Goal: Task Accomplishment & Management: Manage account settings

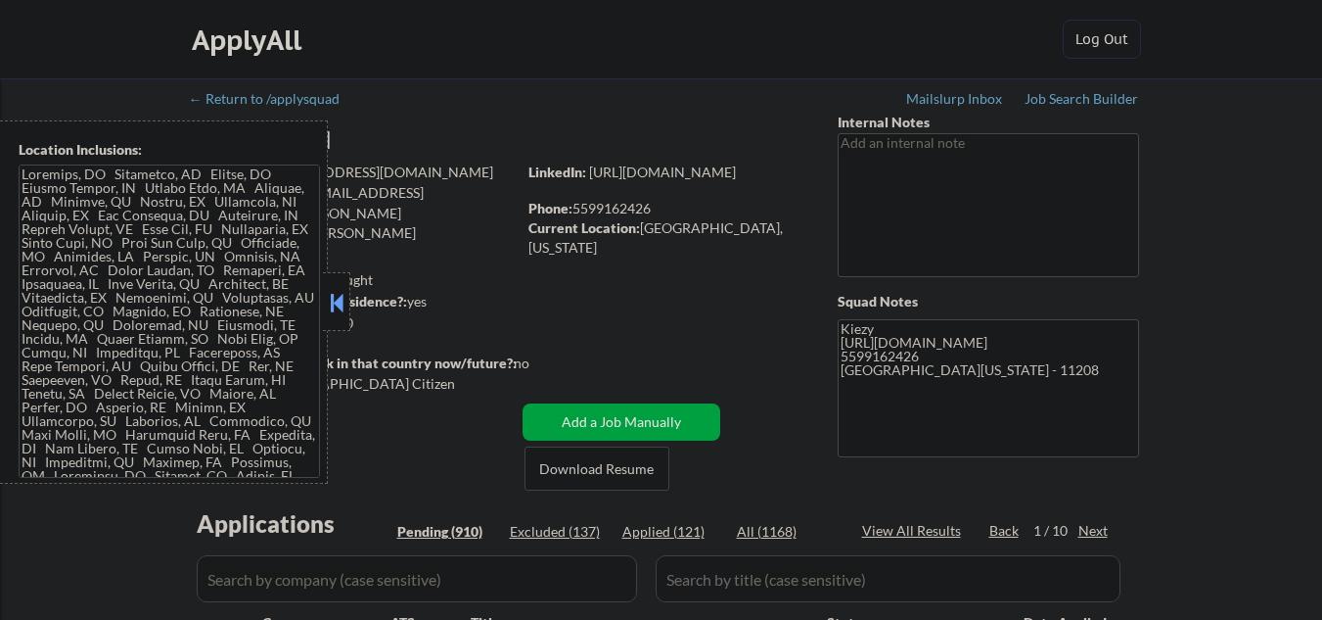
click at [336, 307] on button at bounding box center [337, 302] width 22 height 29
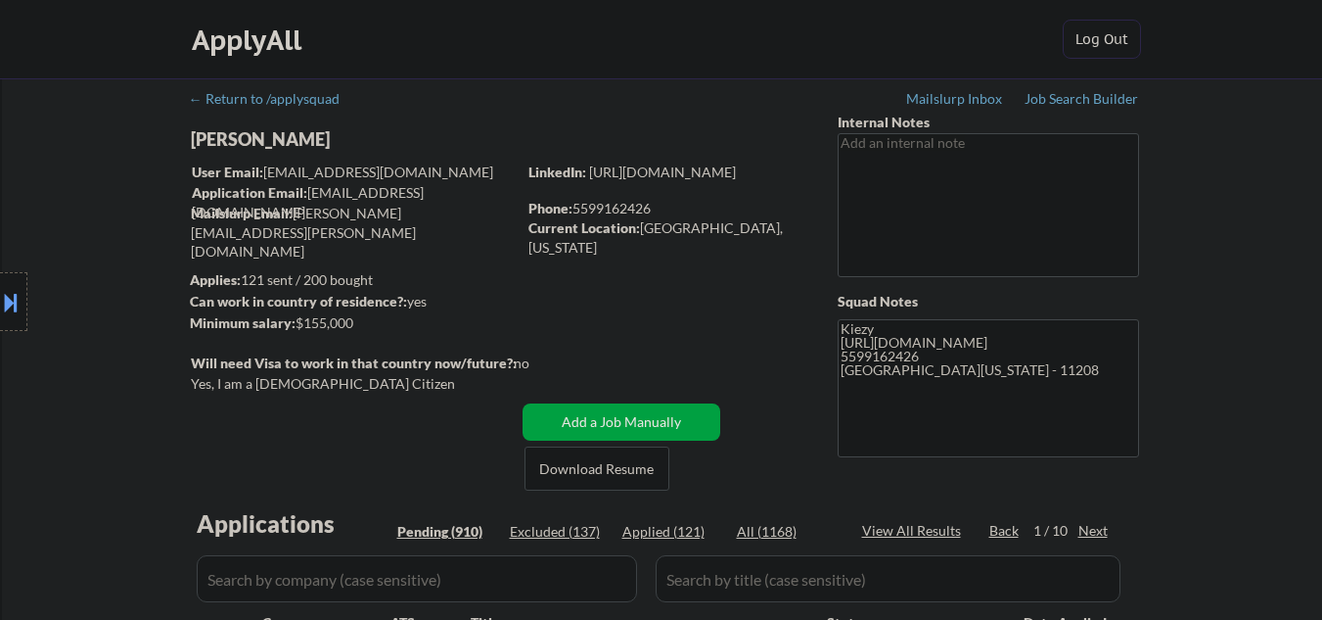
select select ""pending""
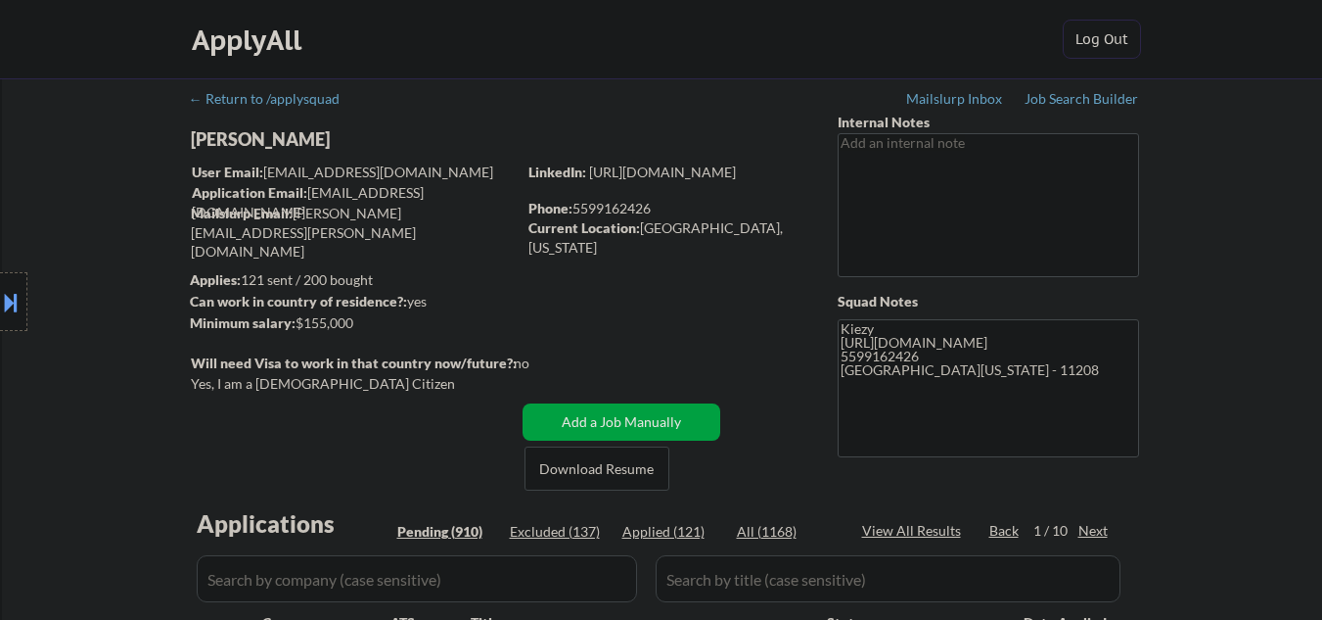
select select ""pending""
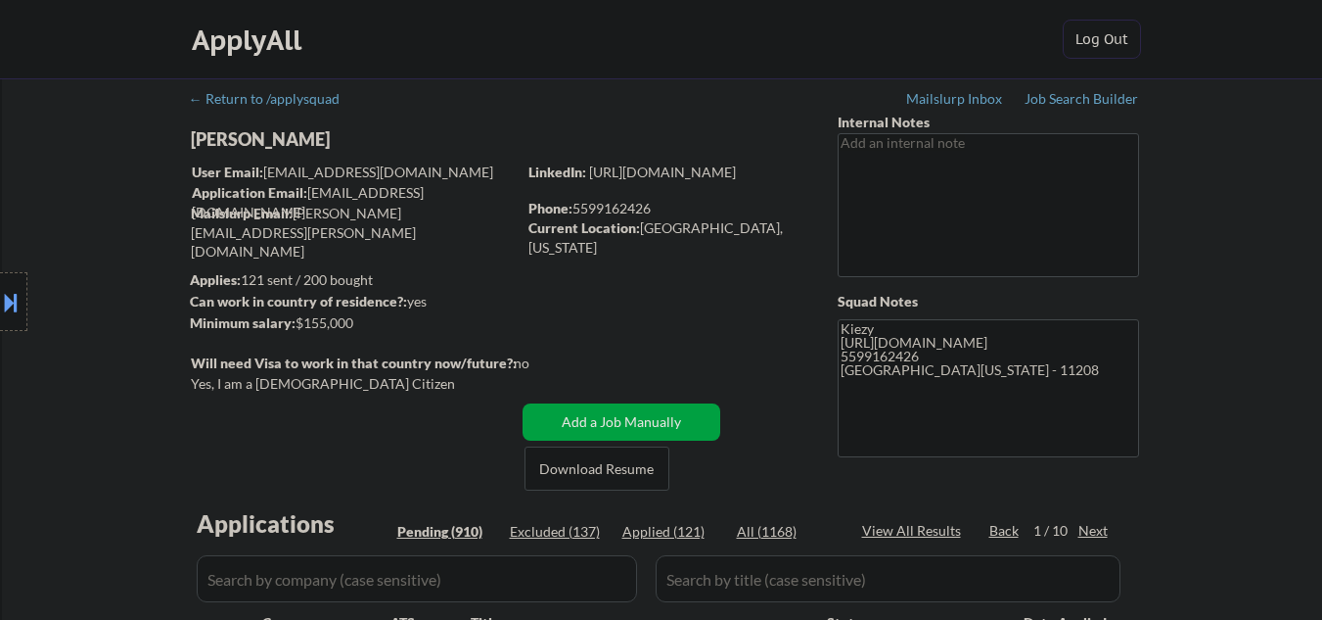
select select ""pending""
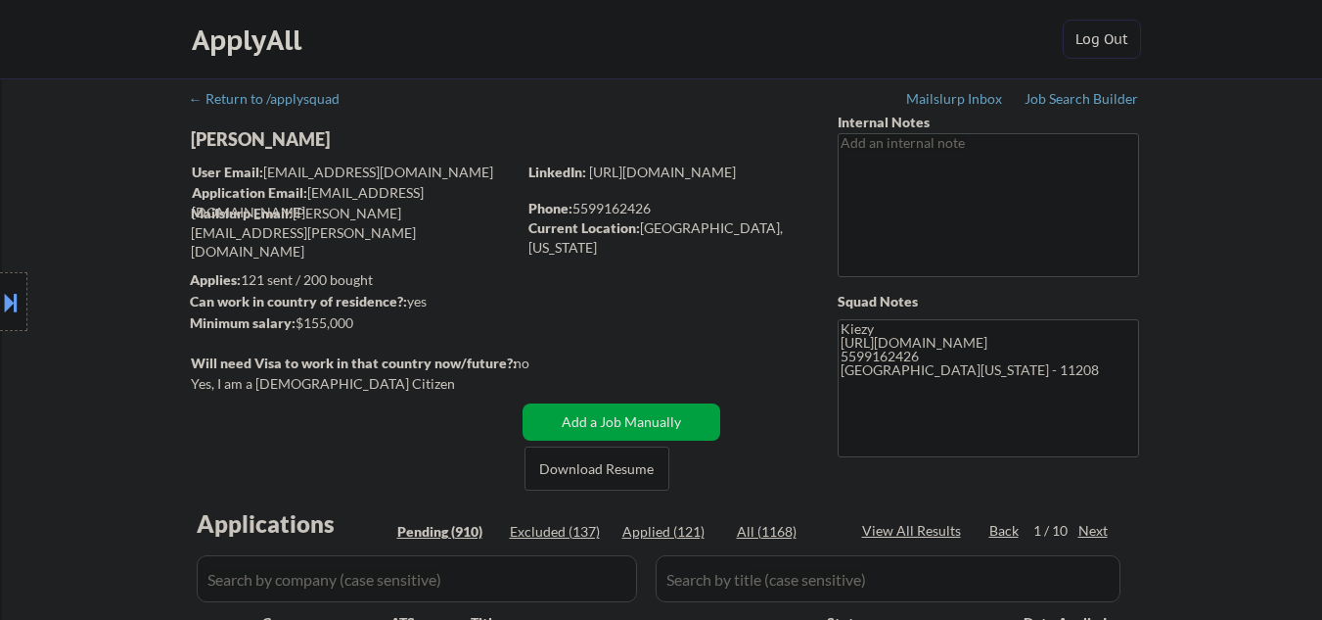
select select ""pending""
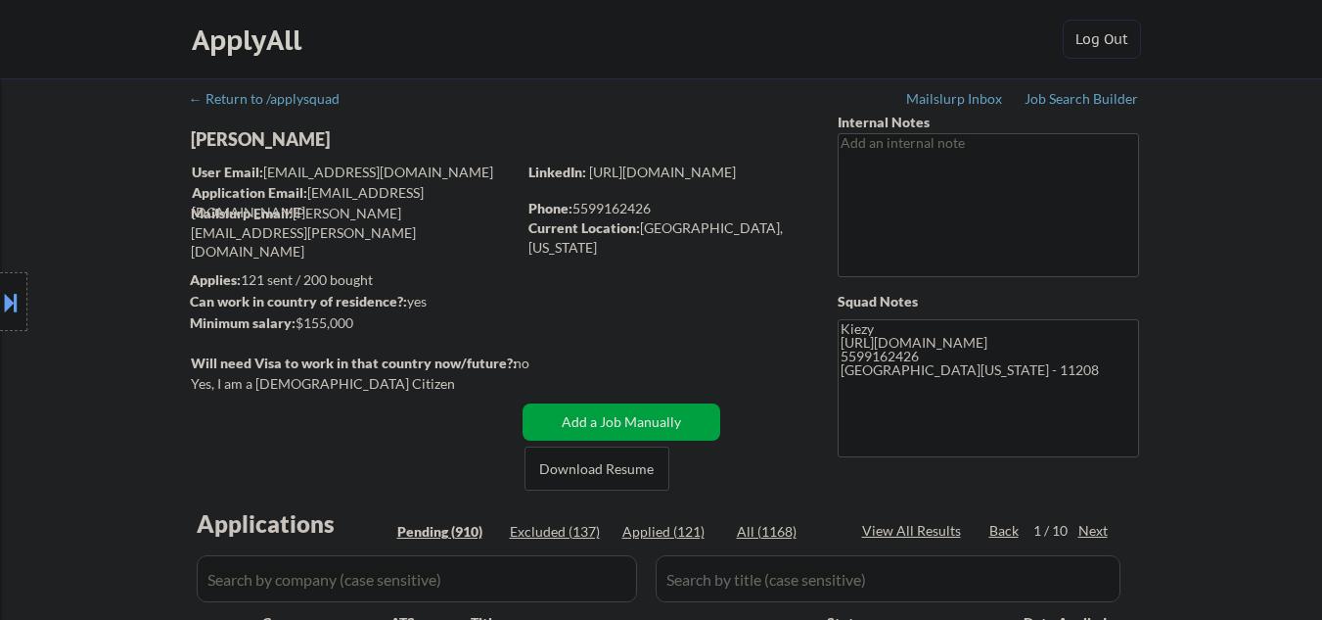
select select ""pending""
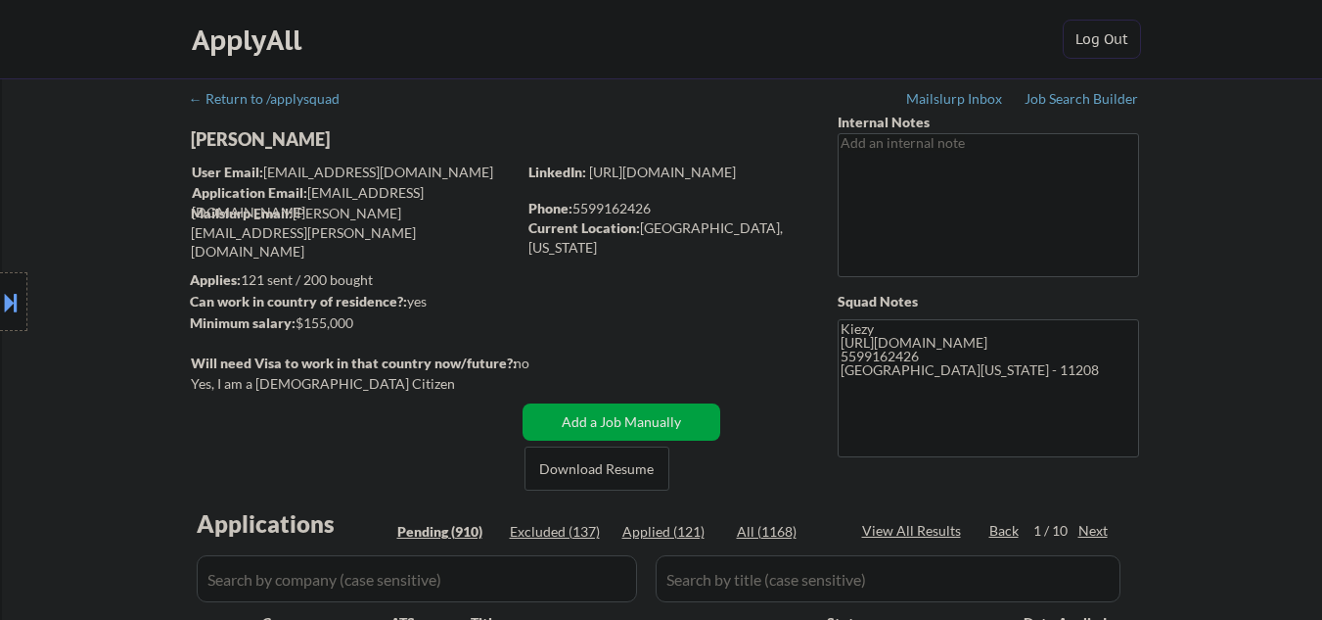
select select ""pending""
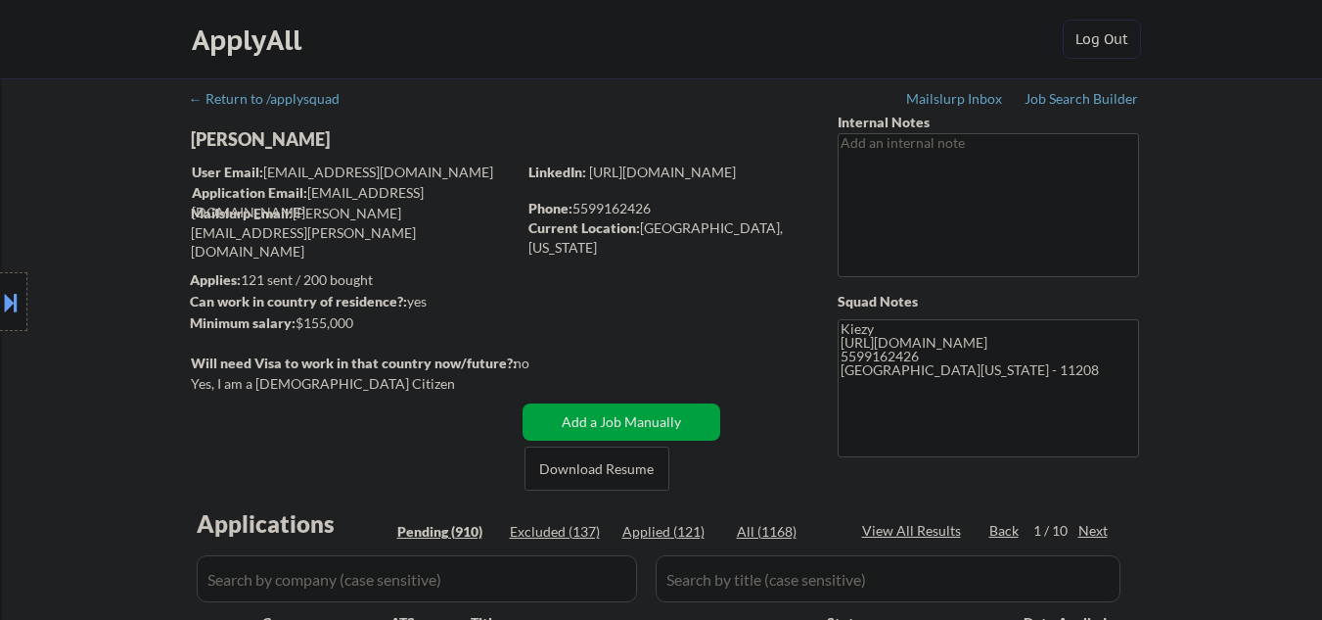
select select ""pending""
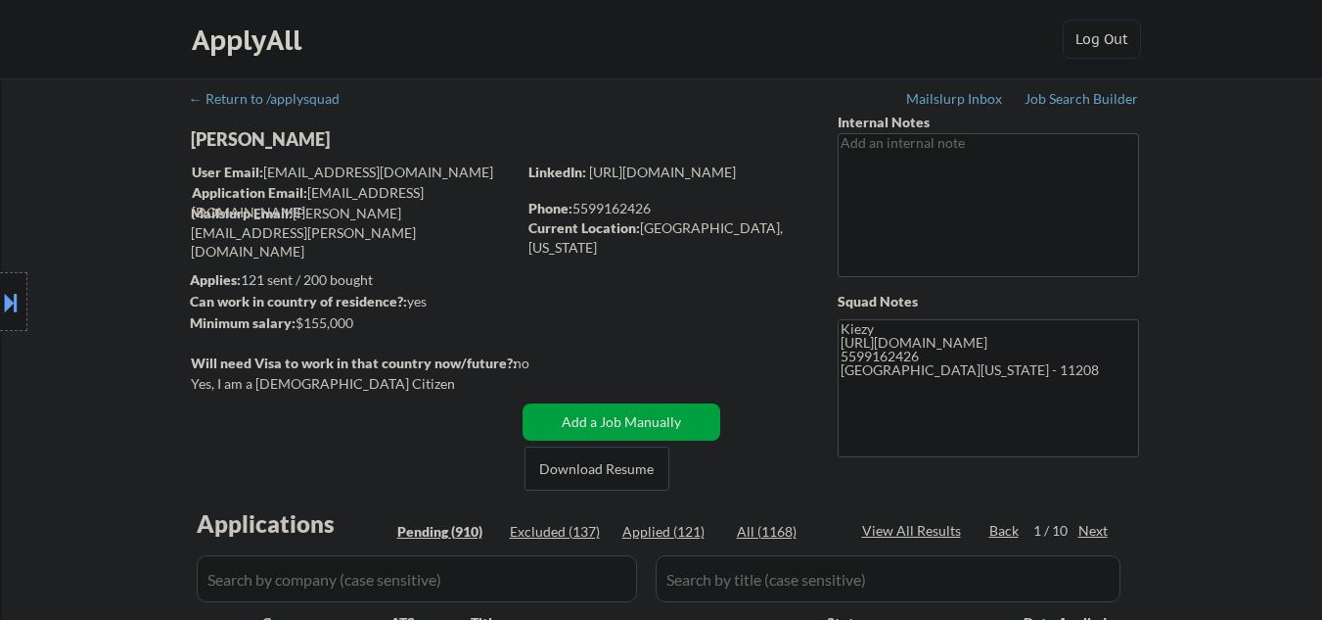
select select ""pending""
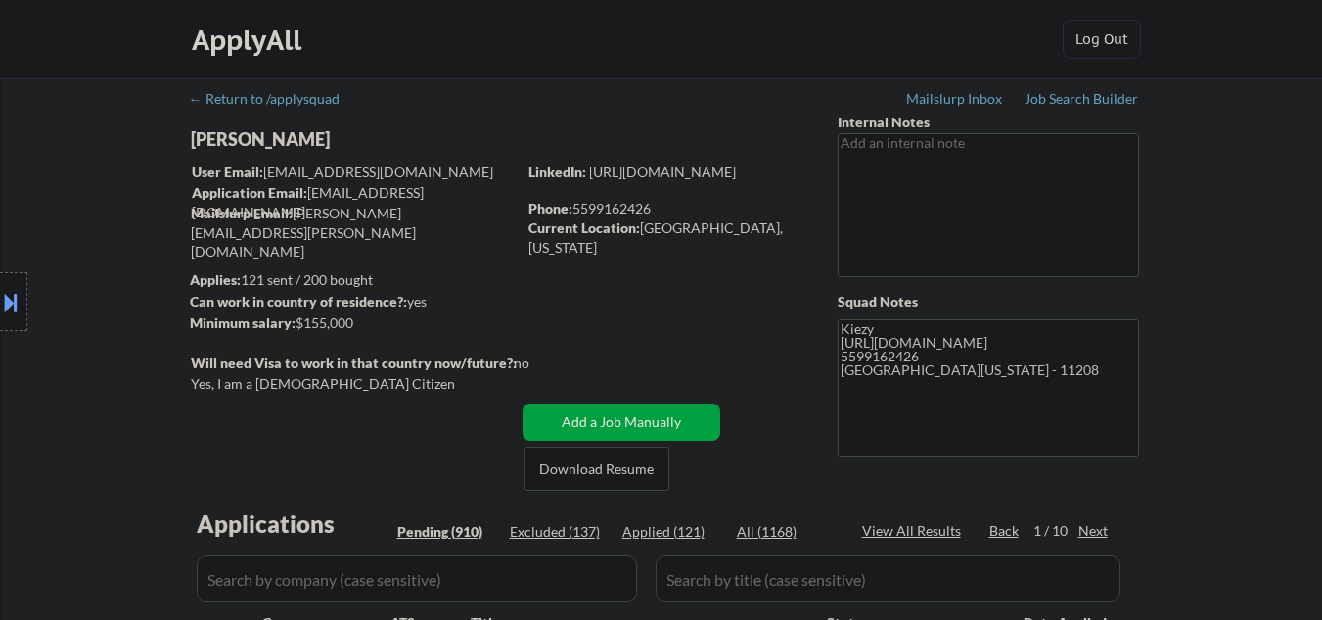
select select ""pending""
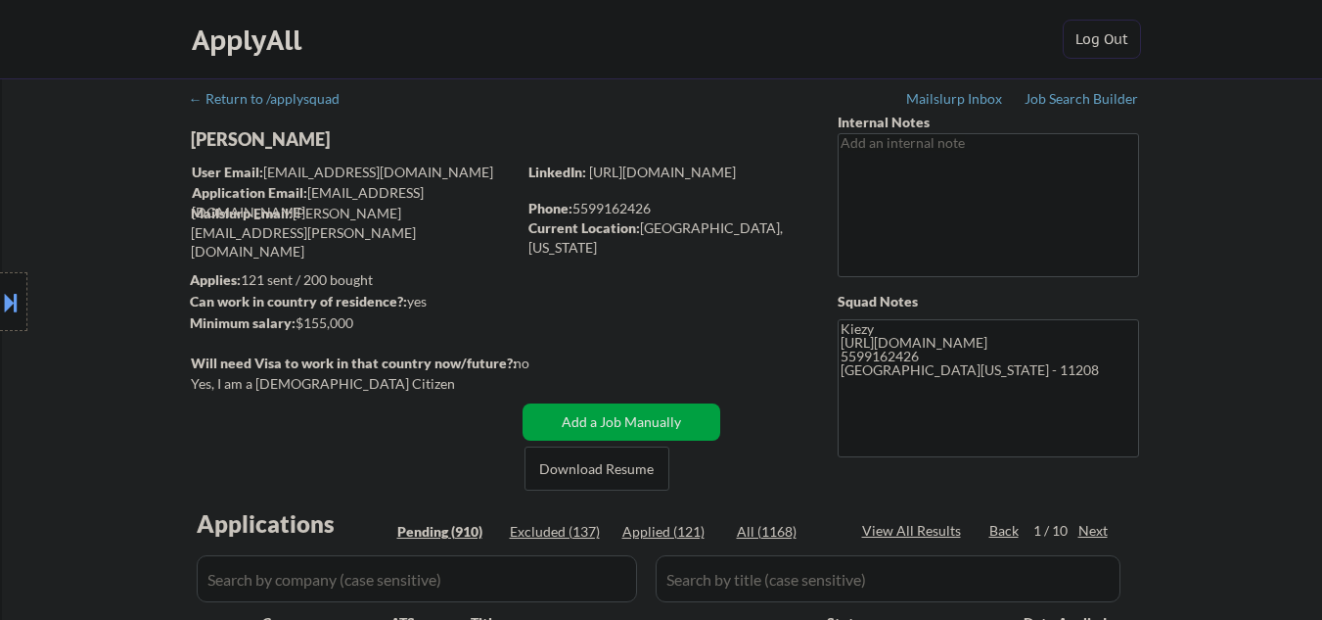
select select ""pending""
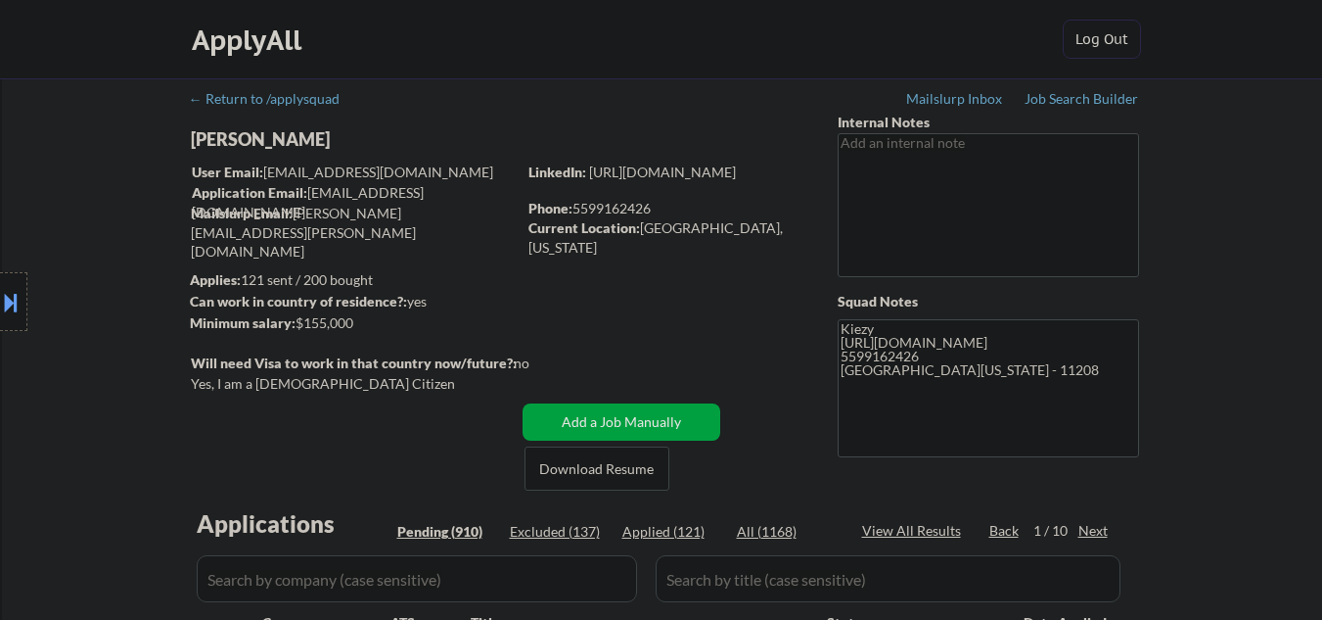
select select ""pending""
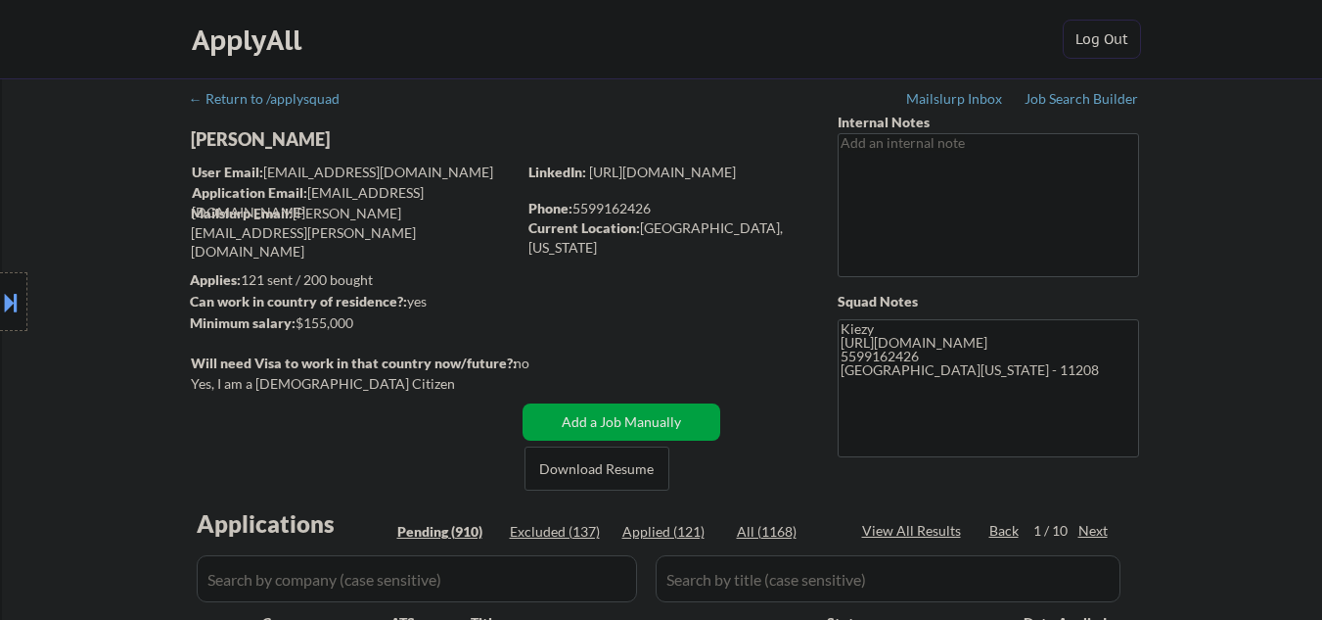
select select ""pending""
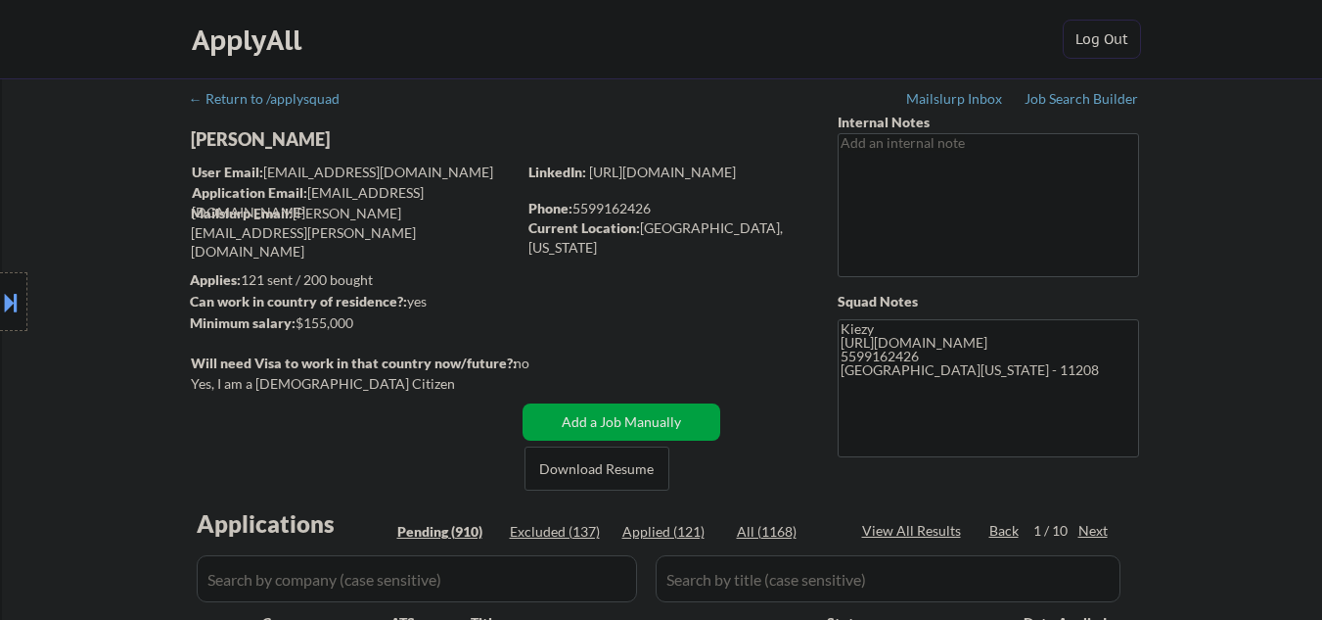
select select ""pending""
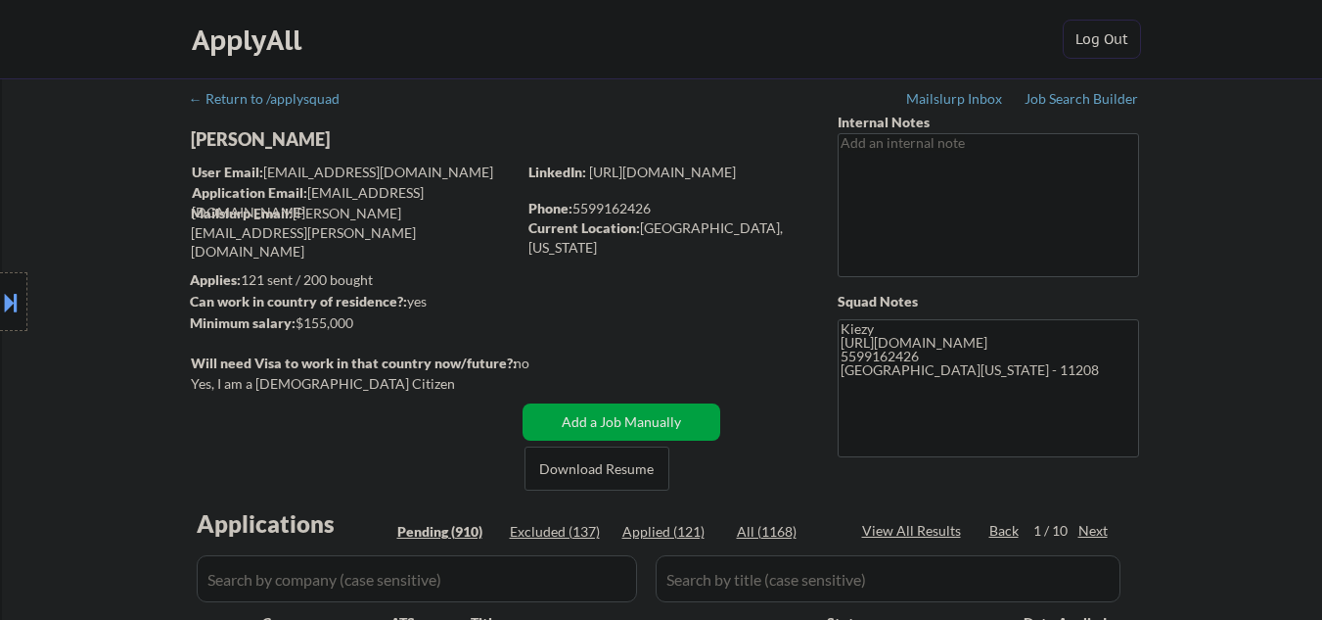
select select ""pending""
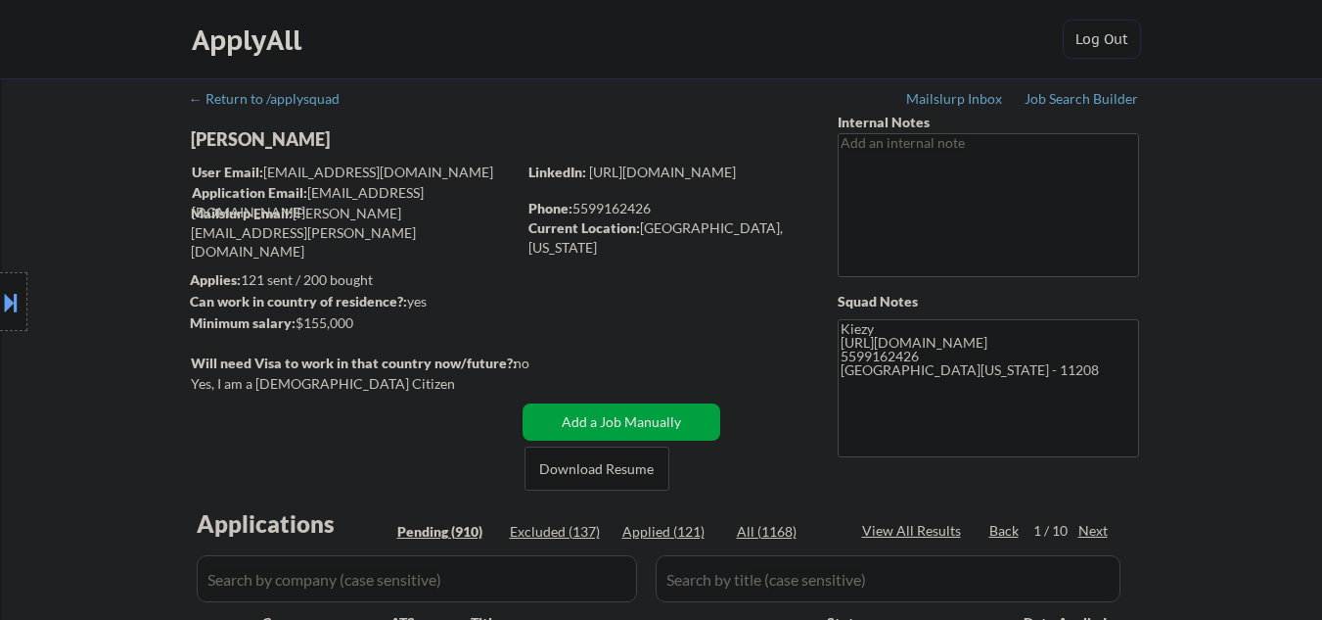
select select ""pending""
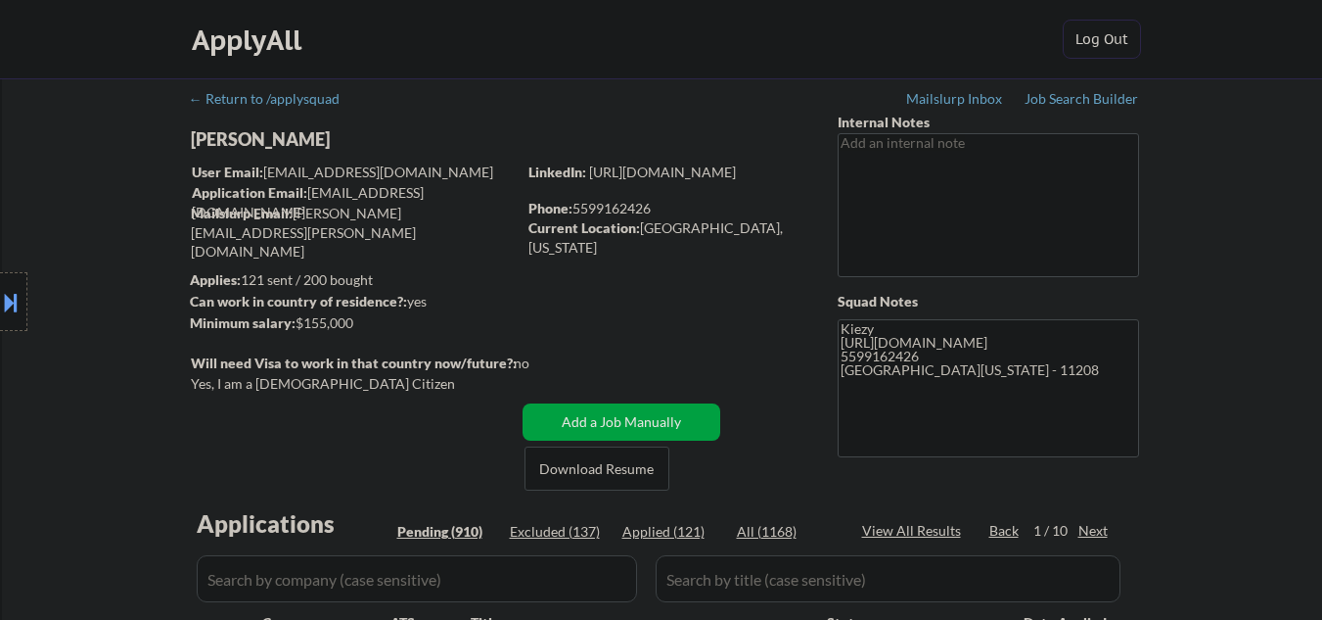
select select ""pending""
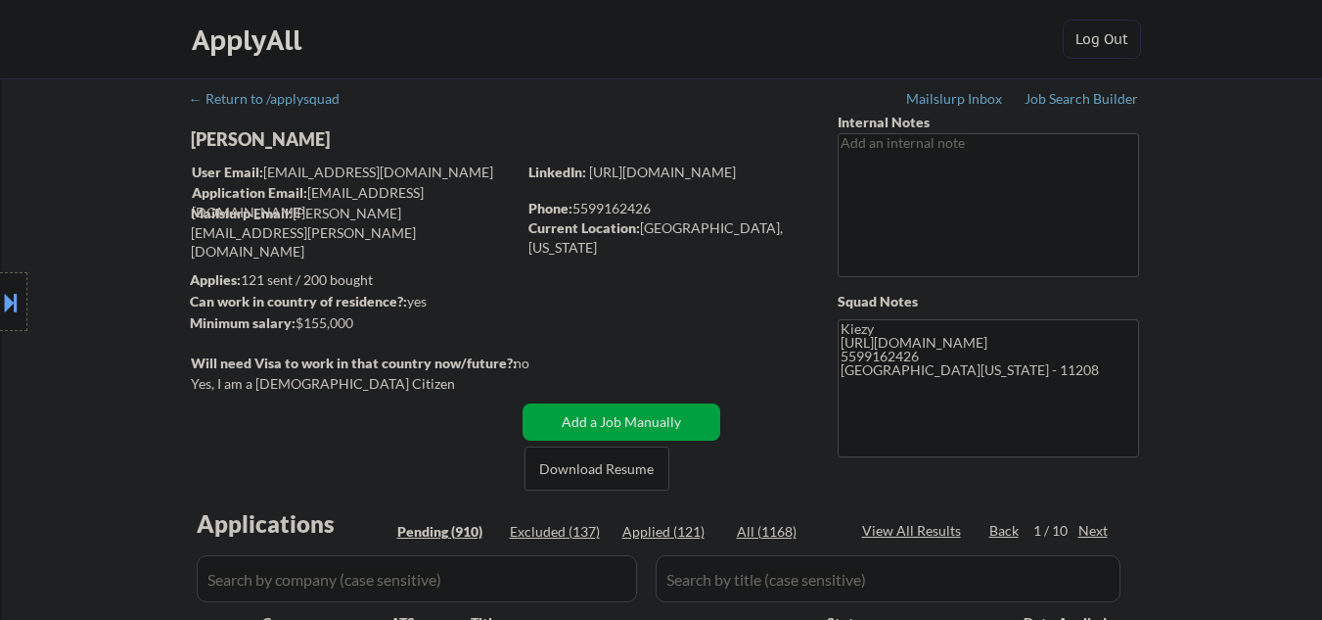
select select ""pending""
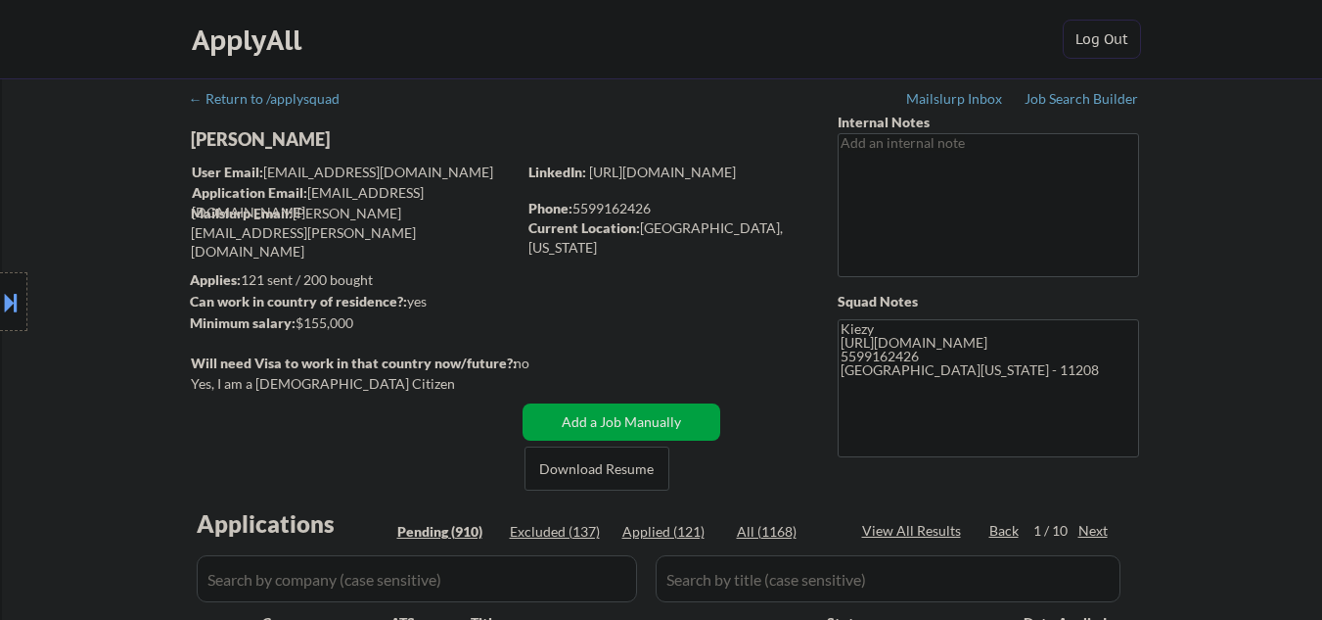
select select ""pending""
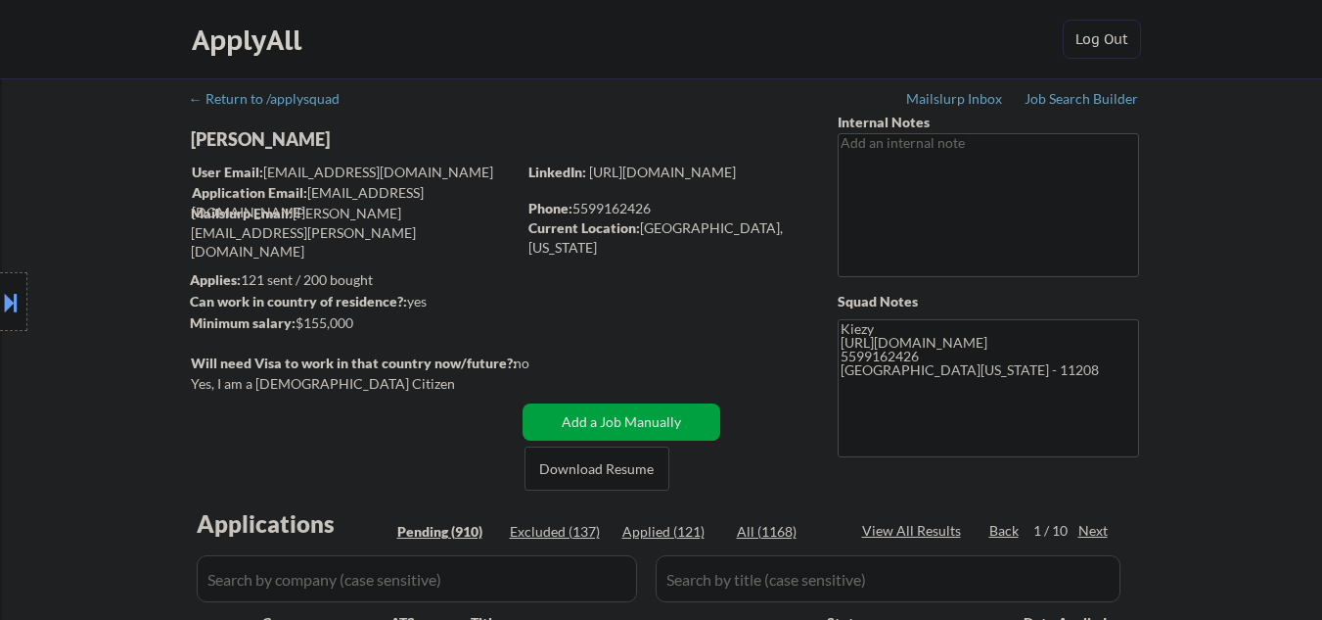
select select ""pending""
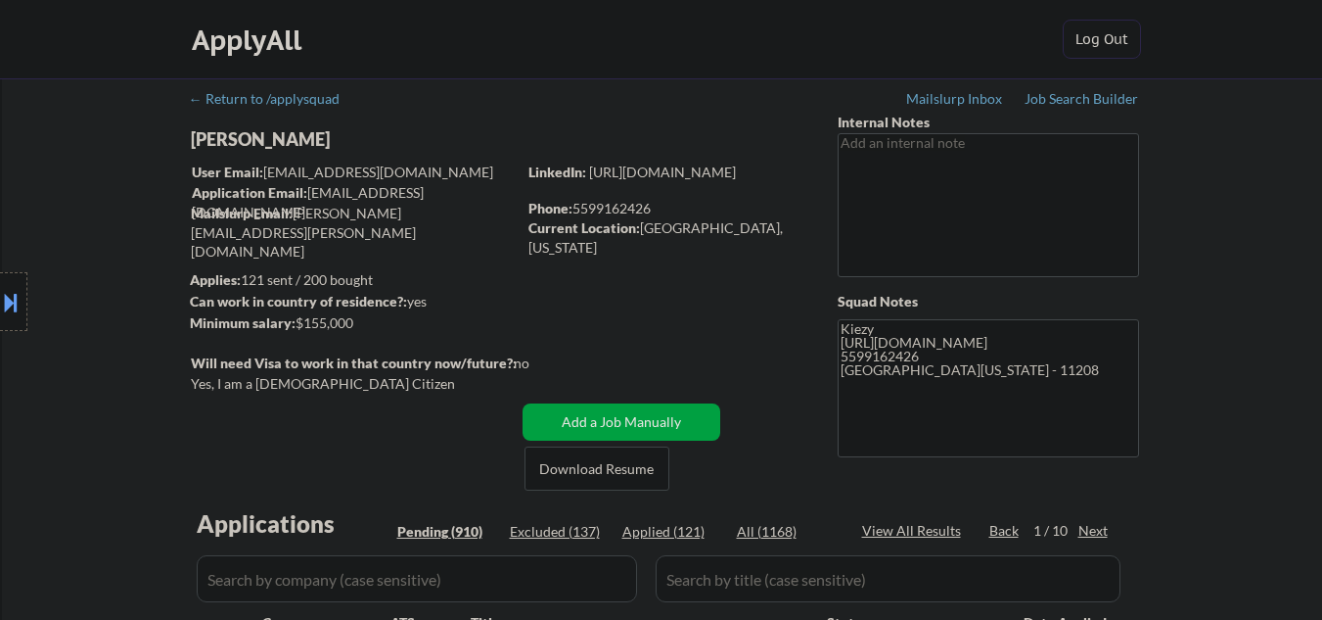
select select ""pending""
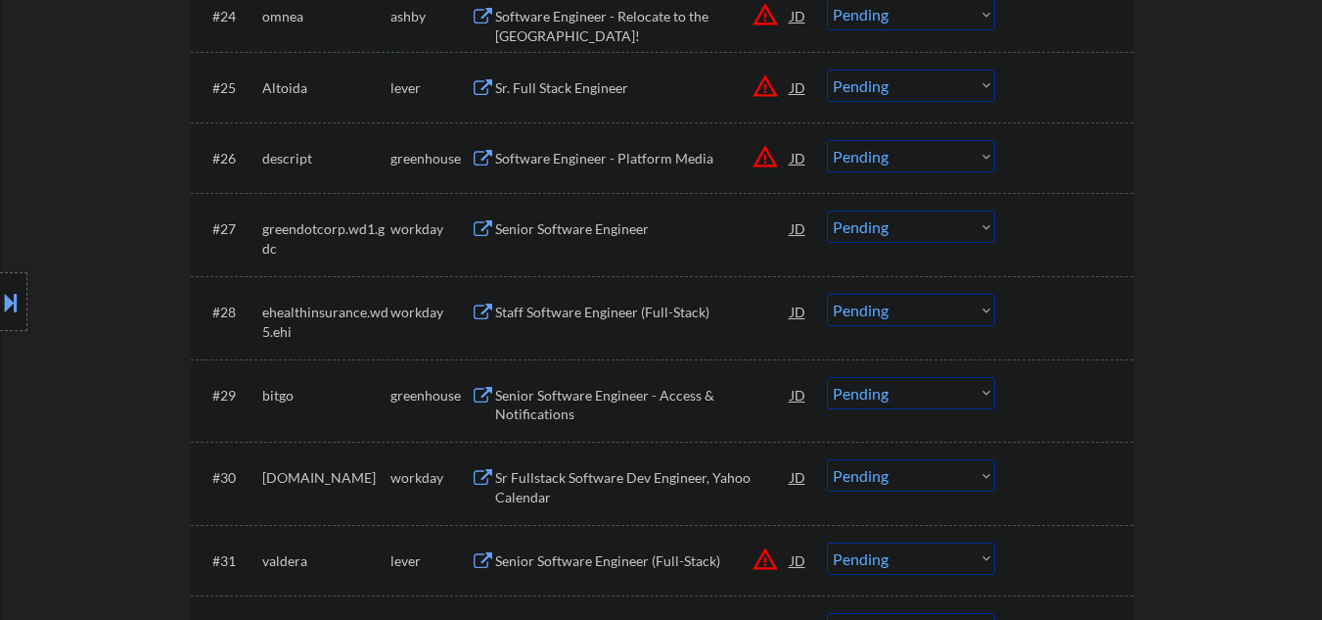
scroll to position [2479, 0]
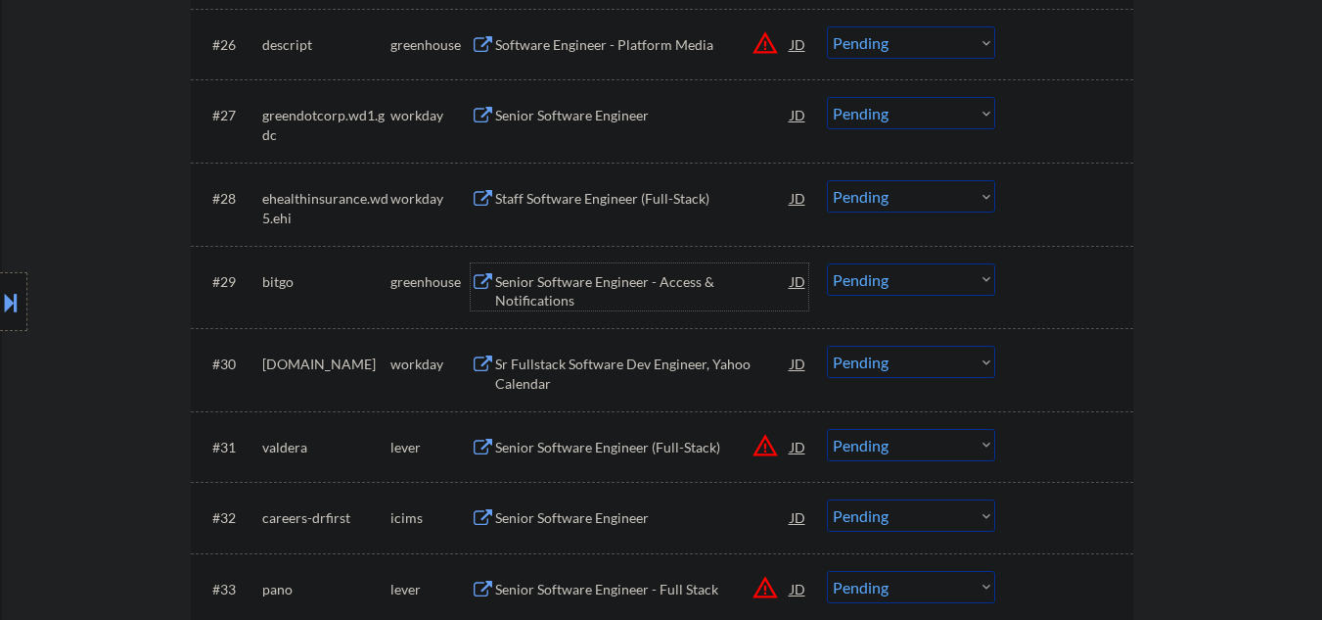
click at [639, 276] on div "Senior Software Engineer - Access & Notifications" at bounding box center [643, 291] width 296 height 38
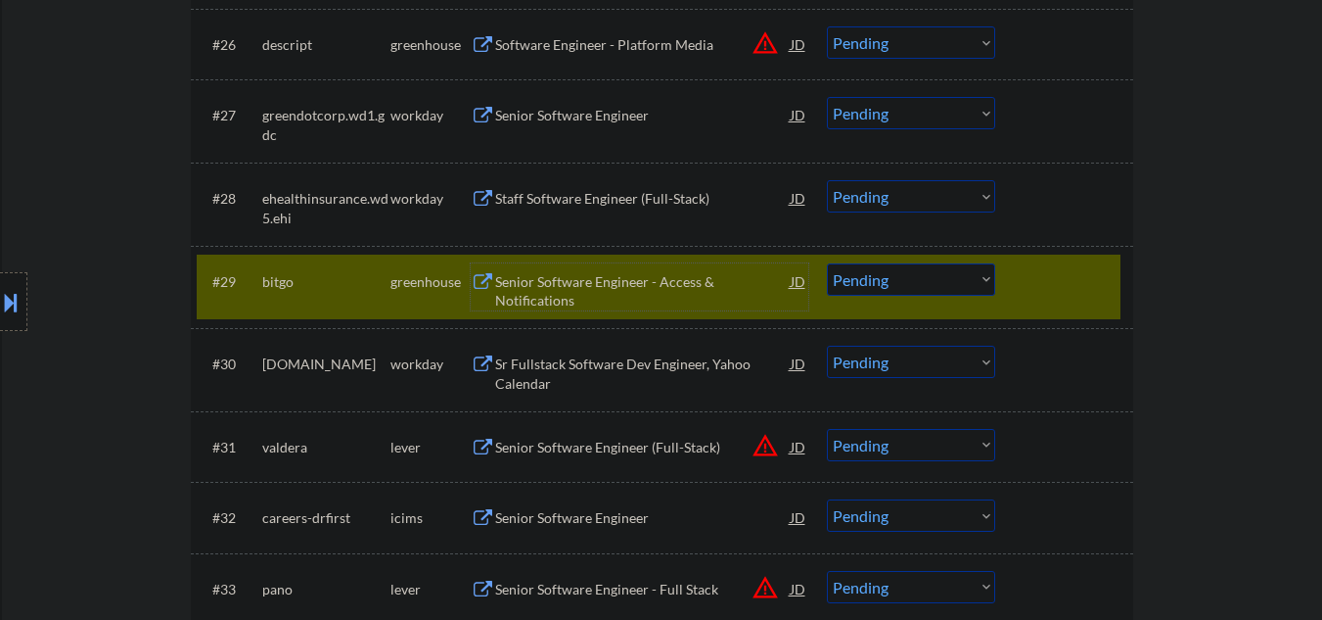
drag, startPoint x: 944, startPoint y: 276, endPoint x: 945, endPoint y: 289, distance: 12.8
click at [944, 276] on select "Choose an option... Pending Applied Excluded (Questions) Excluded (Expired) Exc…" at bounding box center [911, 279] width 168 height 32
click at [827, 263] on select "Choose an option... Pending Applied Excluded (Questions) Excluded (Expired) Exc…" at bounding box center [911, 279] width 168 height 32
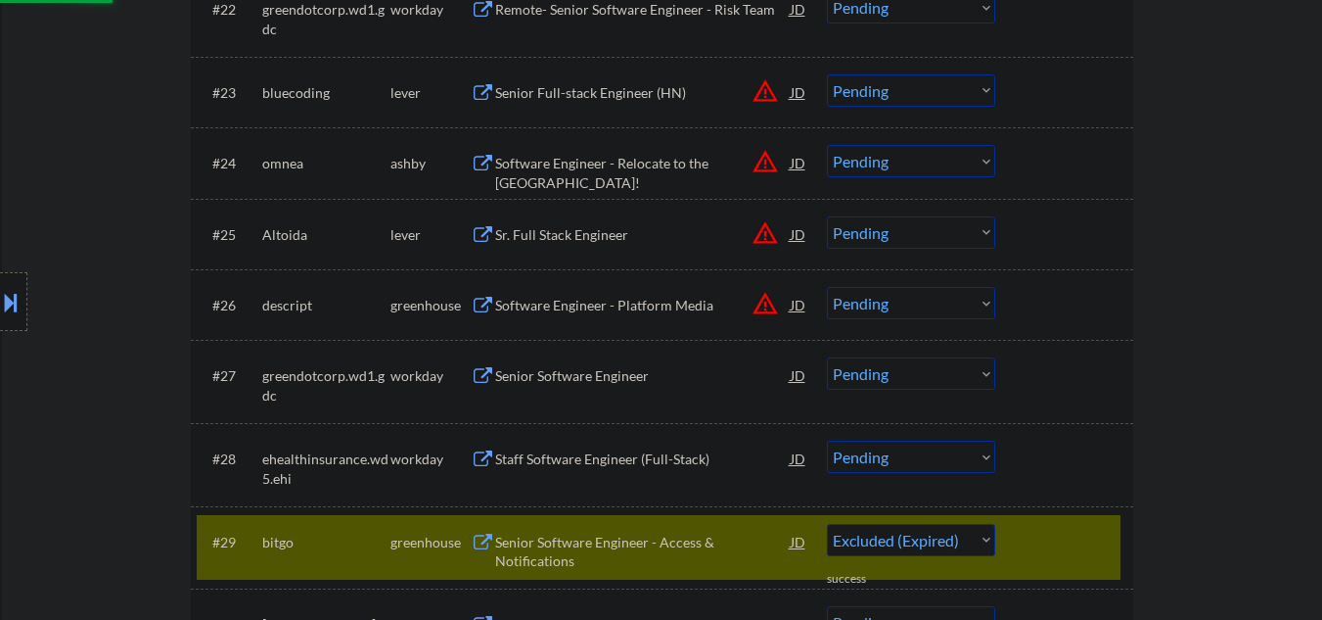
scroll to position [2088, 0]
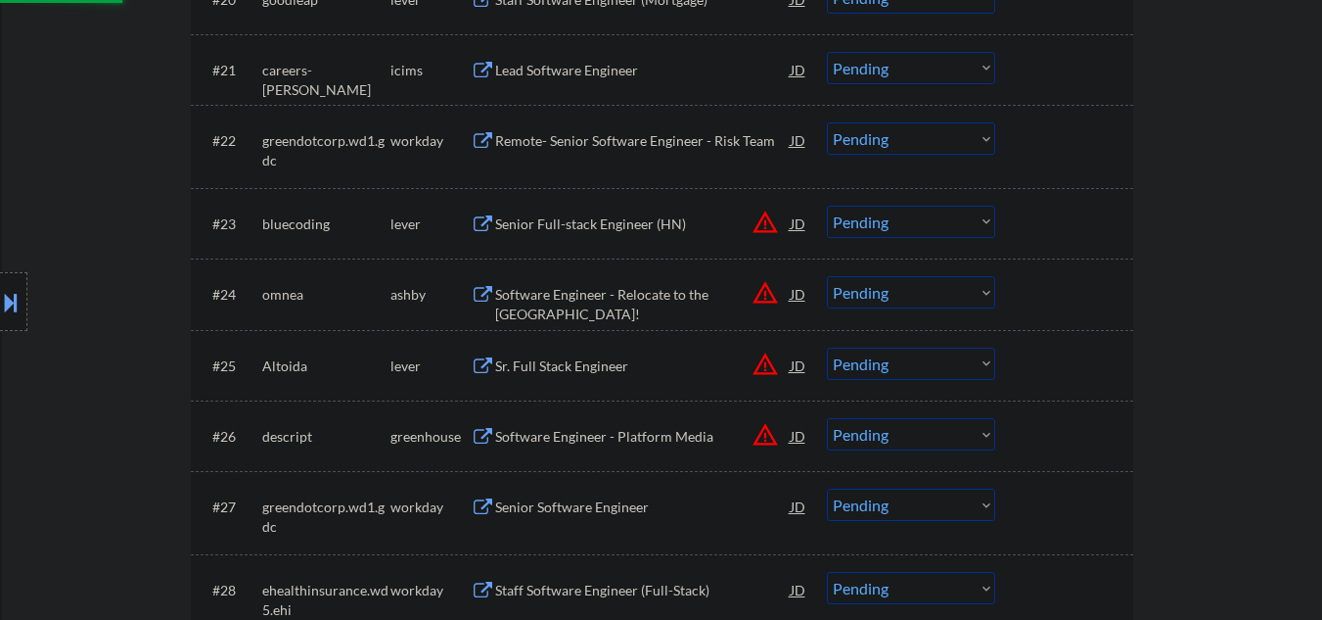
select select ""pending""
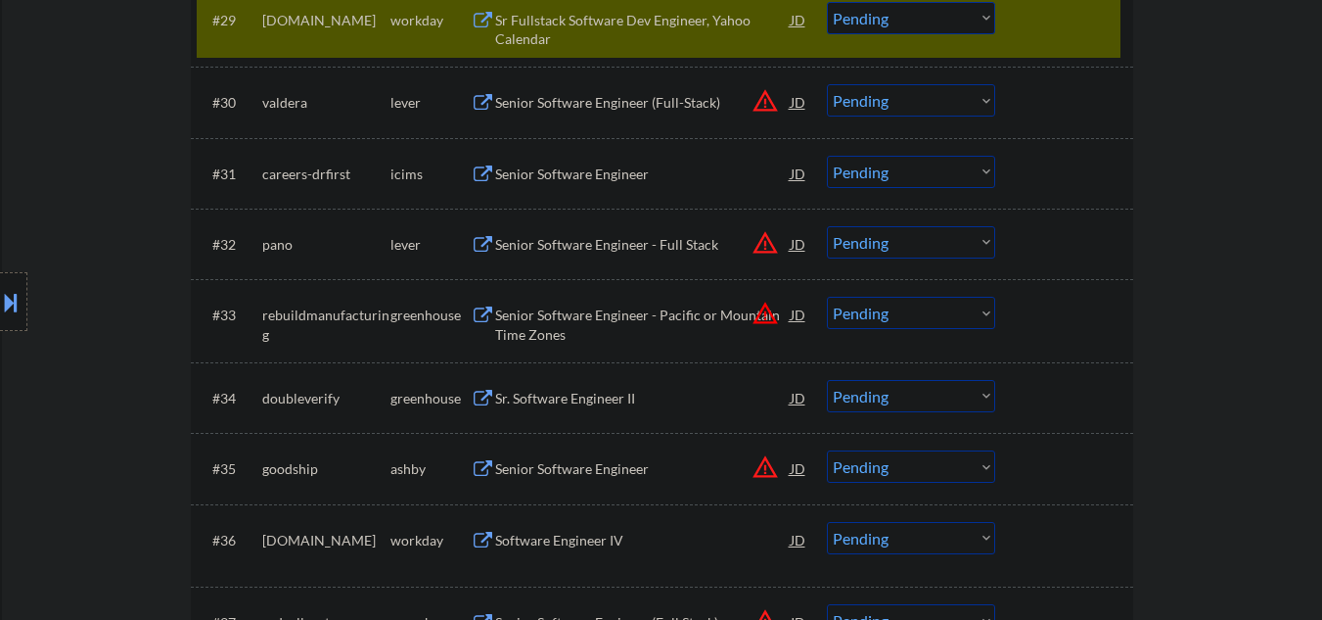
scroll to position [2871, 0]
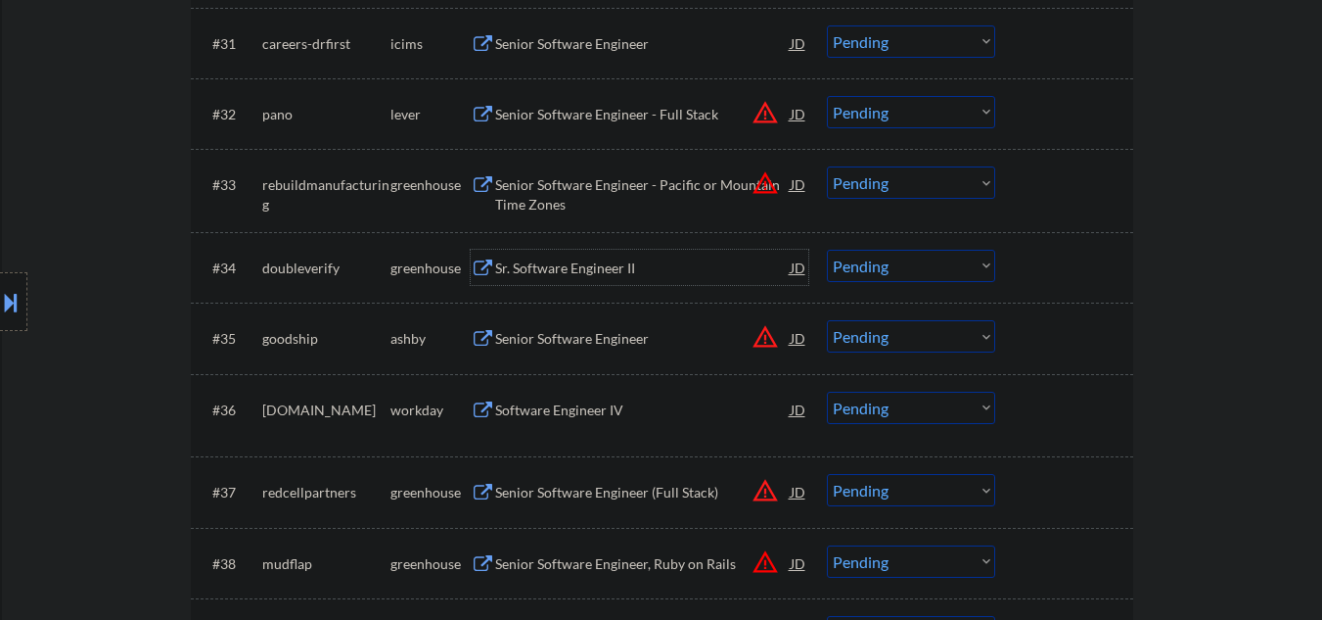
click at [593, 266] on div "Sr. Software Engineer II" at bounding box center [643, 268] width 296 height 20
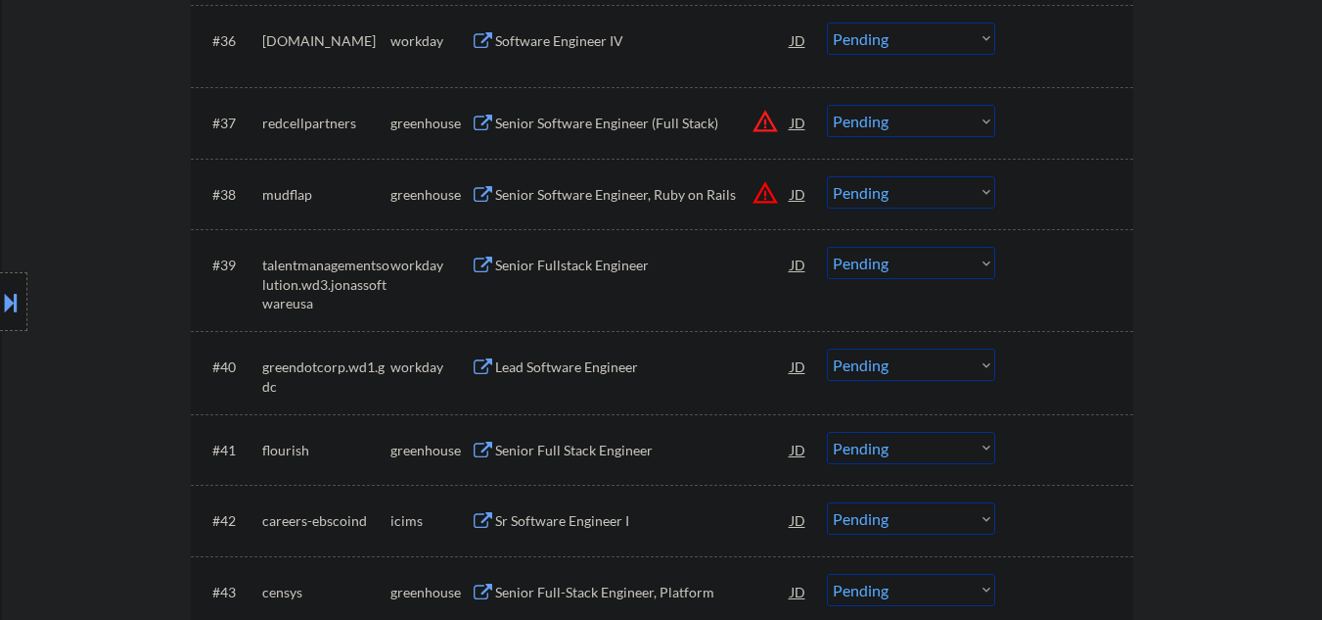
scroll to position [3394, 0]
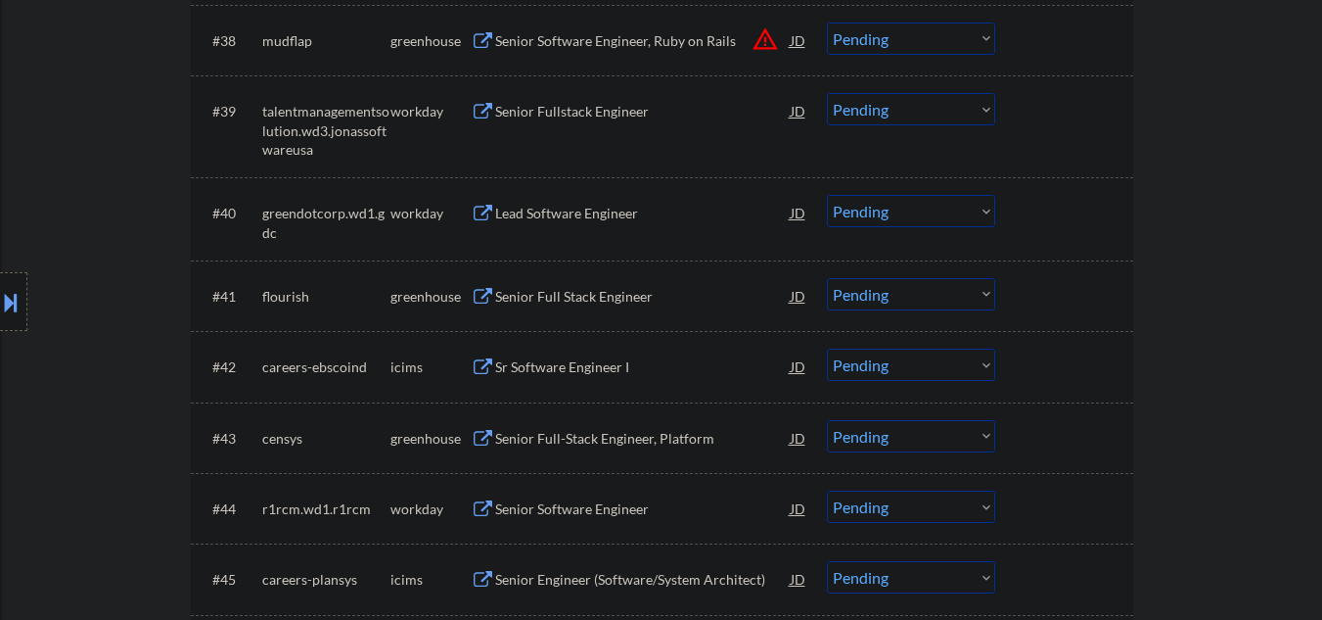
click at [578, 303] on div "Senior Full Stack Engineer" at bounding box center [643, 297] width 296 height 20
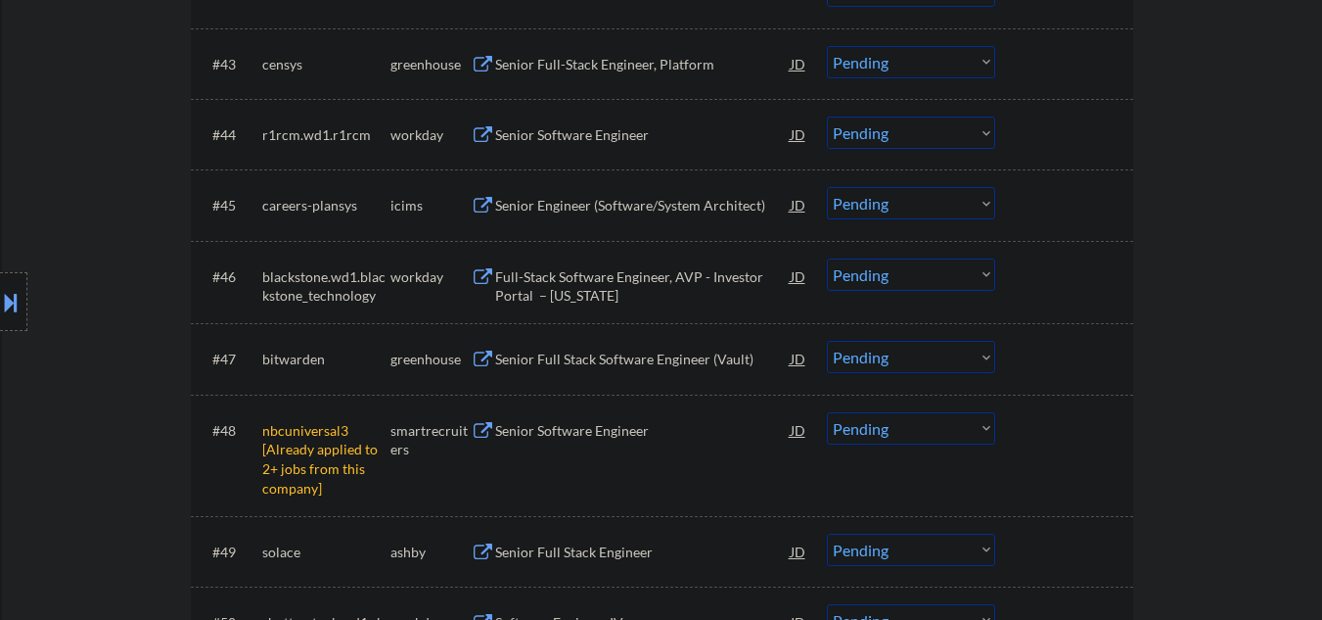
scroll to position [3785, 0]
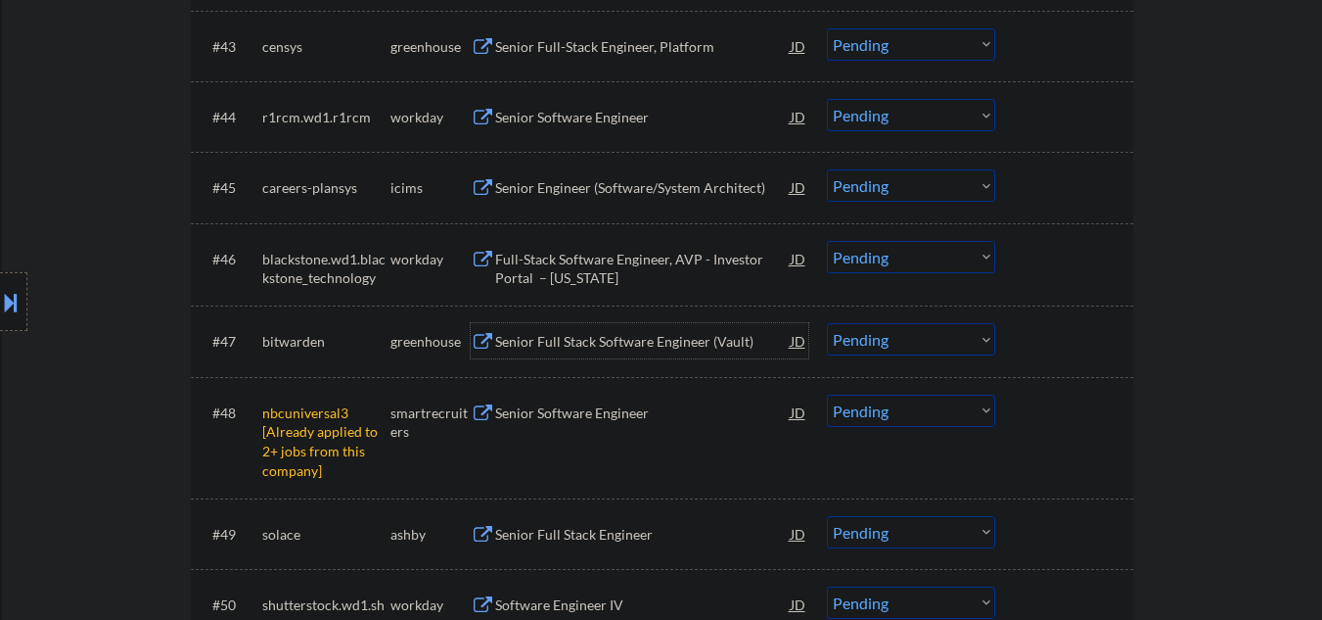
click at [605, 342] on div "Senior Full Stack Software Engineer (Vault)" at bounding box center [643, 342] width 296 height 20
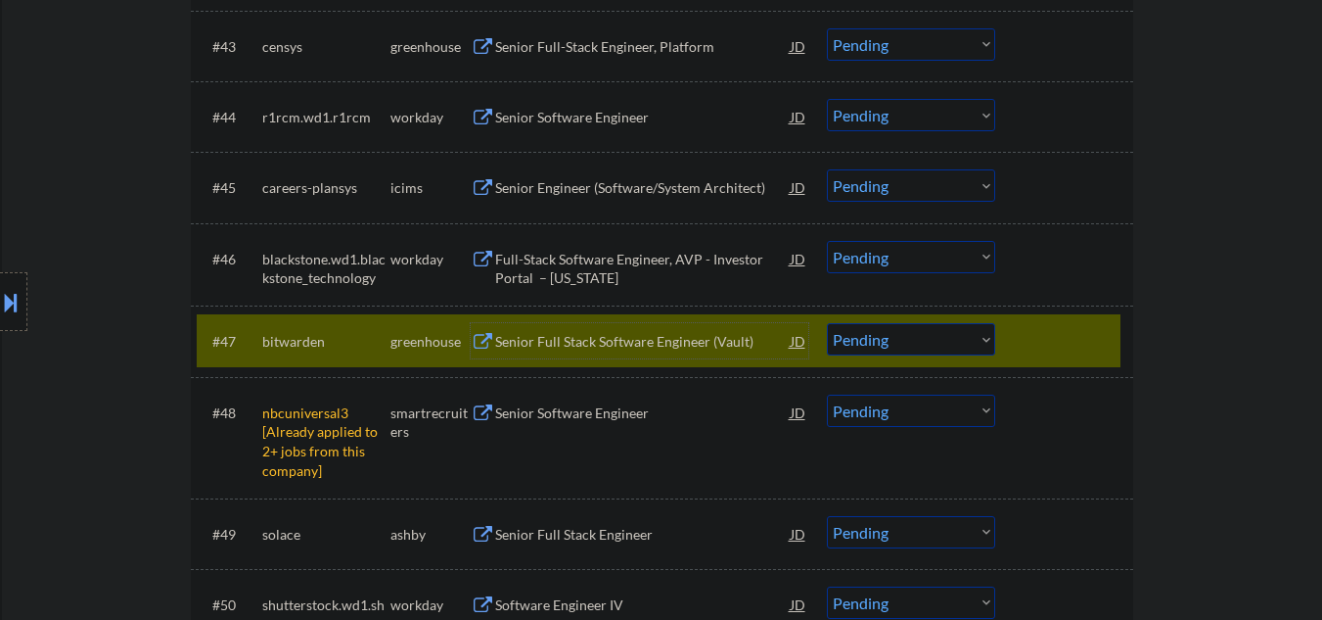
click at [904, 348] on select "Choose an option... Pending Applied Excluded (Questions) Excluded (Expired) Exc…" at bounding box center [911, 339] width 168 height 32
click at [827, 323] on select "Choose an option... Pending Applied Excluded (Questions) Excluded (Expired) Exc…" at bounding box center [911, 339] width 168 height 32
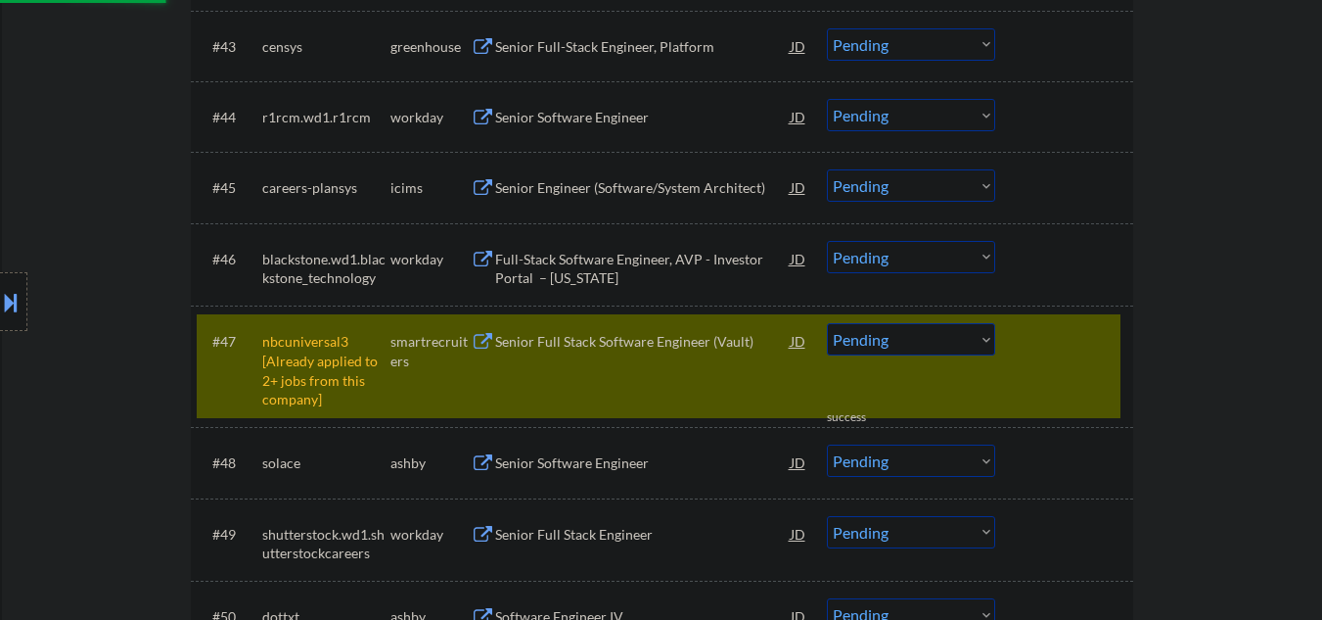
click at [856, 336] on select "Choose an option... Pending Applied Excluded (Questions) Excluded (Expired) Exc…" at bounding box center [911, 339] width 168 height 32
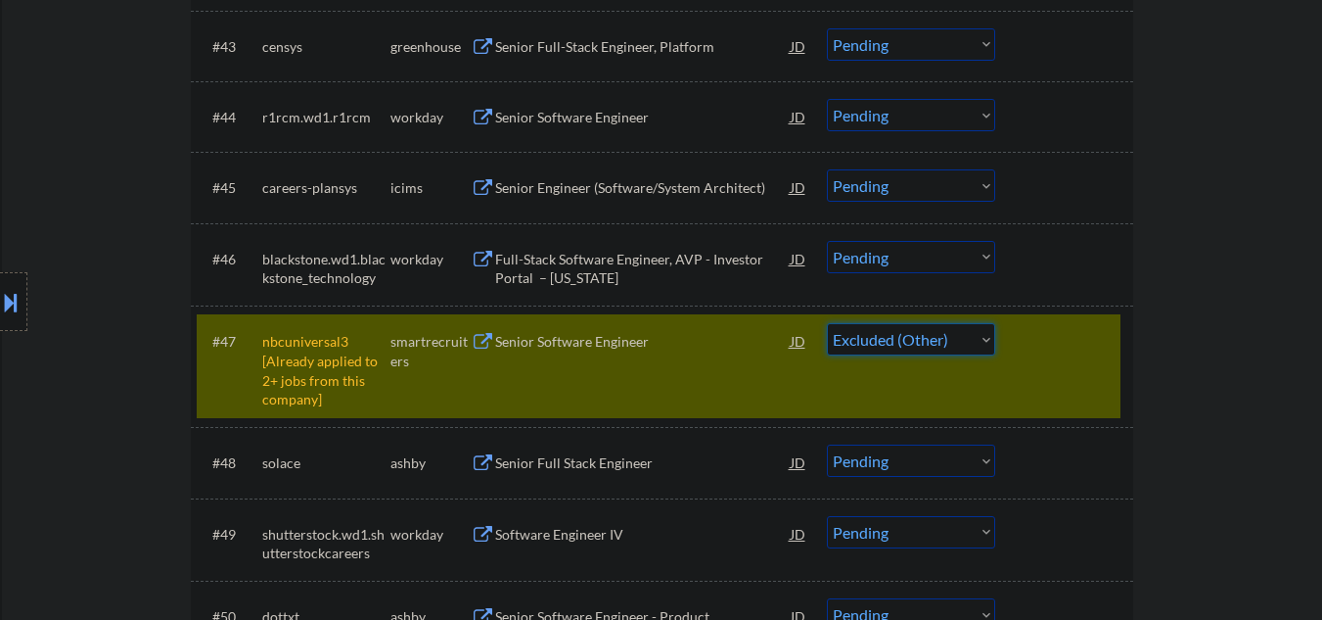
click at [827, 323] on select "Choose an option... Pending Applied Excluded (Questions) Excluded (Expired) Exc…" at bounding box center [911, 339] width 168 height 32
click at [559, 466] on div "Senior Full Stack Engineer" at bounding box center [643, 463] width 296 height 20
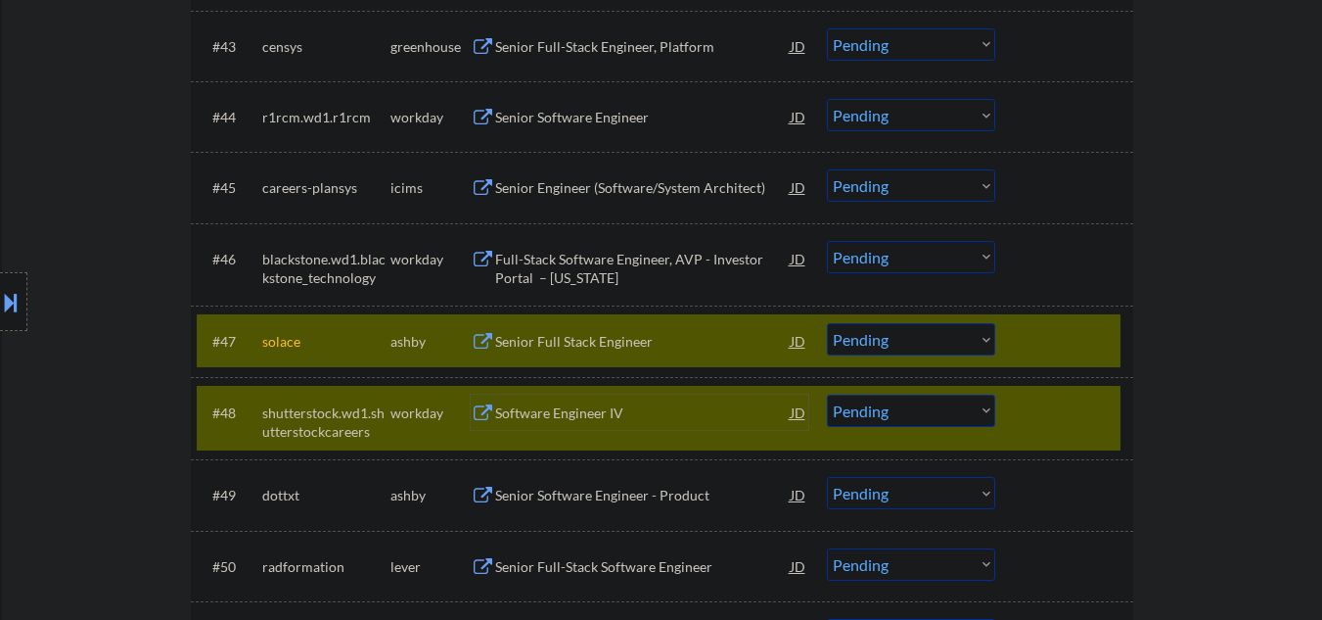
click at [1052, 434] on div "#48 shutterstock.wd1.shutterstockcareers workday Software Engineer IV JD Choose…" at bounding box center [659, 418] width 924 height 65
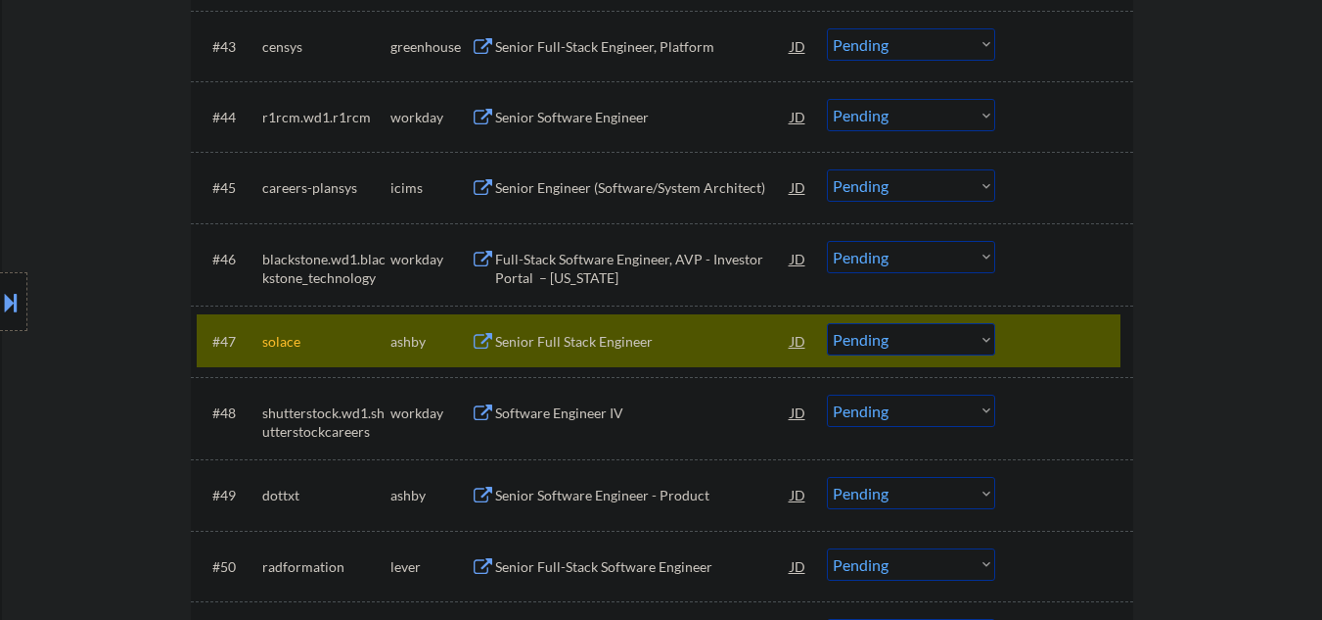
click at [903, 332] on select "Choose an option... Pending Applied Excluded (Questions) Excluded (Expired) Exc…" at bounding box center [911, 339] width 168 height 32
click at [827, 323] on select "Choose an option... Pending Applied Excluded (Questions) Excluded (Expired) Exc…" at bounding box center [911, 339] width 168 height 32
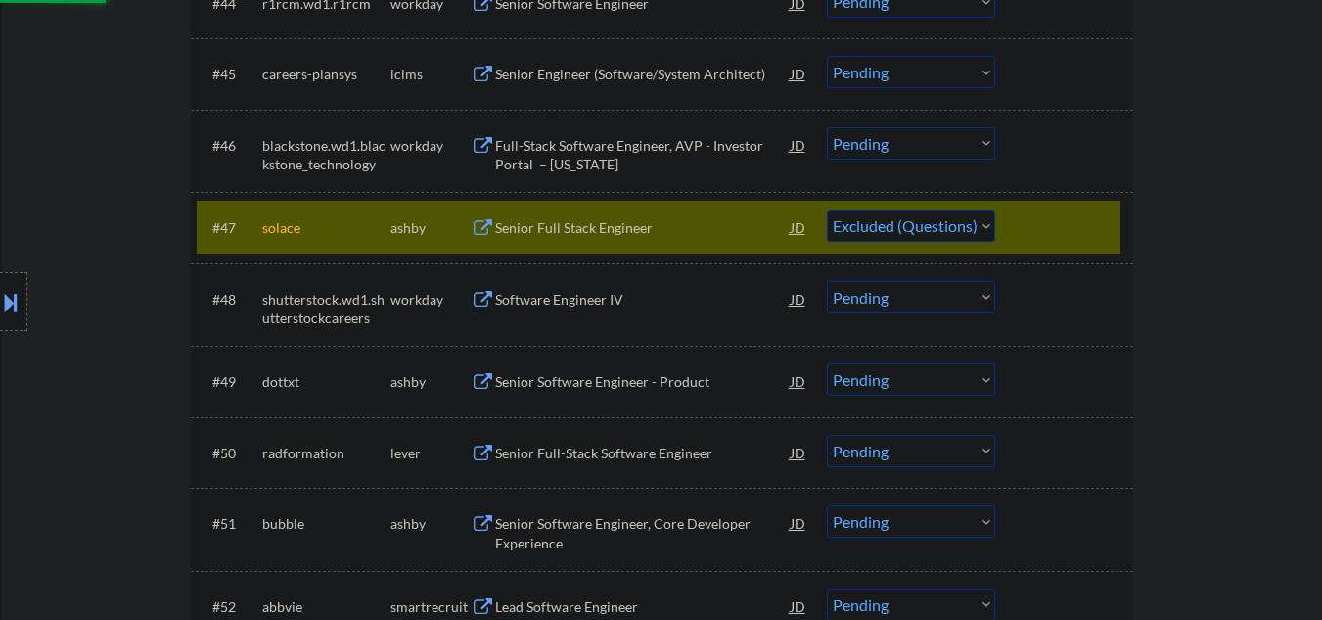
scroll to position [4045, 0]
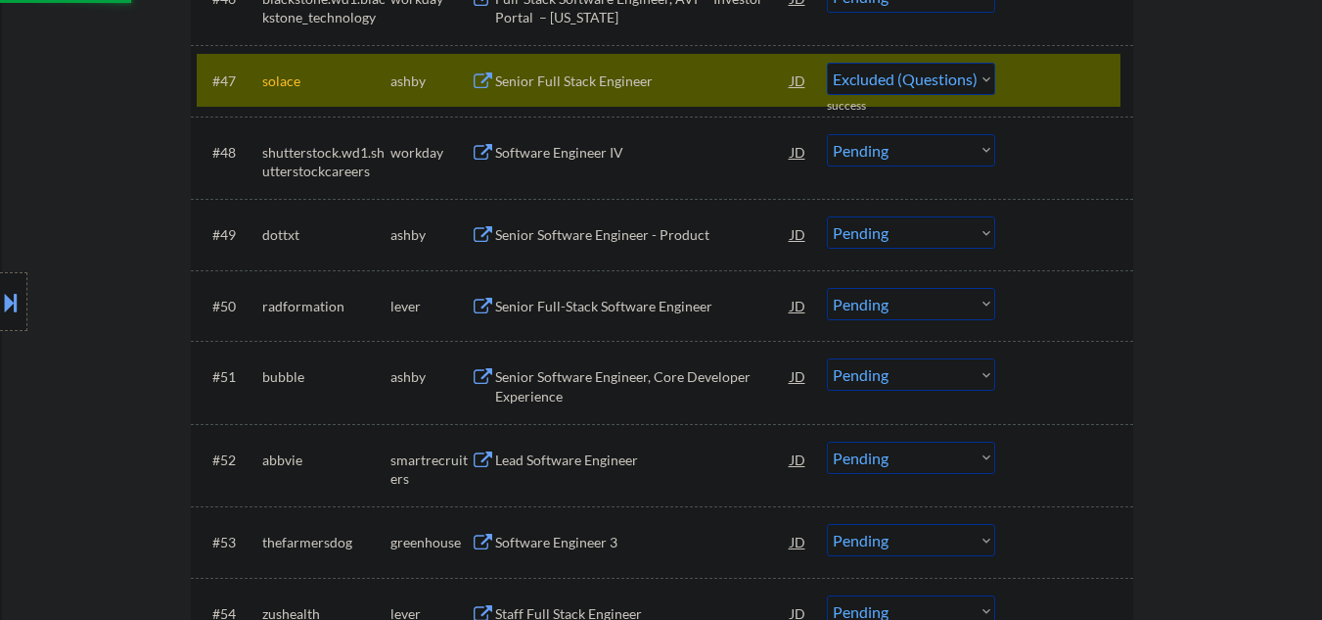
select select ""pending""
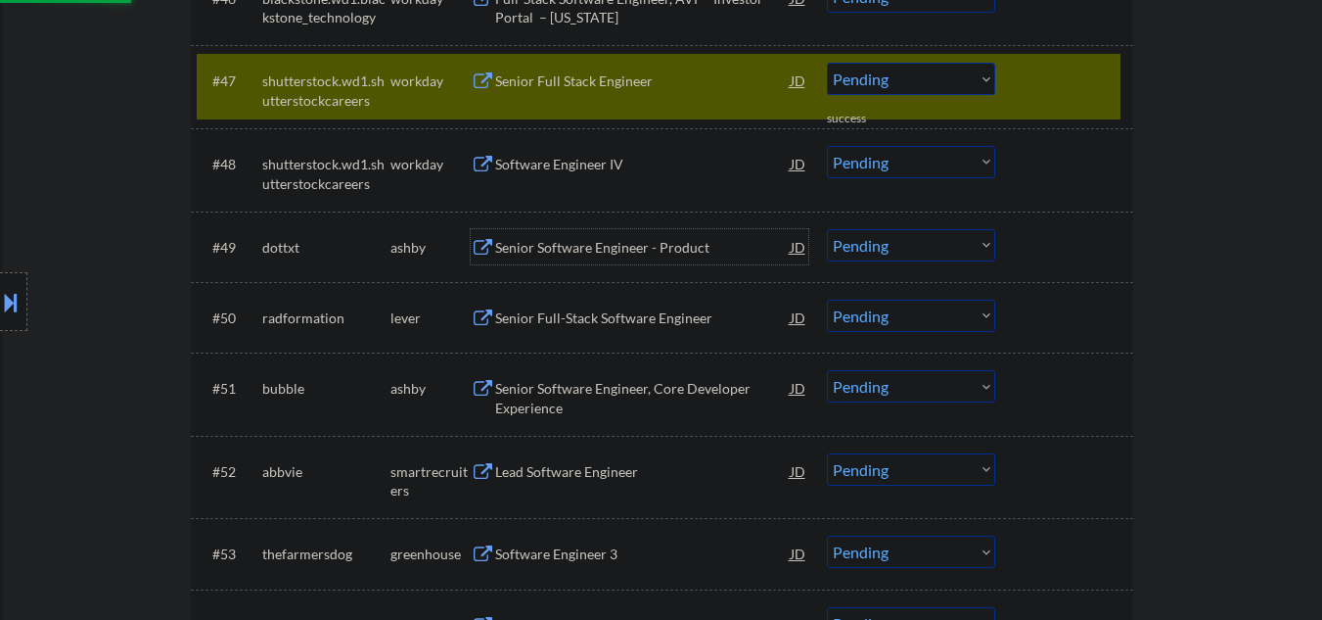
click at [592, 232] on div "Senior Software Engineer - Product" at bounding box center [643, 246] width 296 height 35
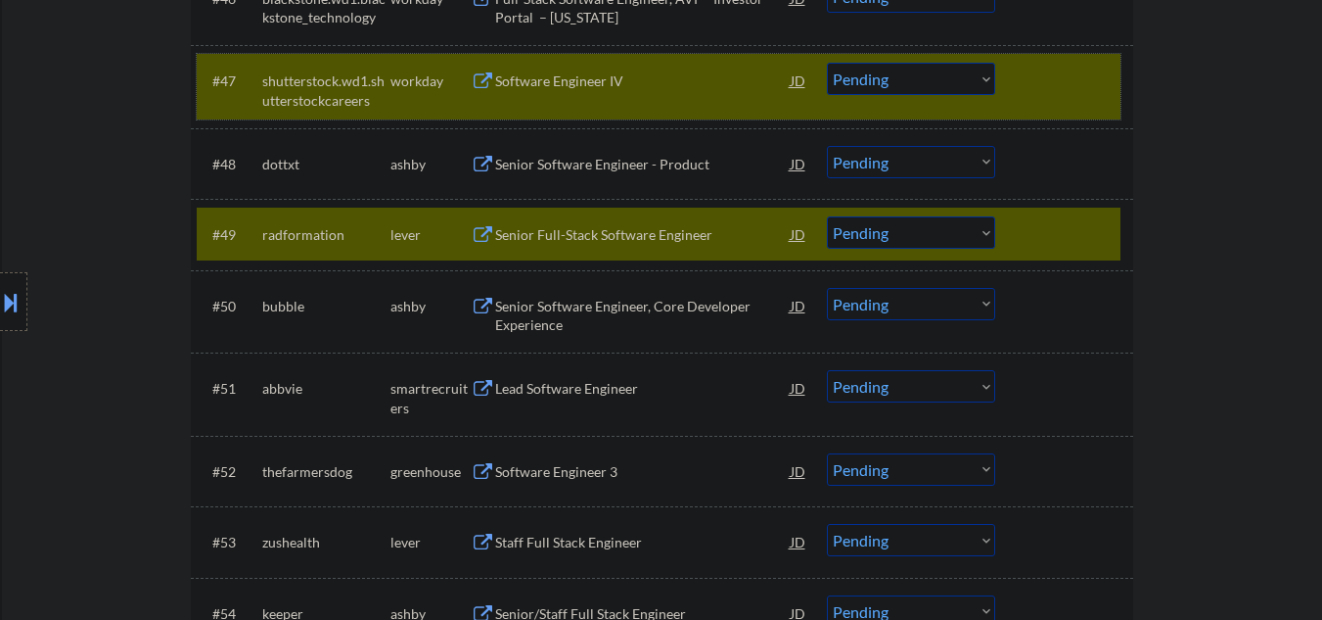
drag, startPoint x: 1063, startPoint y: 82, endPoint x: 1004, endPoint y: 123, distance: 71.7
click at [1062, 83] on div at bounding box center [1067, 80] width 86 height 35
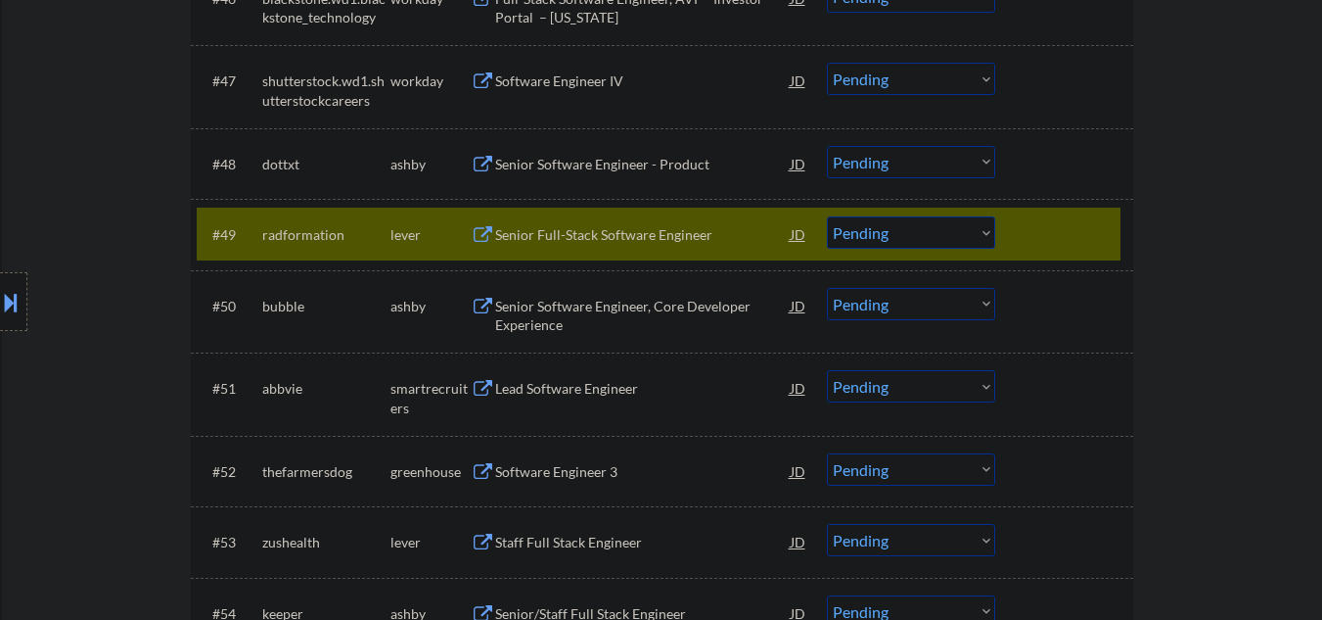
click at [900, 241] on select "Choose an option... Pending Applied Excluded (Questions) Excluded (Expired) Exc…" at bounding box center [911, 232] width 168 height 32
click at [827, 216] on select "Choose an option... Pending Applied Excluded (Questions) Excluded (Expired) Exc…" at bounding box center [911, 232] width 168 height 32
click at [591, 163] on div "Senior Software Engineer - Product" at bounding box center [643, 165] width 296 height 20
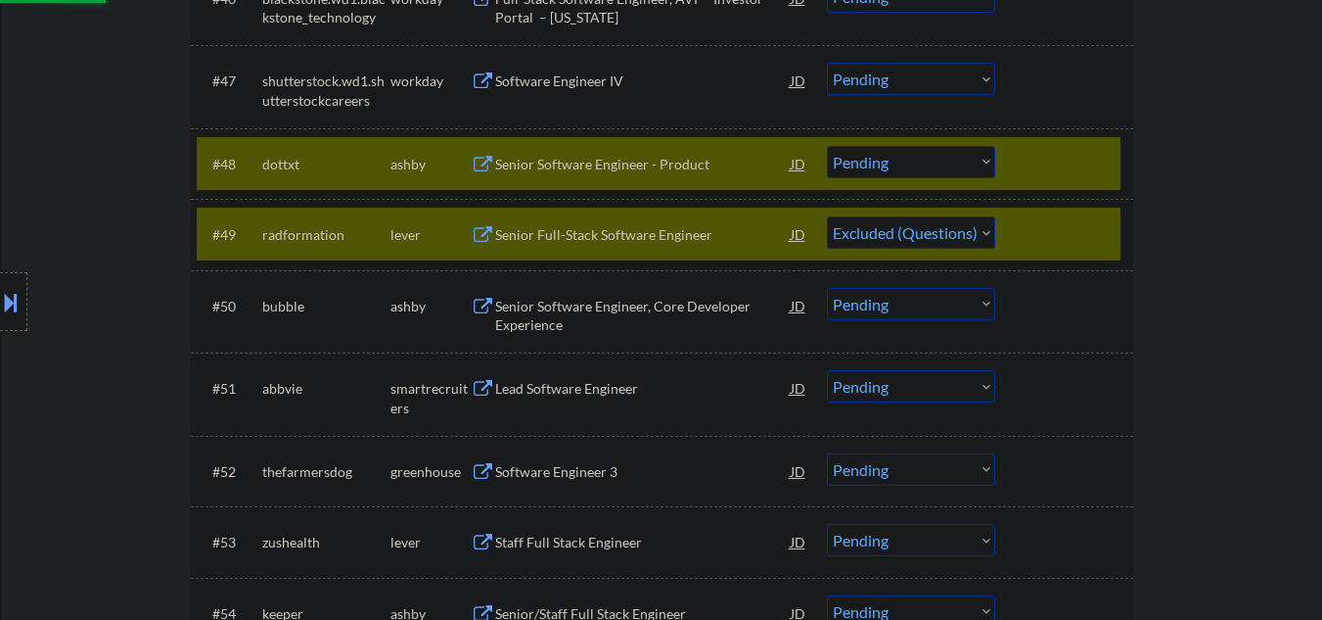
select select ""pending""
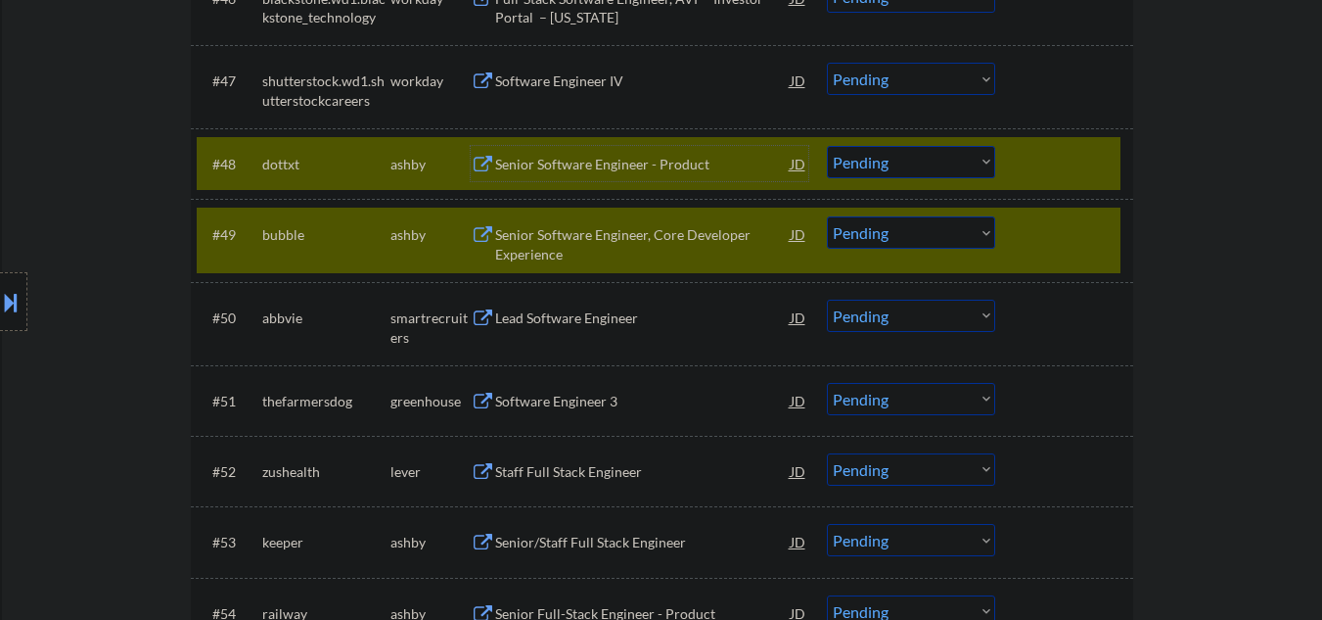
click at [1026, 239] on div at bounding box center [1067, 233] width 86 height 35
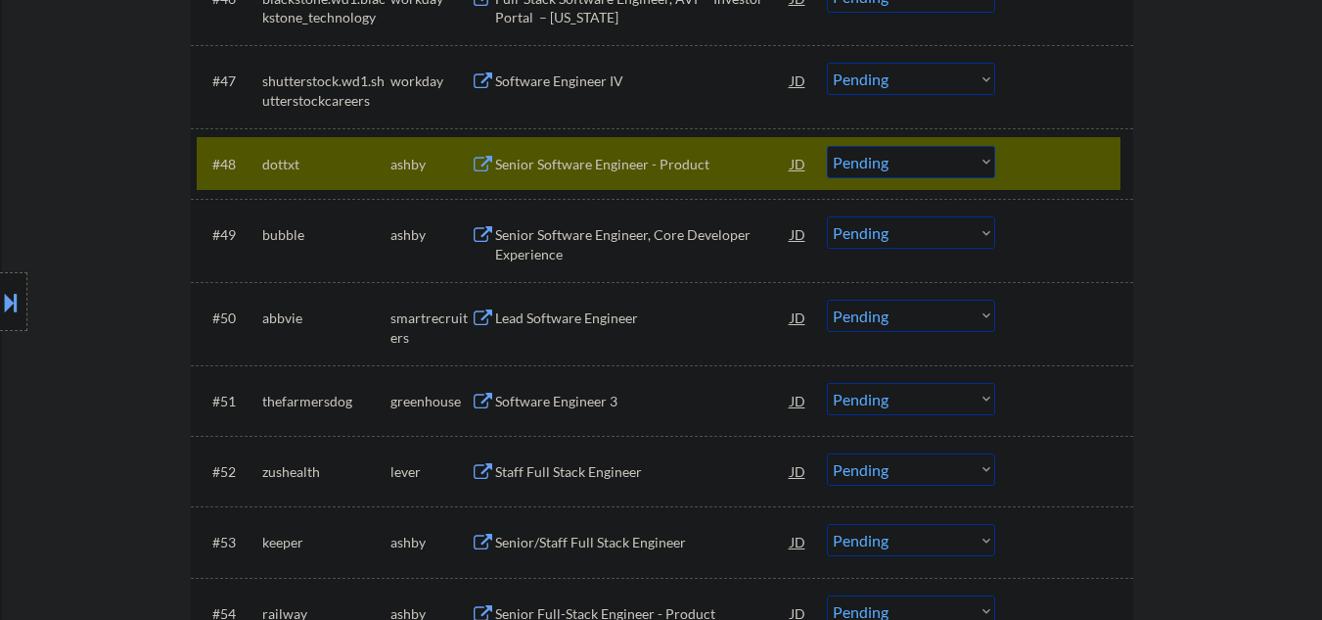
click at [931, 160] on select "Choose an option... Pending Applied Excluded (Questions) Excluded (Expired) Exc…" at bounding box center [911, 162] width 168 height 32
click at [827, 146] on select "Choose an option... Pending Applied Excluded (Questions) Excluded (Expired) Exc…" at bounding box center [911, 162] width 168 height 32
click at [605, 224] on div "Senior Software Engineer, Core Developer Experience" at bounding box center [643, 239] width 296 height 47
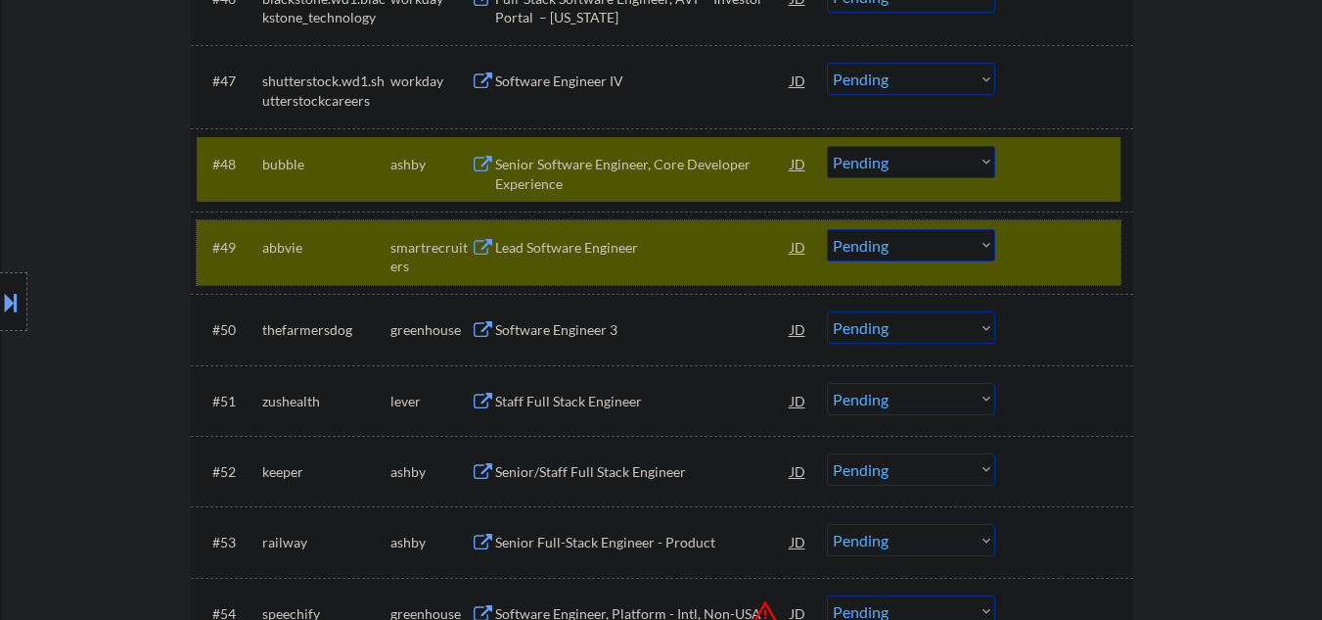
click at [1092, 250] on div at bounding box center [1067, 246] width 86 height 35
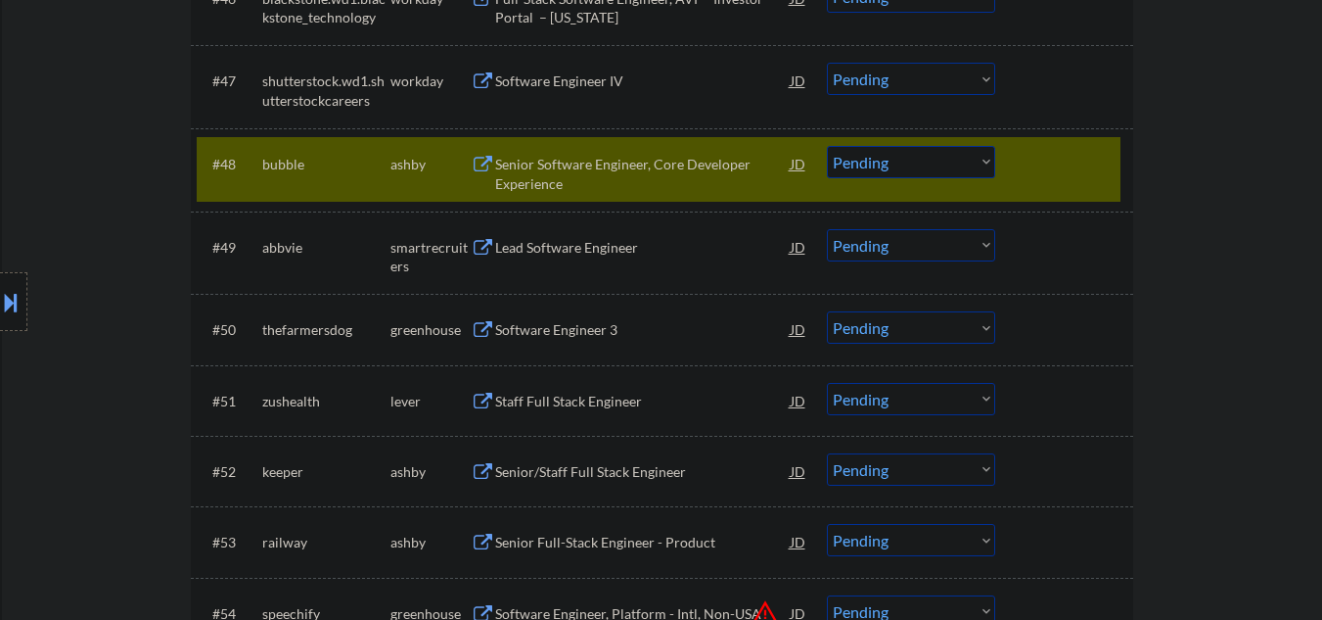
click at [929, 166] on select "Choose an option... Pending Applied Excluded (Questions) Excluded (Expired) Exc…" at bounding box center [911, 162] width 168 height 32
click at [827, 146] on select "Choose an option... Pending Applied Excluded (Questions) Excluded (Expired) Exc…" at bounding box center [911, 162] width 168 height 32
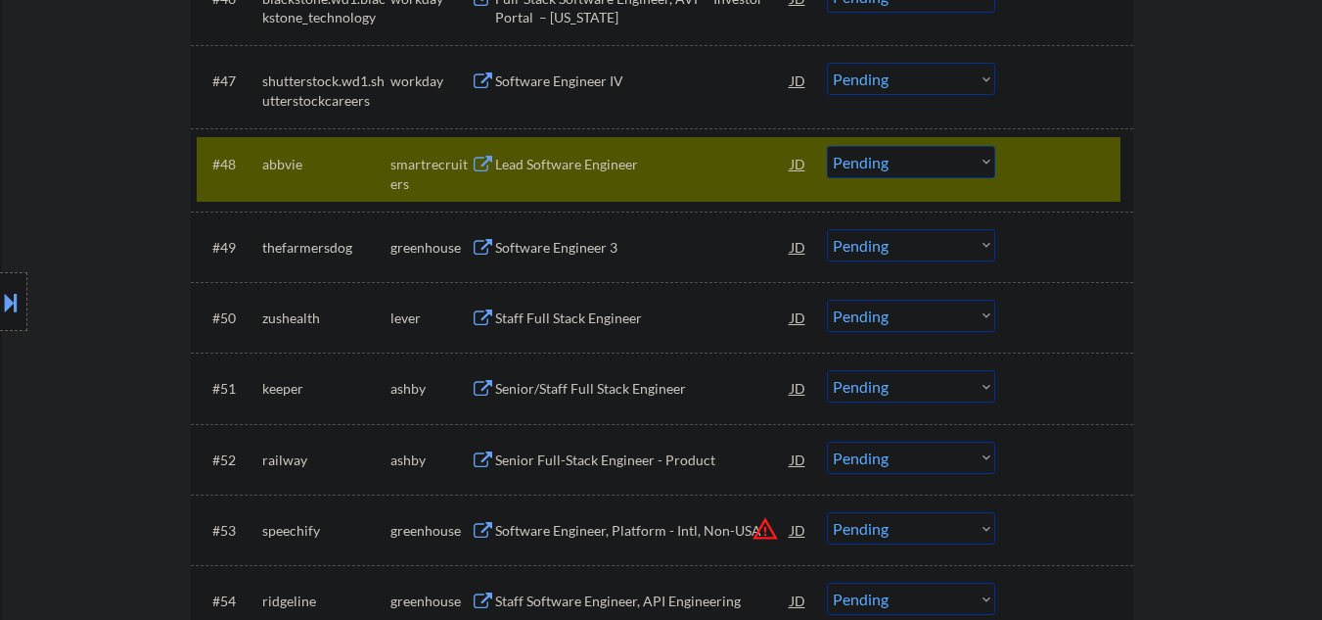
click at [592, 170] on div "Lead Software Engineer" at bounding box center [643, 165] width 296 height 20
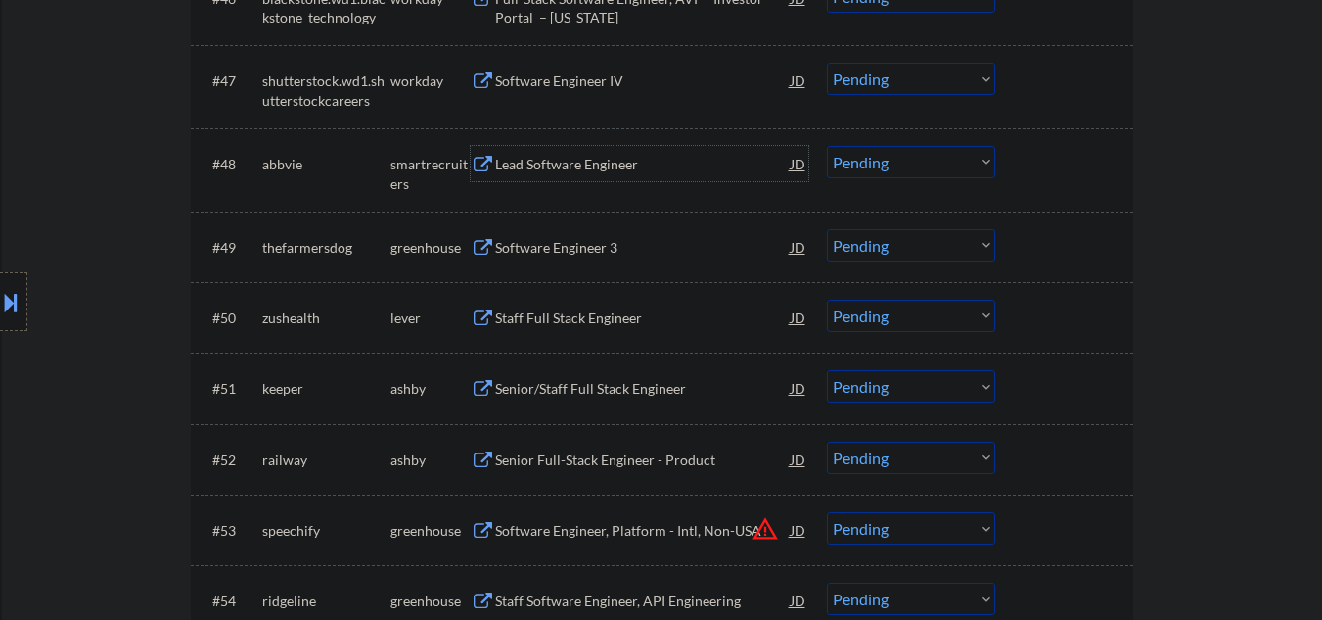
click at [917, 162] on select "Choose an option... Pending Applied Excluded (Questions) Excluded (Expired) Exc…" at bounding box center [911, 162] width 168 height 32
click at [827, 146] on select "Choose an option... Pending Applied Excluded (Questions) Excluded (Expired) Exc…" at bounding box center [911, 162] width 168 height 32
click at [562, 253] on div "Software Engineer 3" at bounding box center [643, 248] width 296 height 20
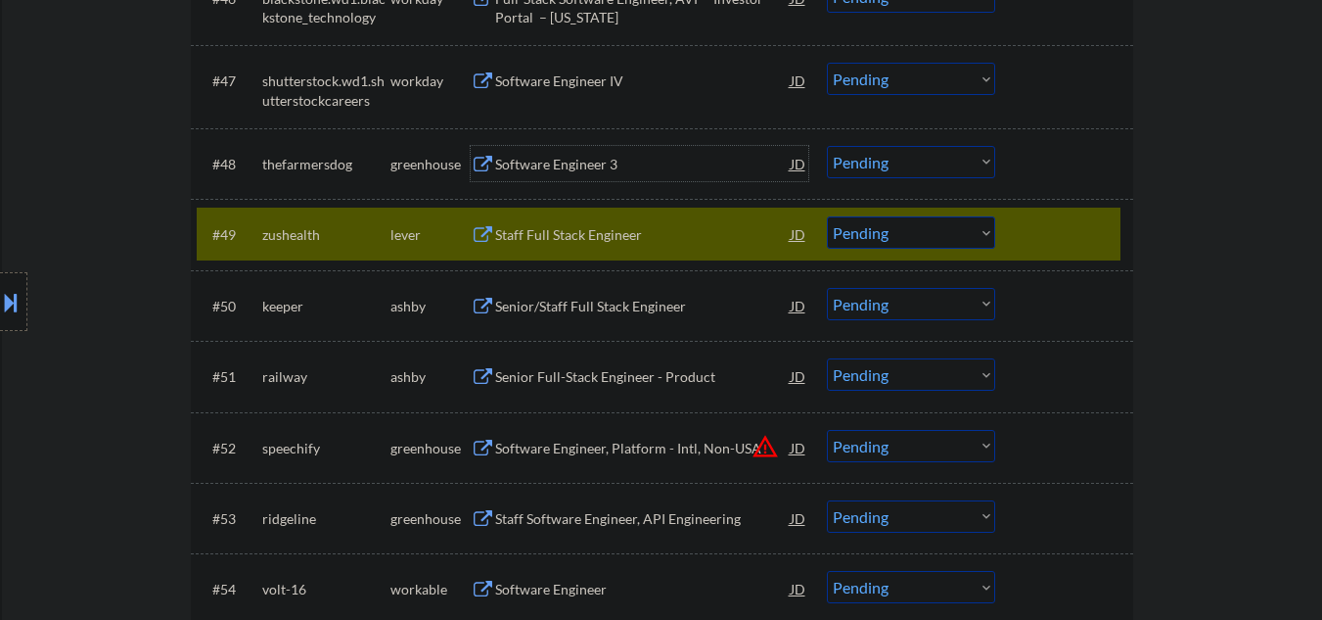
click at [571, 162] on div "Software Engineer 3" at bounding box center [643, 165] width 296 height 20
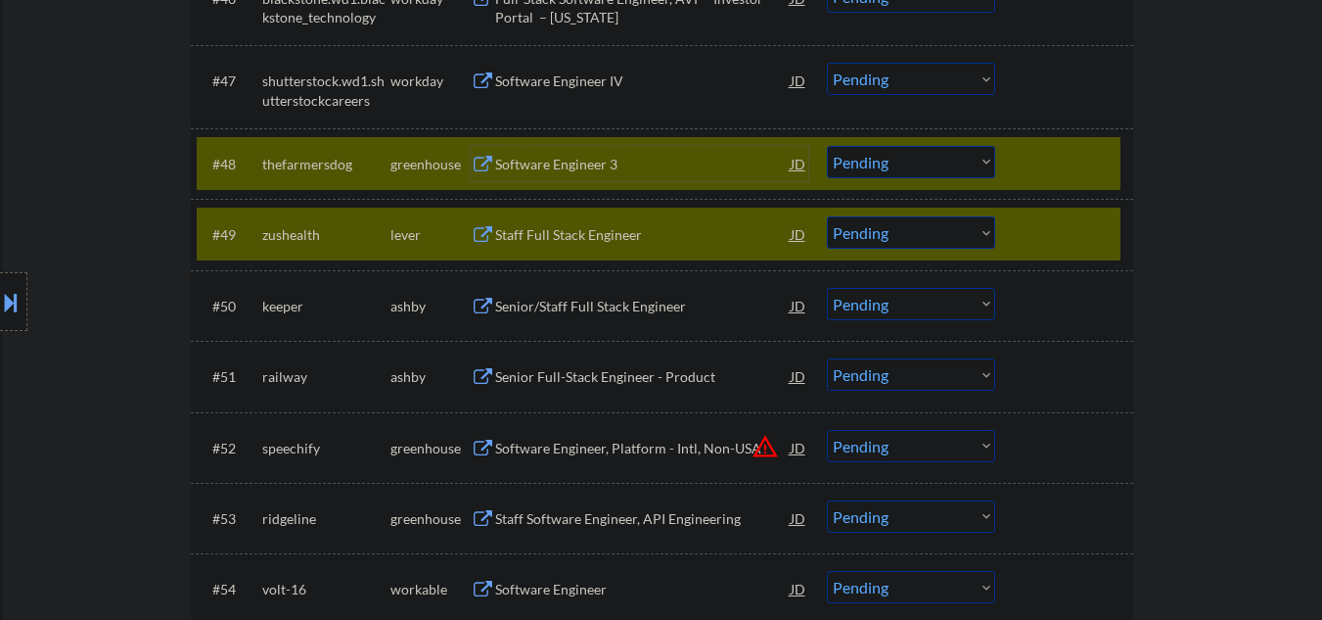
drag, startPoint x: 1079, startPoint y: 247, endPoint x: 1064, endPoint y: 244, distance: 15.0
click at [1078, 247] on div at bounding box center [1067, 233] width 86 height 35
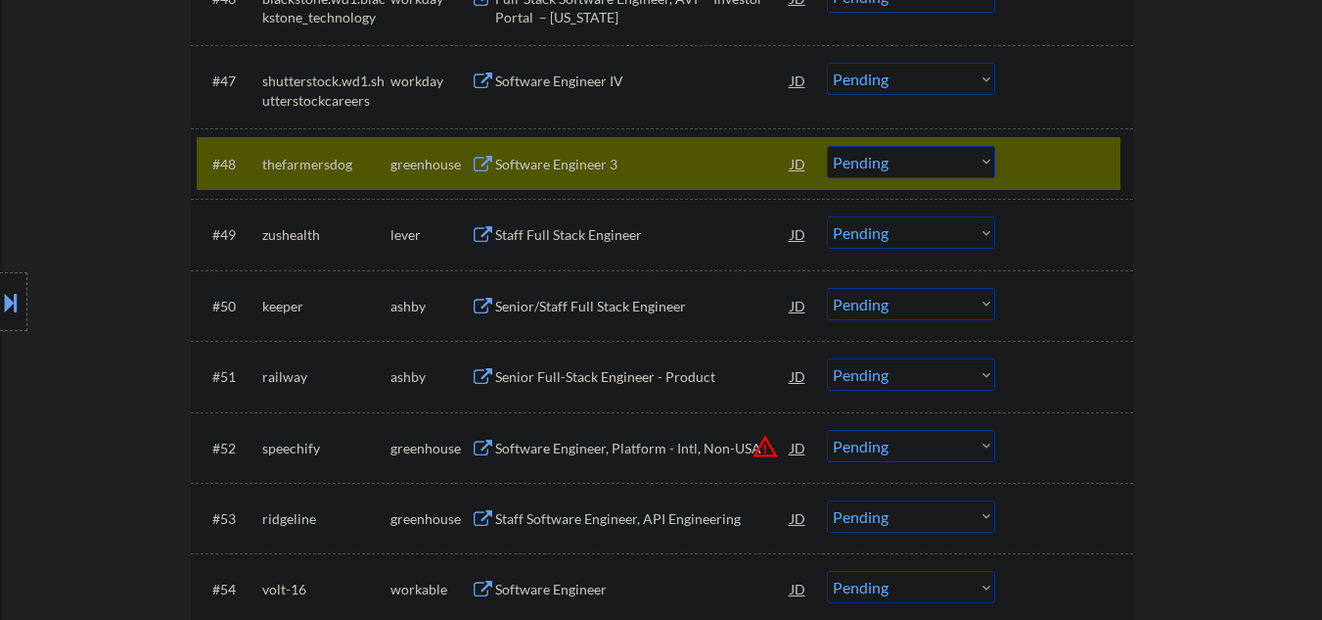
click at [886, 173] on select "Choose an option... Pending Applied Excluded (Questions) Excluded (Expired) Exc…" at bounding box center [911, 162] width 168 height 32
click at [827, 146] on select "Choose an option... Pending Applied Excluded (Questions) Excluded (Expired) Exc…" at bounding box center [911, 162] width 168 height 32
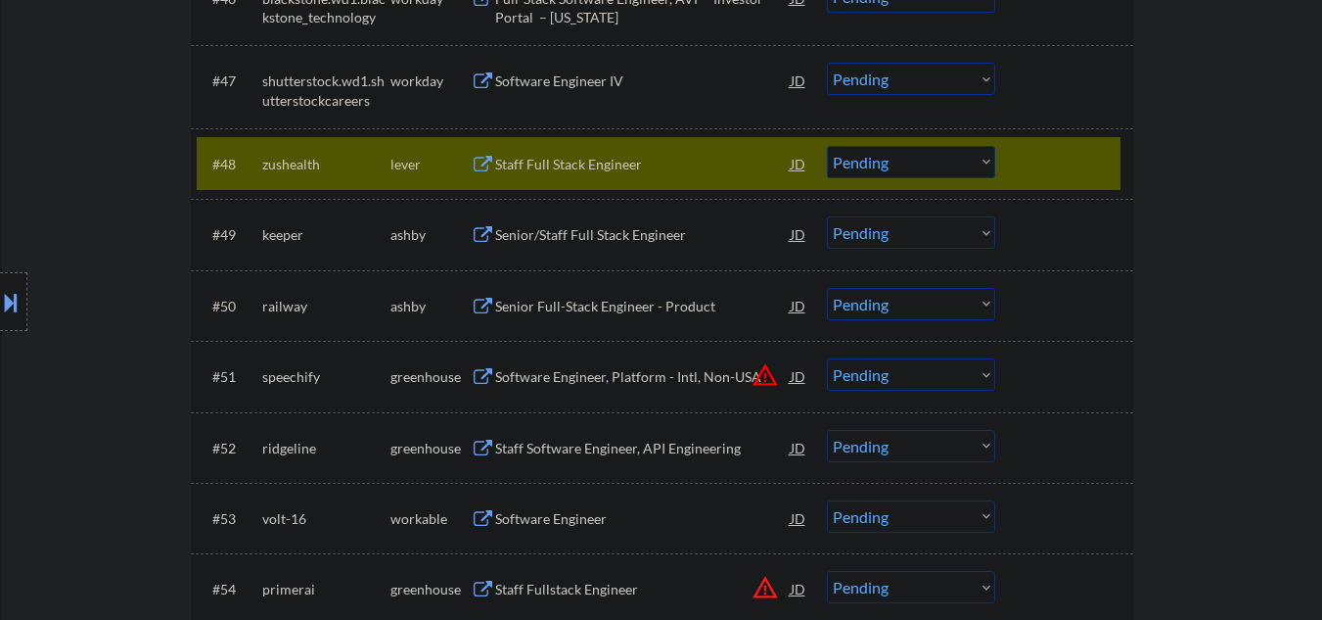
click at [626, 160] on div "Staff Full Stack Engineer" at bounding box center [643, 165] width 296 height 20
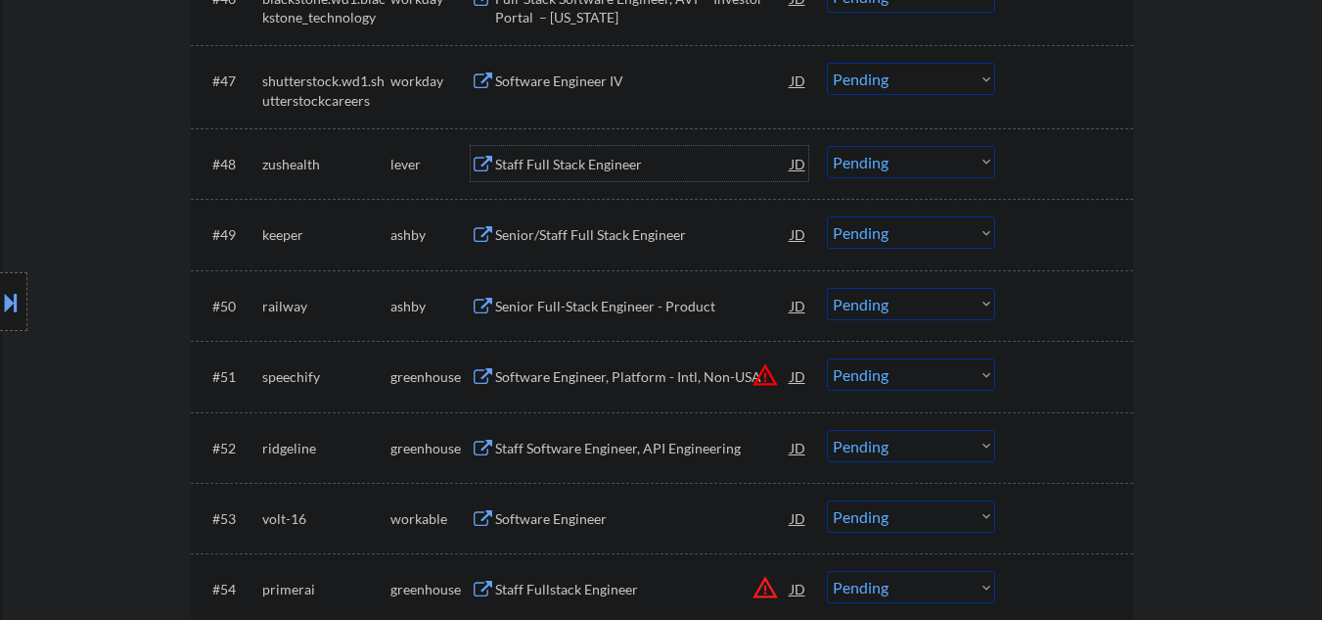
click at [870, 164] on select "Choose an option... Pending Applied Excluded (Questions) Excluded (Expired) Exc…" at bounding box center [911, 162] width 168 height 32
click at [857, 163] on select "Choose an option... Pending Applied Excluded (Questions) Excluded (Expired) Exc…" at bounding box center [911, 162] width 168 height 32
click at [827, 146] on select "Choose an option... Pending Applied Excluded (Questions) Excluded (Expired) Exc…" at bounding box center [911, 162] width 168 height 32
click at [531, 236] on div "Senior/Staff Full Stack Engineer" at bounding box center [643, 235] width 296 height 20
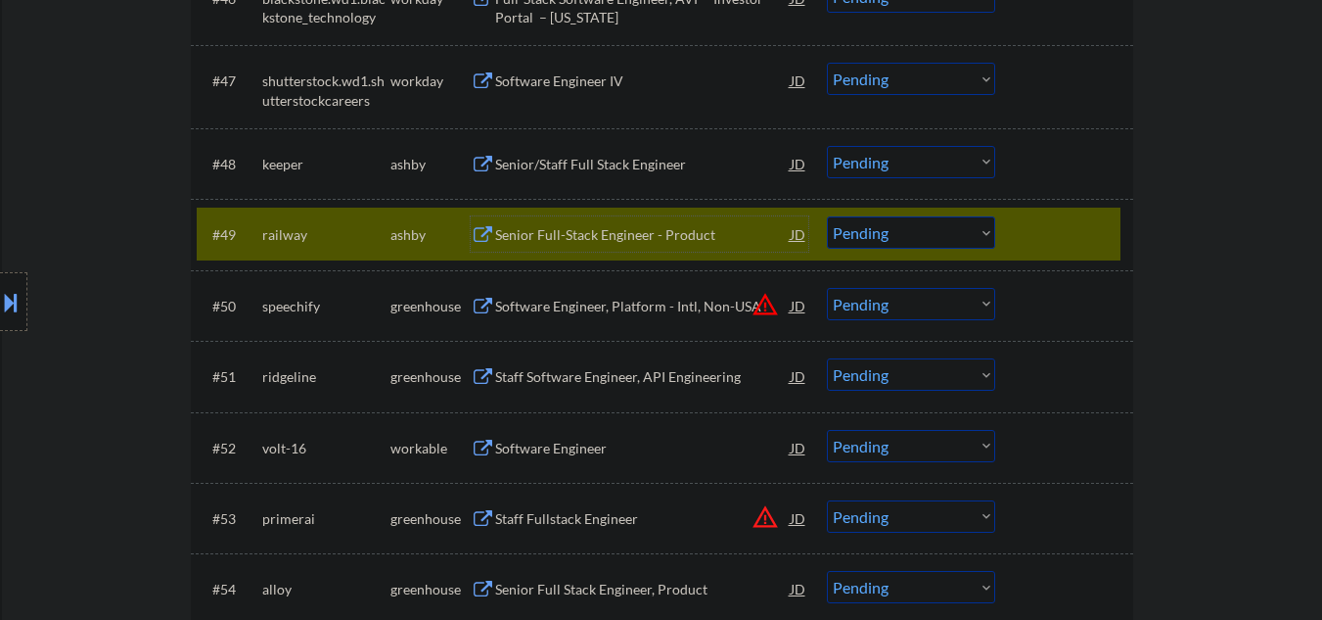
click at [1051, 230] on div at bounding box center [1067, 233] width 86 height 35
click at [1039, 232] on div at bounding box center [1067, 233] width 86 height 35
click at [727, 225] on div "Senior Full-Stack Engineer - Product" at bounding box center [643, 235] width 296 height 20
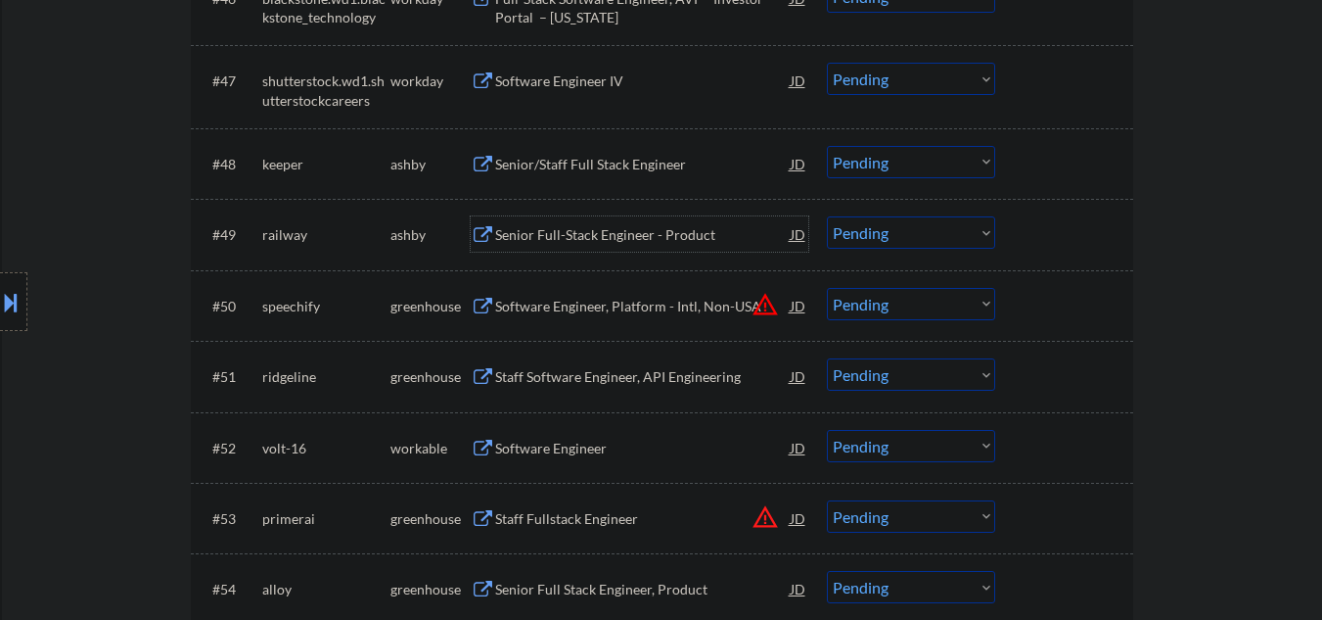
click at [870, 162] on select "Choose an option... Pending Applied Excluded (Questions) Excluded (Expired) Exc…" at bounding box center [911, 162] width 168 height 32
click at [827, 146] on select "Choose an option... Pending Applied Excluded (Questions) Excluded (Expired) Exc…" at bounding box center [911, 162] width 168 height 32
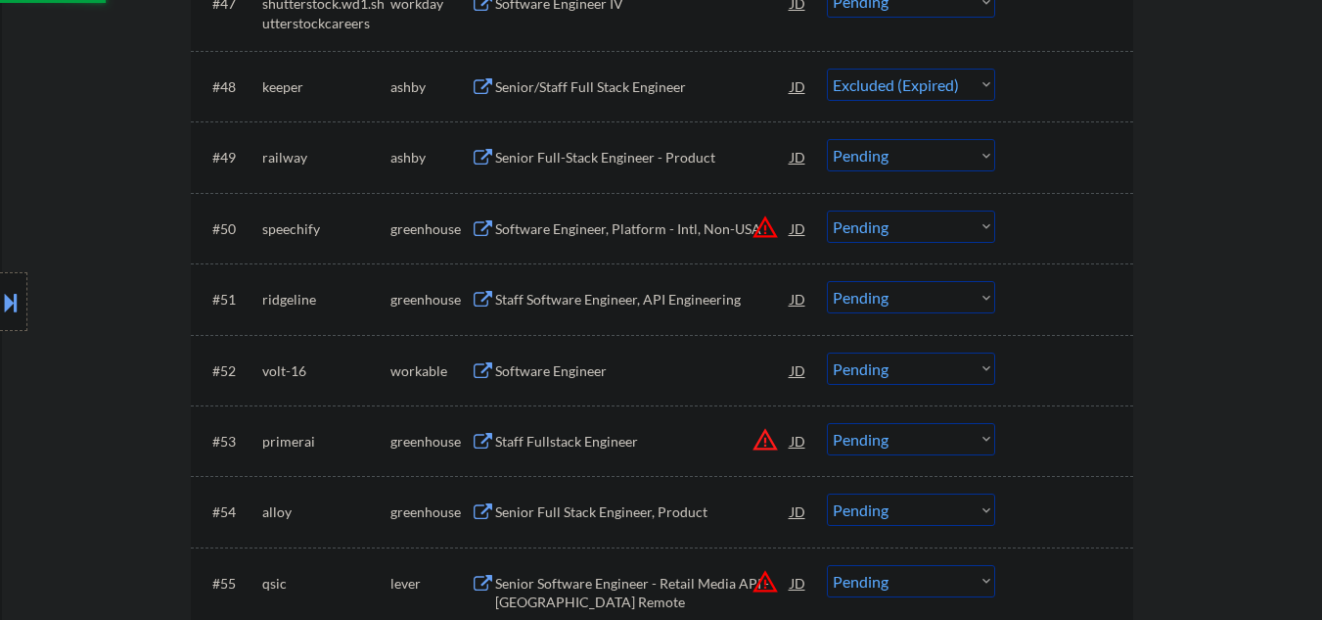
scroll to position [4177, 0]
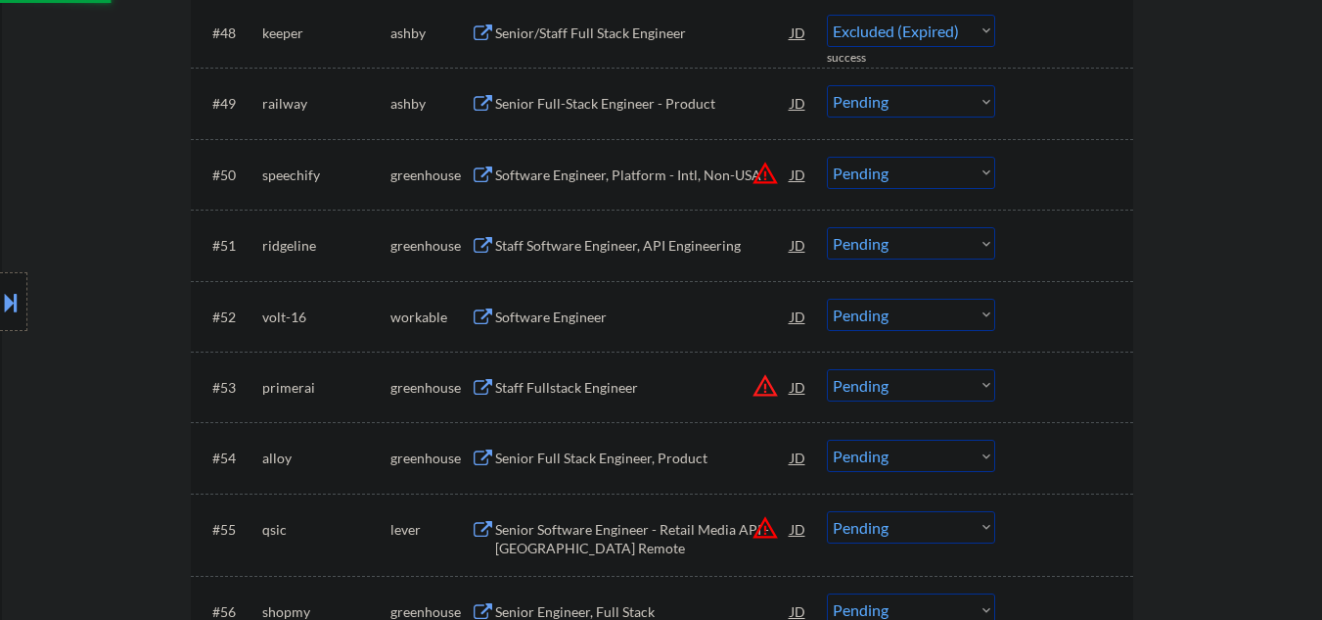
select select ""pending""
click at [580, 322] on div "Software Engineer" at bounding box center [643, 317] width 296 height 20
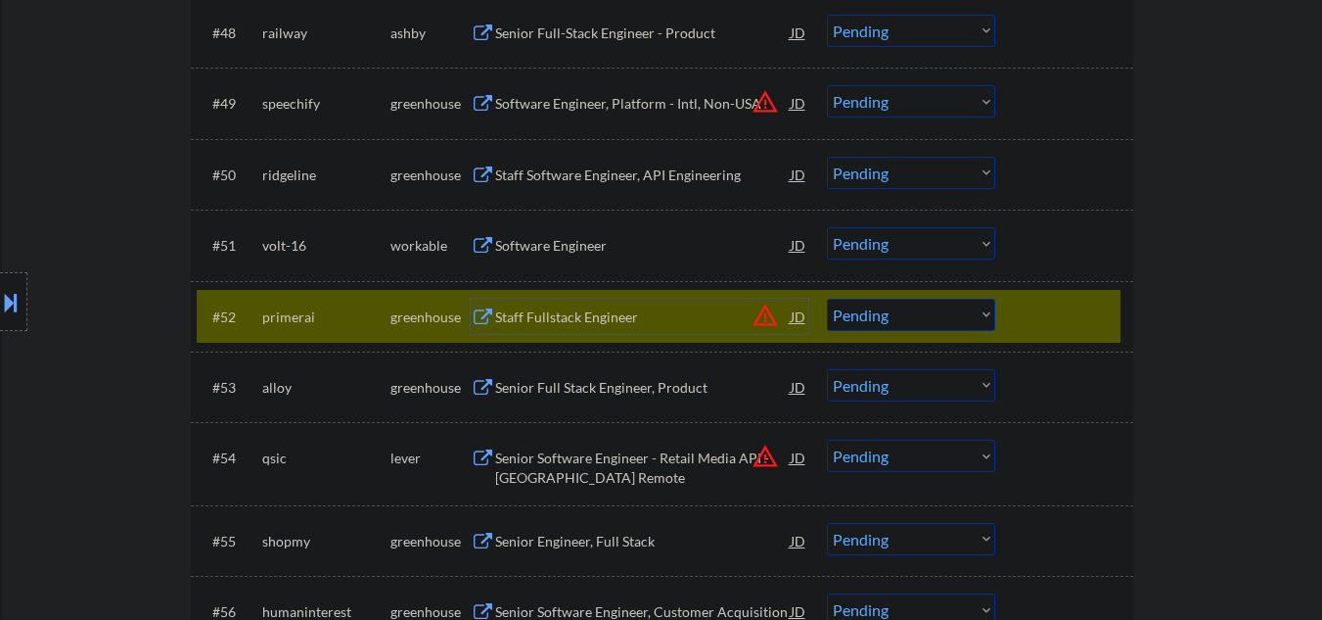
click at [907, 329] on select "Choose an option... Pending Applied Excluded (Questions) Excluded (Expired) Exc…" at bounding box center [911, 315] width 168 height 32
click at [827, 299] on select "Choose an option... Pending Applied Excluded (Questions) Excluded (Expired) Exc…" at bounding box center [911, 315] width 168 height 32
click at [589, 254] on div "Software Engineer" at bounding box center [643, 246] width 296 height 20
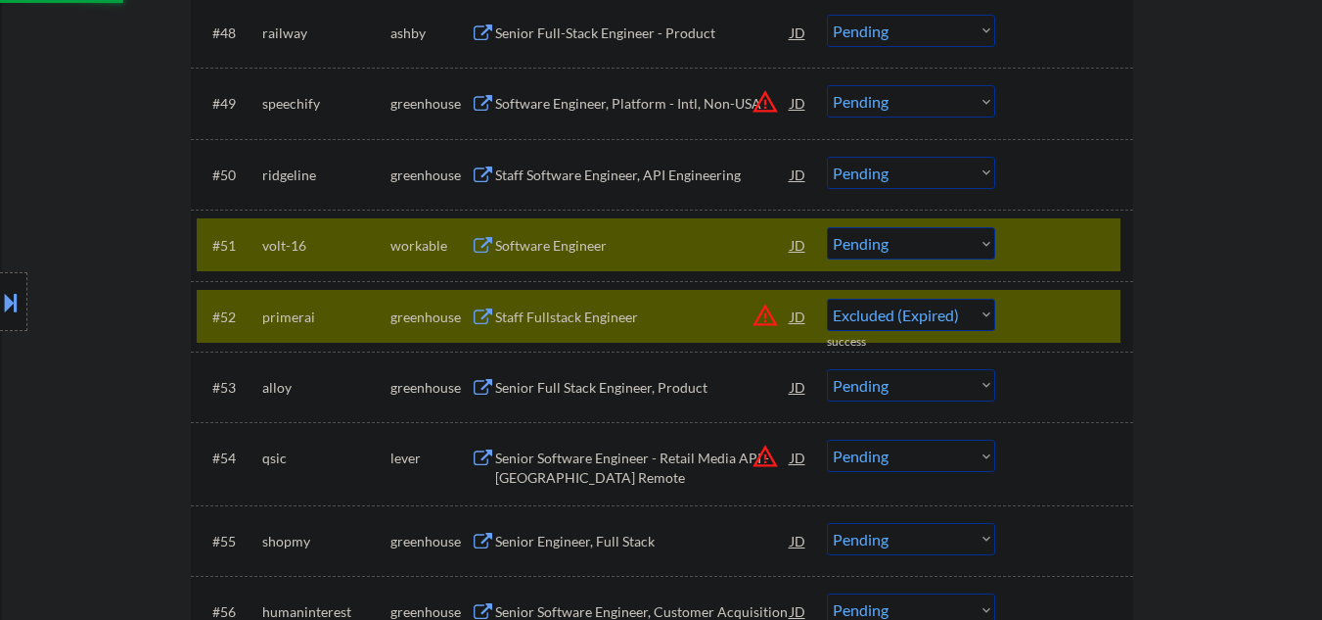
select select ""pending""
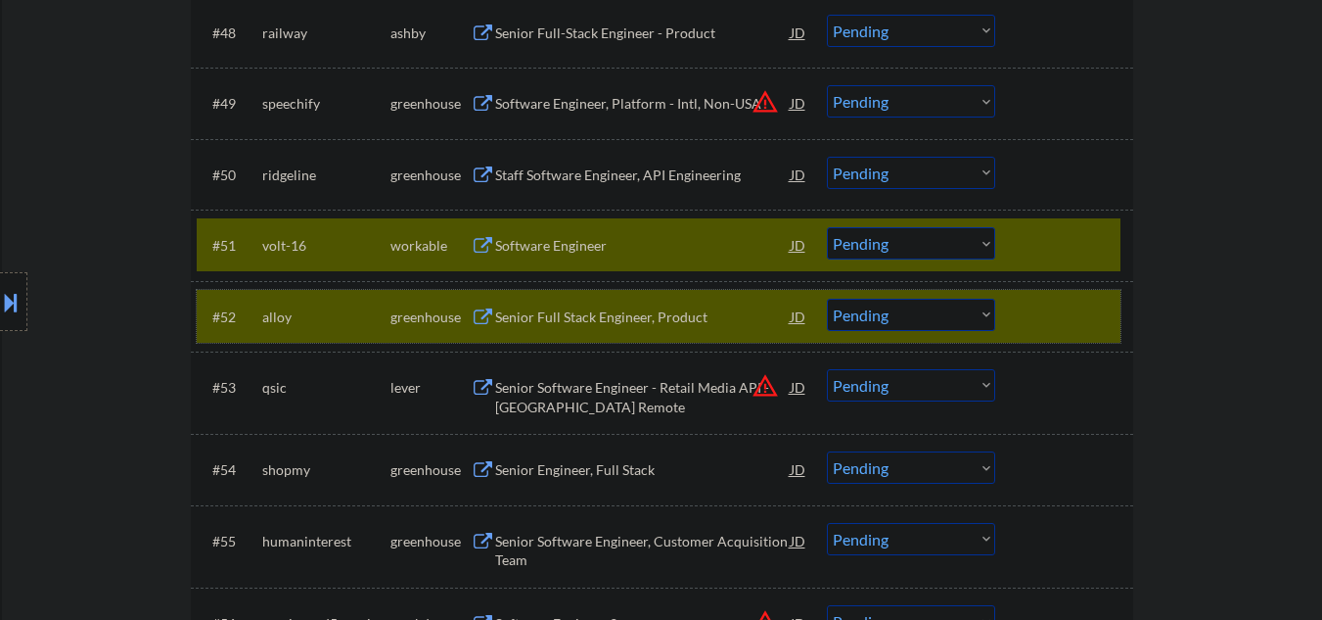
click at [1033, 314] on div at bounding box center [1067, 316] width 86 height 35
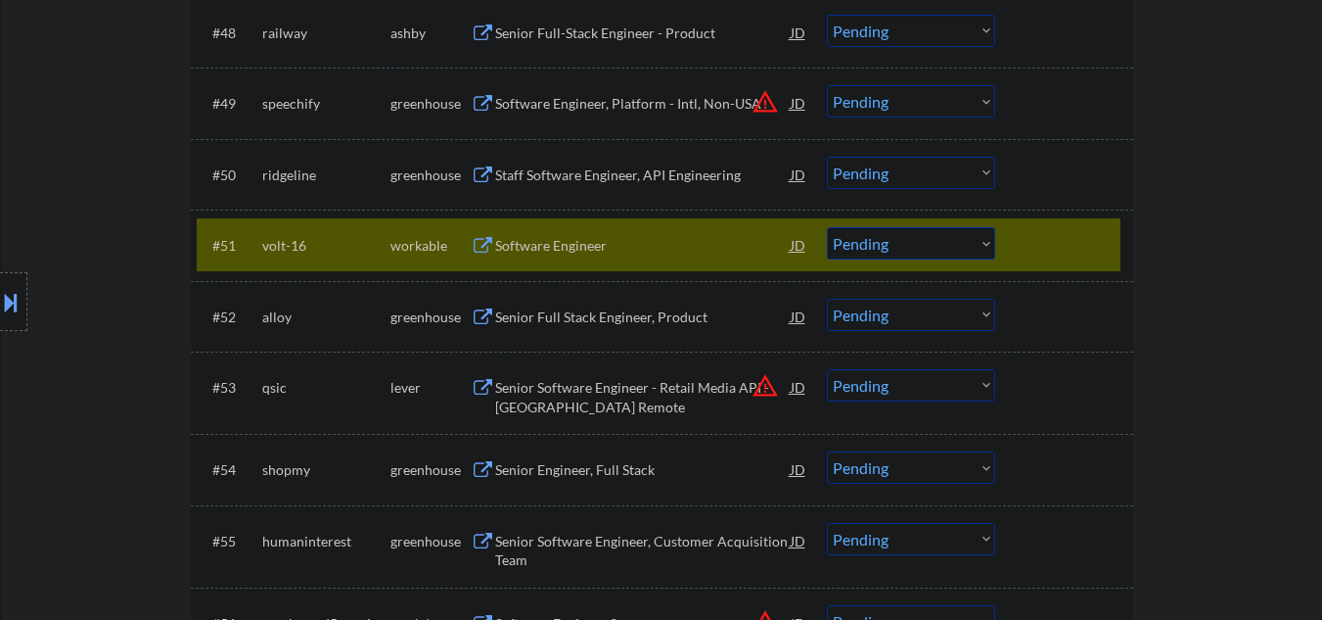
click at [899, 239] on select "Choose an option... Pending Applied Excluded (Questions) Excluded (Expired) Exc…" at bounding box center [911, 243] width 168 height 32
click at [827, 227] on select "Choose an option... Pending Applied Excluded (Questions) Excluded (Expired) Exc…" at bounding box center [911, 243] width 168 height 32
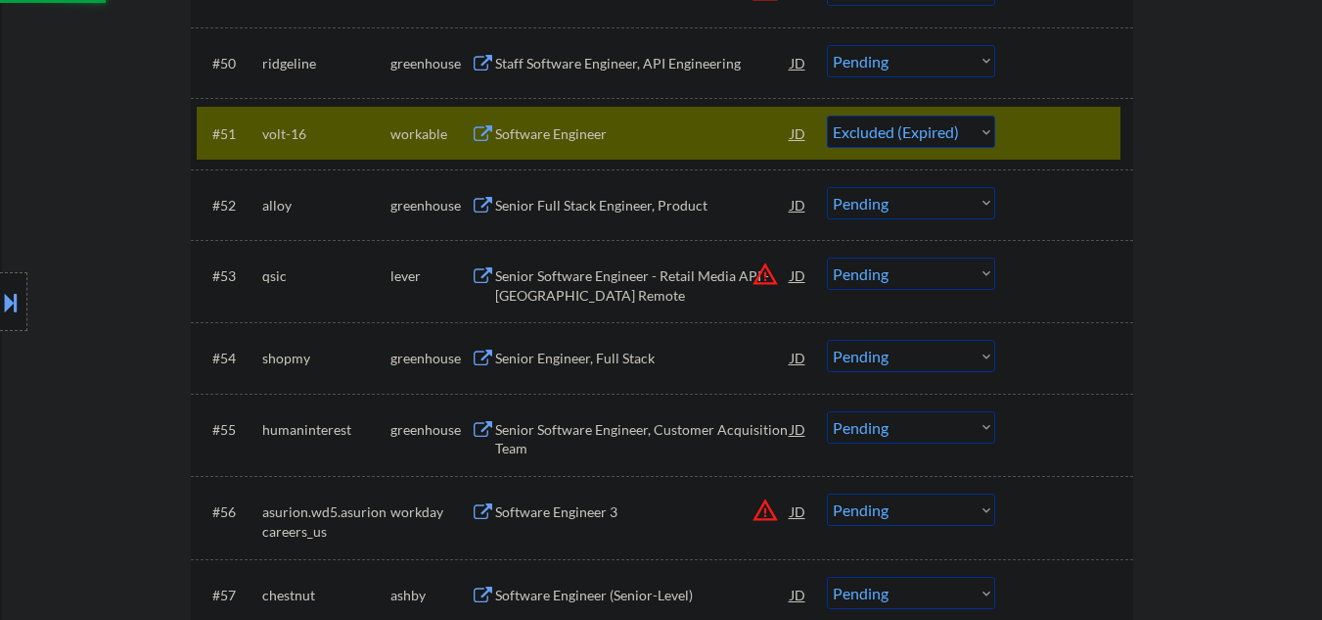
scroll to position [4437, 0]
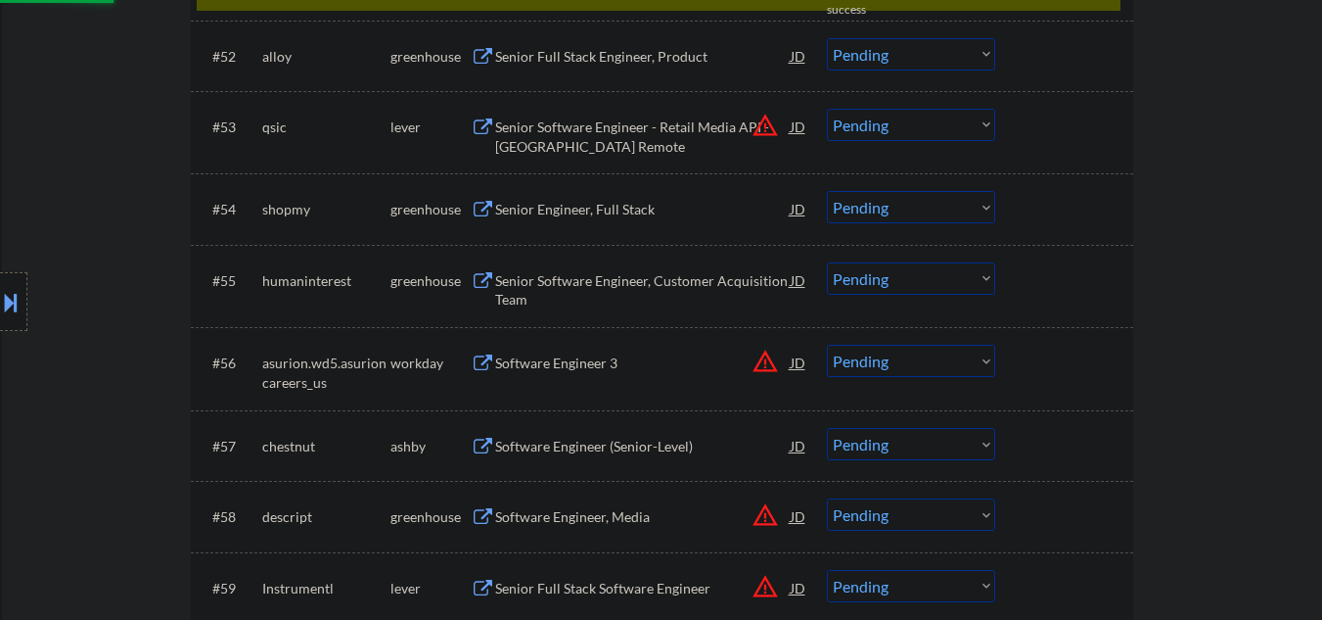
select select ""pending""
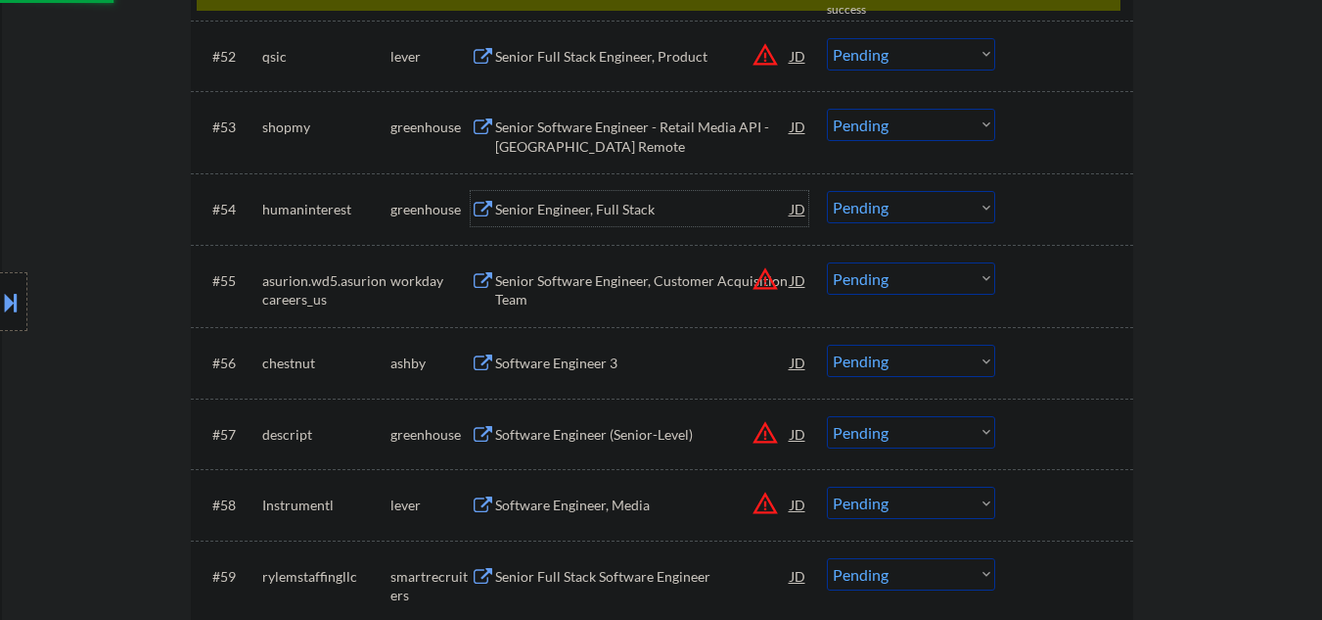
click at [578, 208] on div "Senior Engineer, Full Stack" at bounding box center [643, 210] width 296 height 20
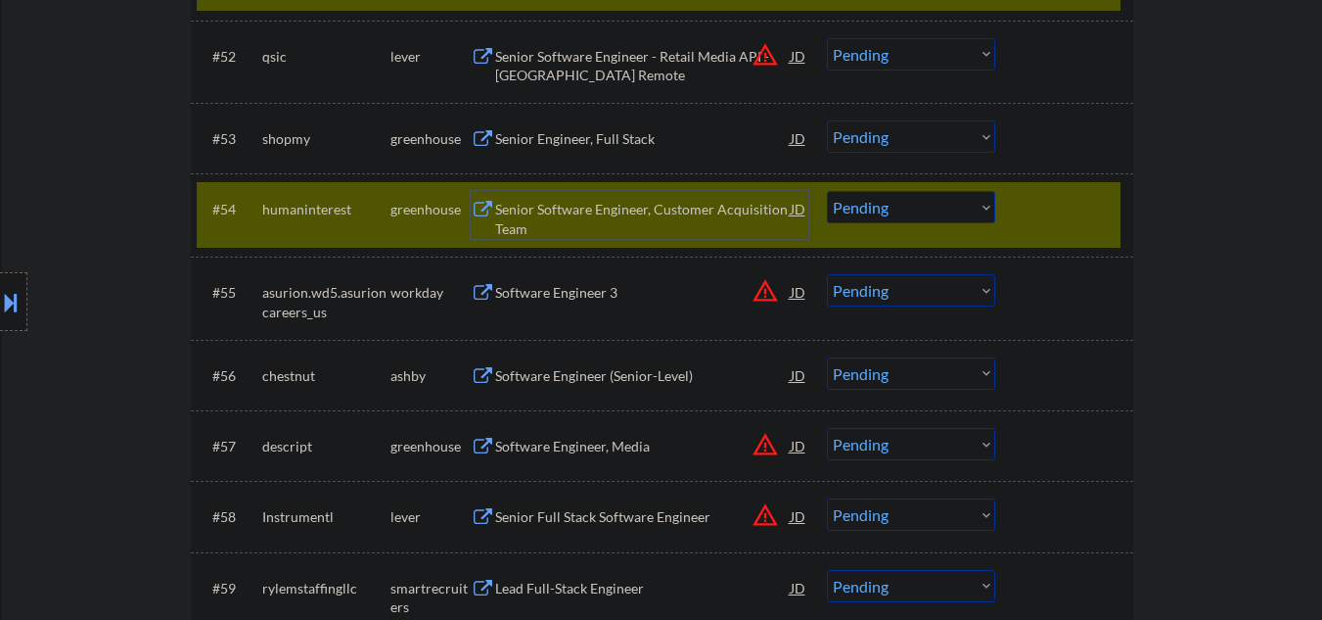
click at [896, 213] on select "Choose an option... Pending Applied Excluded (Questions) Excluded (Expired) Exc…" at bounding box center [911, 207] width 168 height 32
click at [827, 191] on select "Choose an option... Pending Applied Excluded (Questions) Excluded (Expired) Exc…" at bounding box center [911, 207] width 168 height 32
select select ""pending""
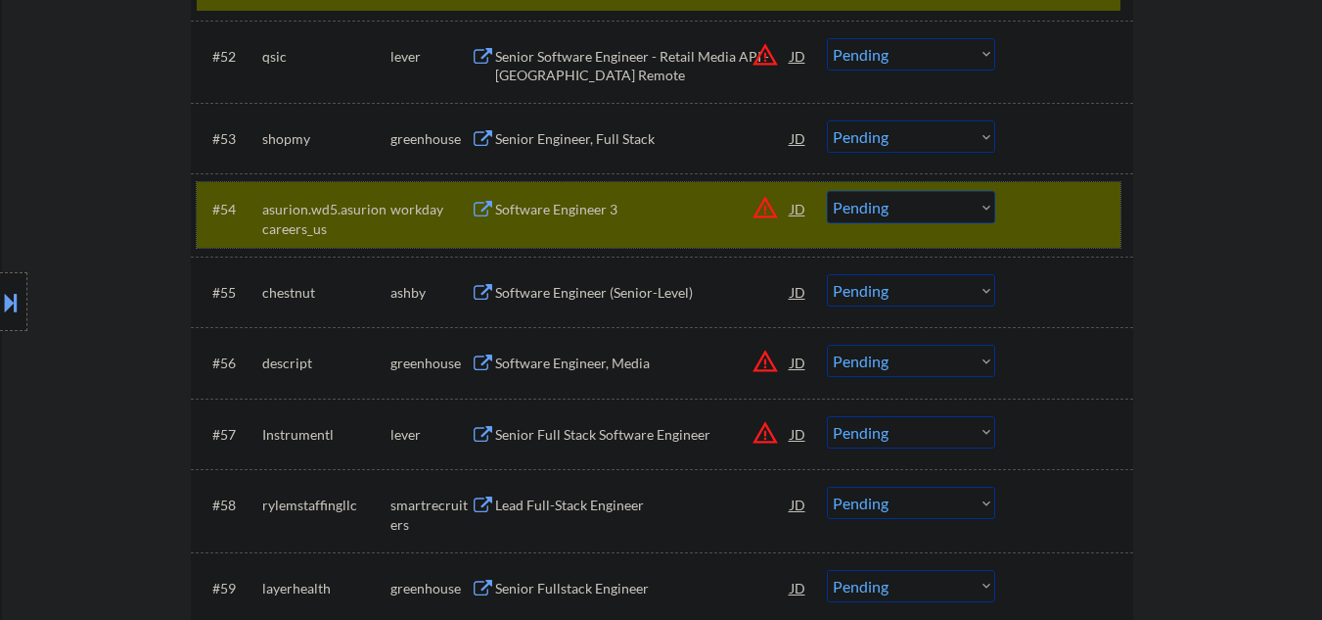
click at [1052, 211] on div at bounding box center [1067, 208] width 86 height 35
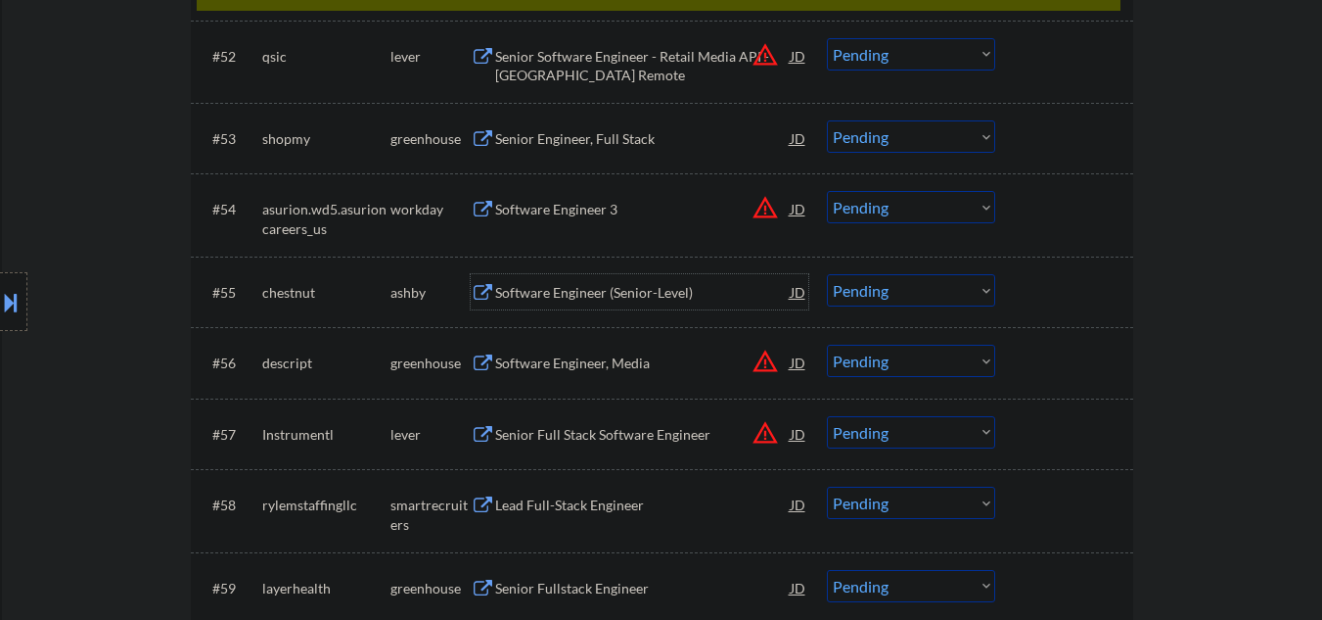
click at [645, 287] on div "Software Engineer (Senior-Level)" at bounding box center [643, 293] width 296 height 20
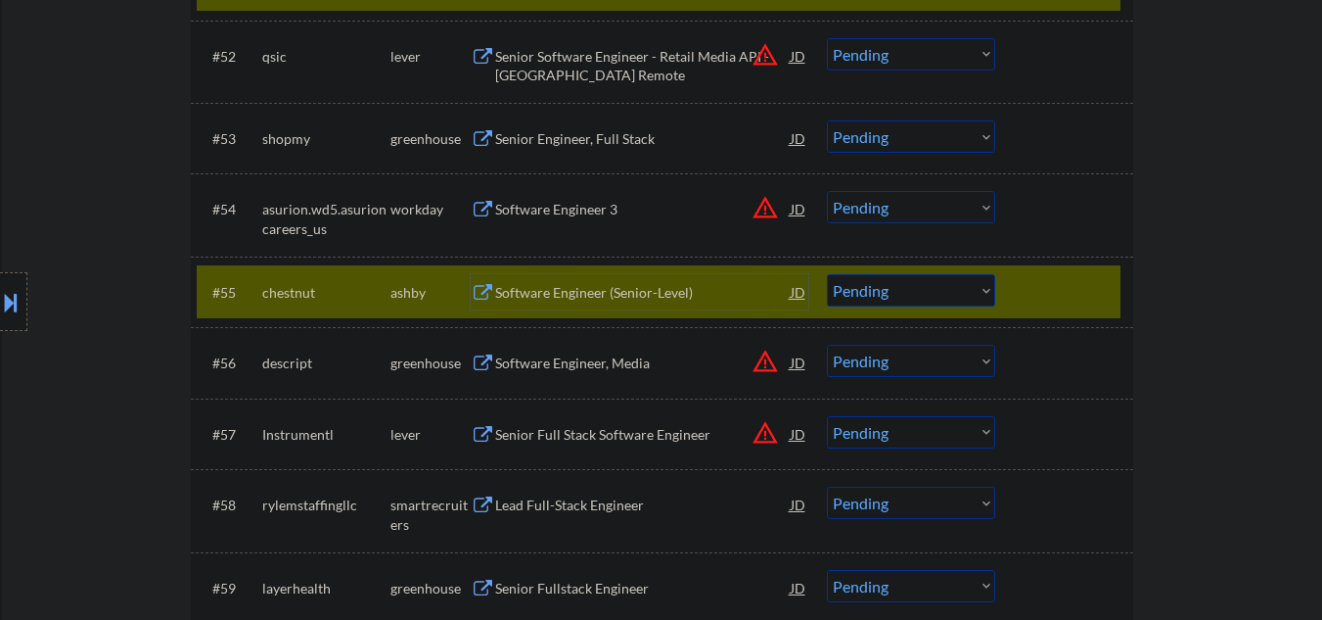
click at [926, 296] on select "Choose an option... Pending Applied Excluded (Questions) Excluded (Expired) Exc…" at bounding box center [911, 290] width 168 height 32
click at [827, 274] on select "Choose an option... Pending Applied Excluded (Questions) Excluded (Expired) Exc…" at bounding box center [911, 290] width 168 height 32
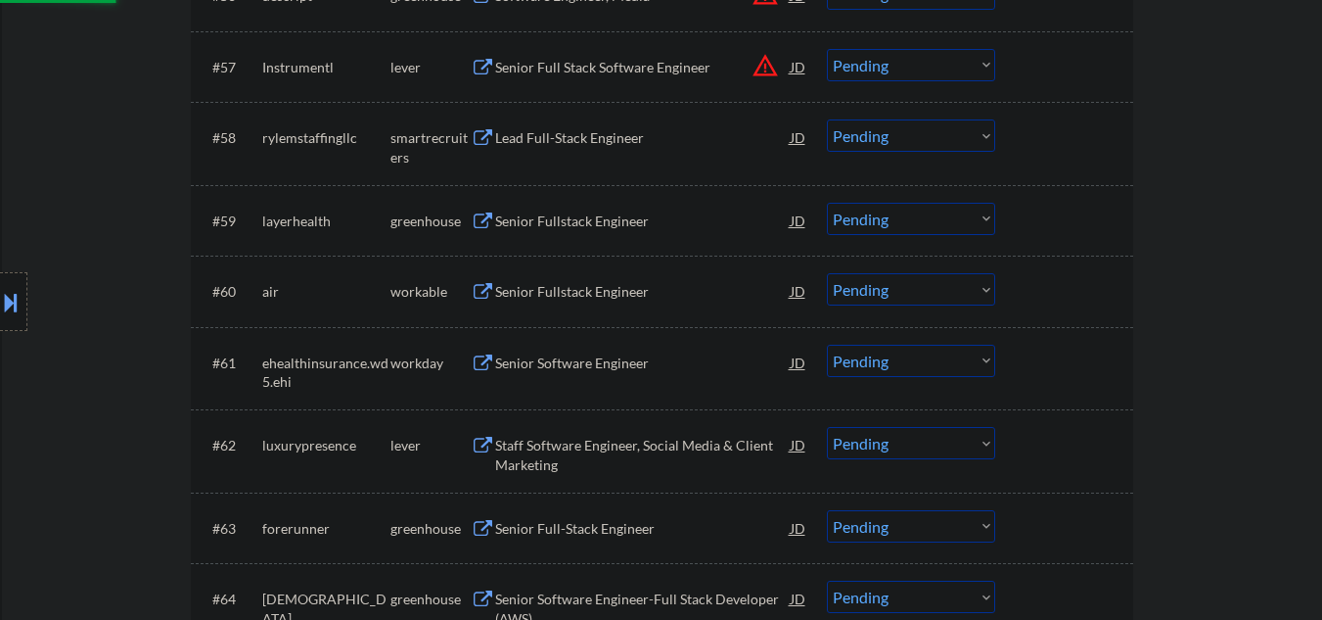
scroll to position [4829, 0]
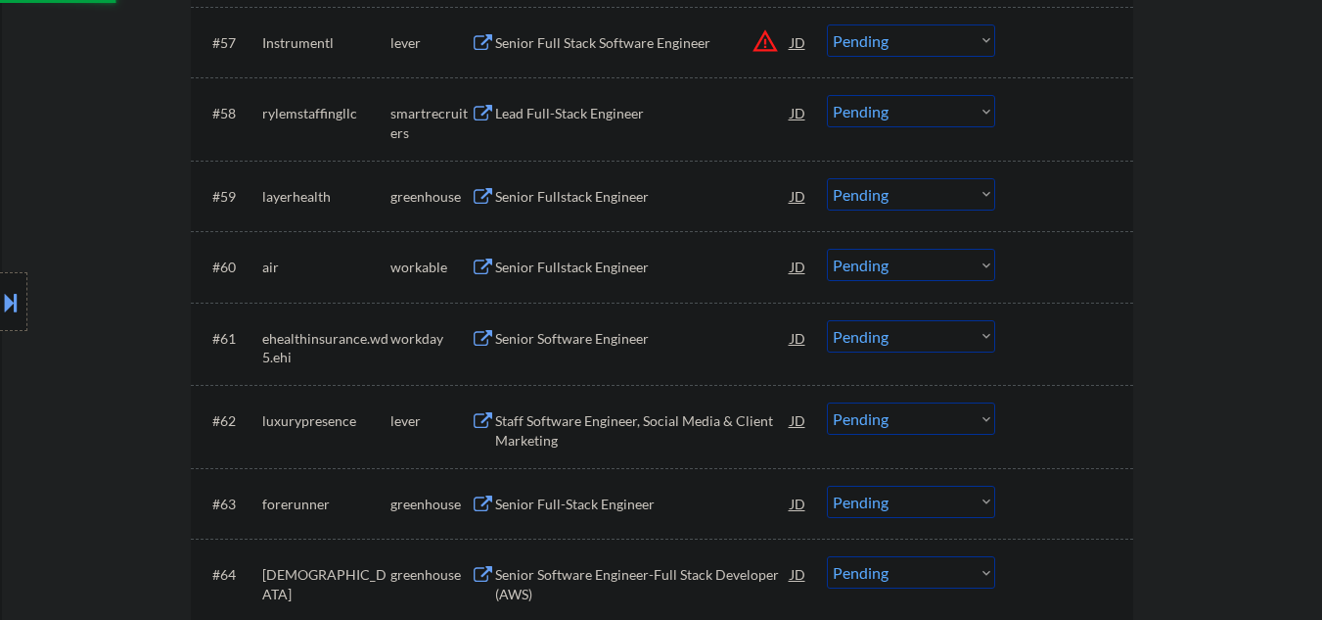
click at [558, 115] on div "Lead Full-Stack Engineer" at bounding box center [643, 114] width 296 height 20
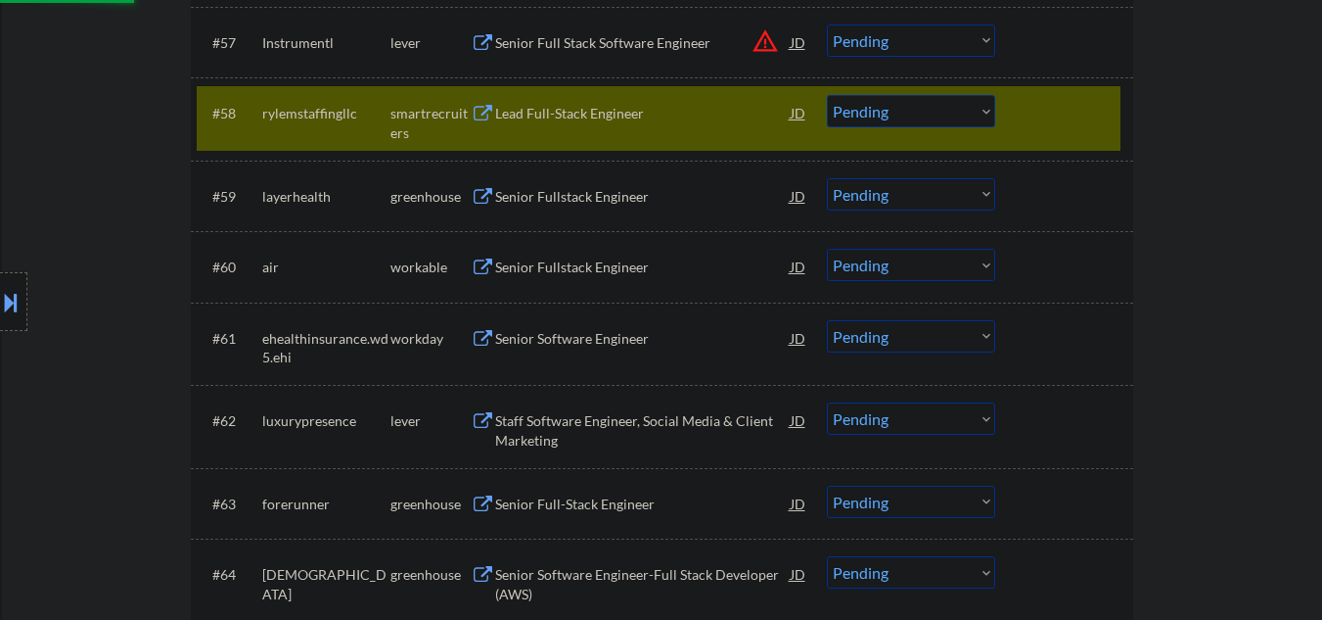
select select ""pending""
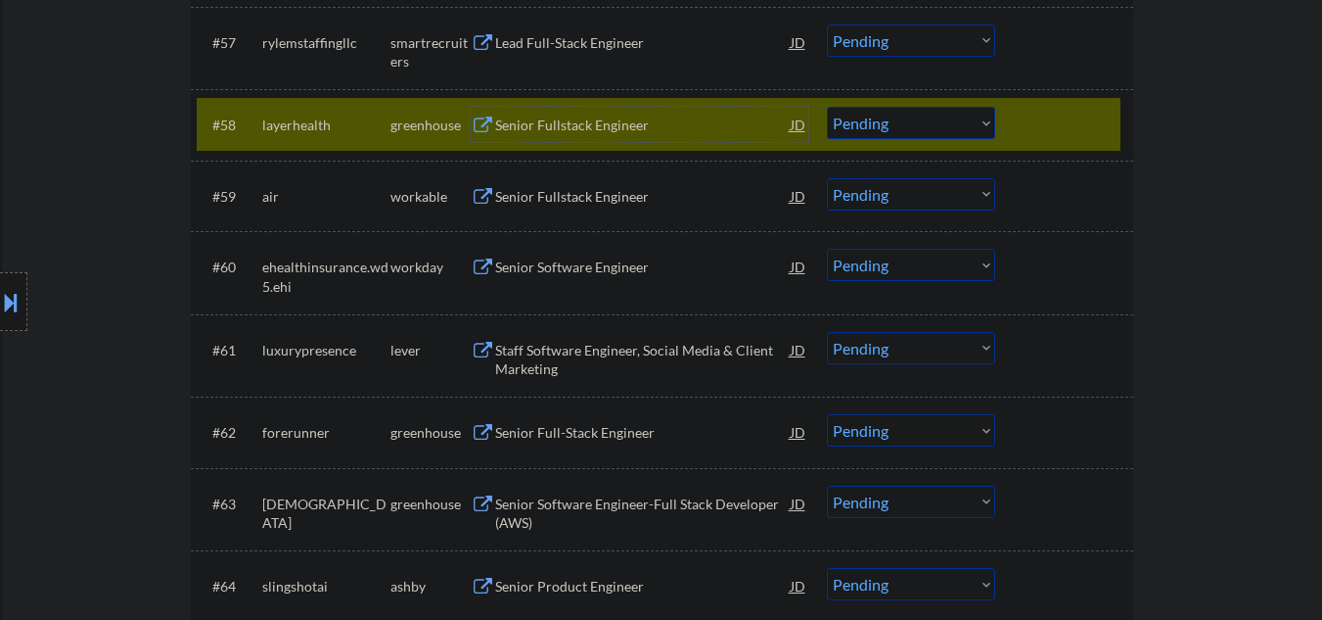
scroll to position [4698, 0]
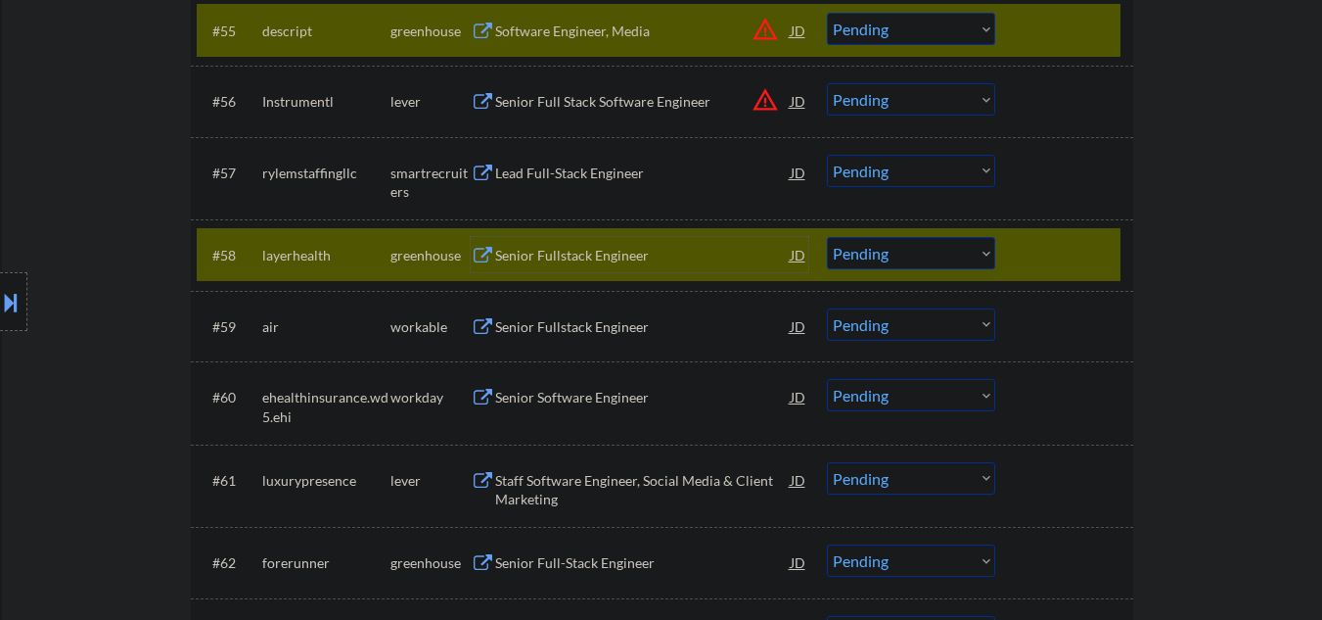
click at [1052, 255] on div at bounding box center [1067, 254] width 86 height 35
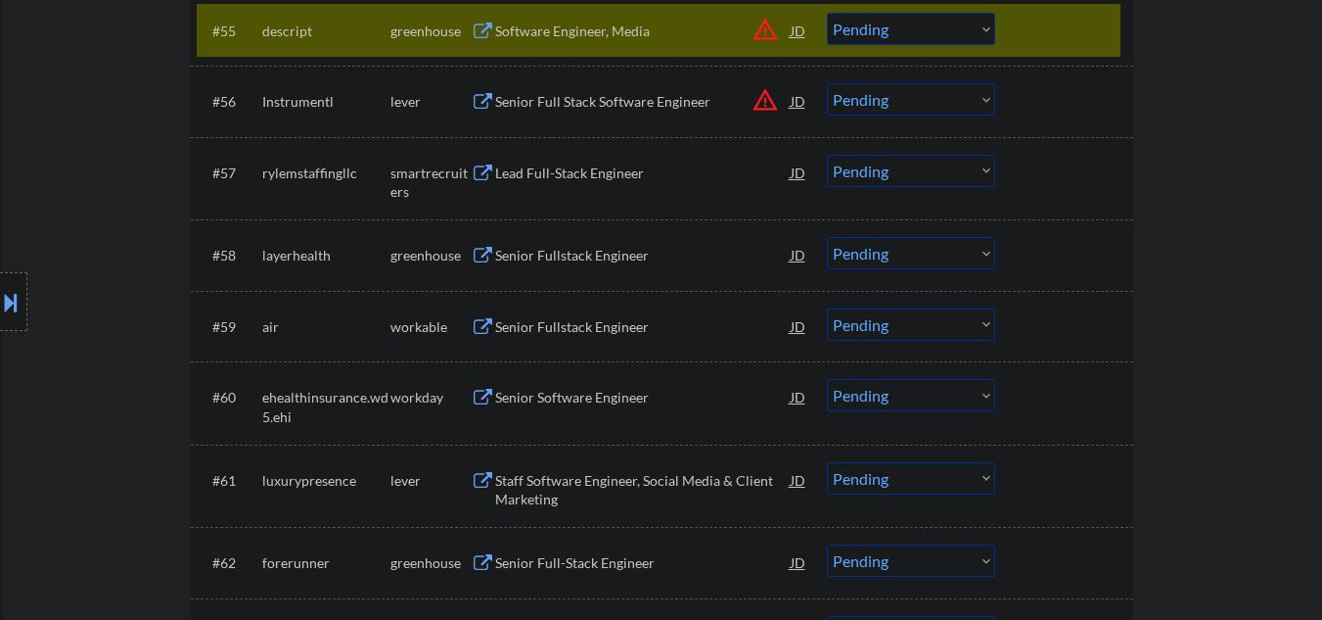
click at [888, 165] on select "Choose an option... Pending Applied Excluded (Questions) Excluded (Expired) Exc…" at bounding box center [911, 171] width 168 height 32
click at [827, 155] on select "Choose an option... Pending Applied Excluded (Questions) Excluded (Expired) Exc…" at bounding box center [911, 171] width 168 height 32
click at [578, 250] on div "Senior Fullstack Engineer" at bounding box center [643, 256] width 296 height 20
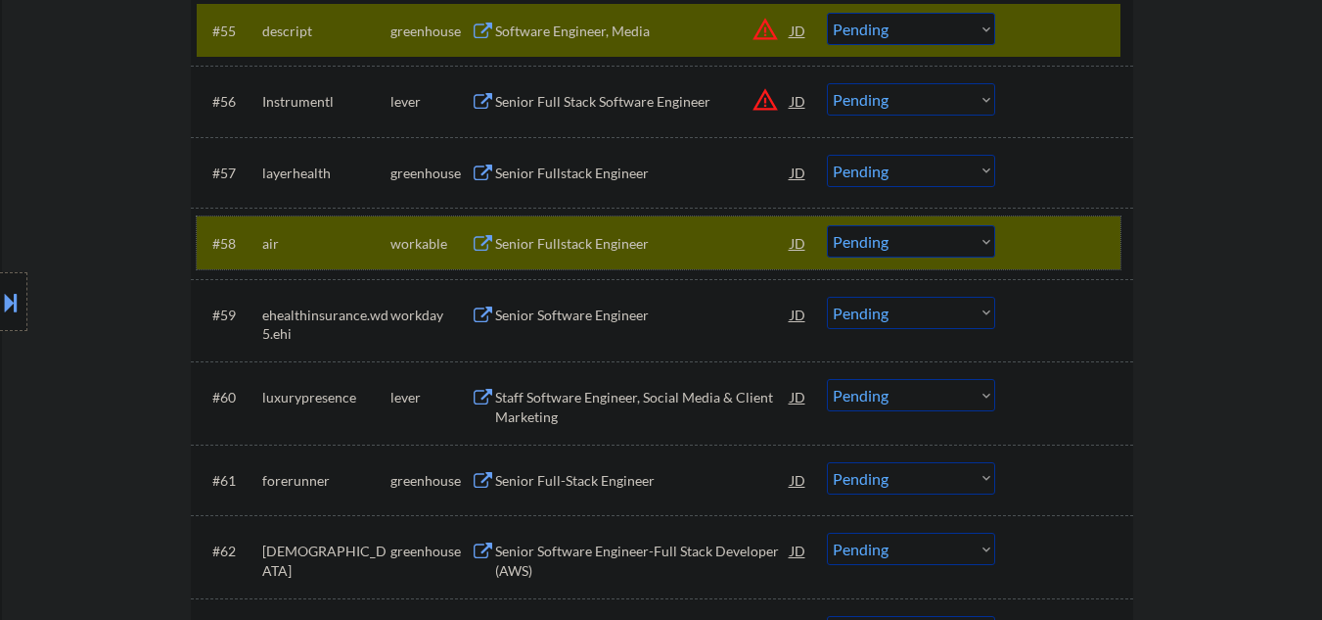
click at [1099, 247] on div at bounding box center [1067, 242] width 86 height 35
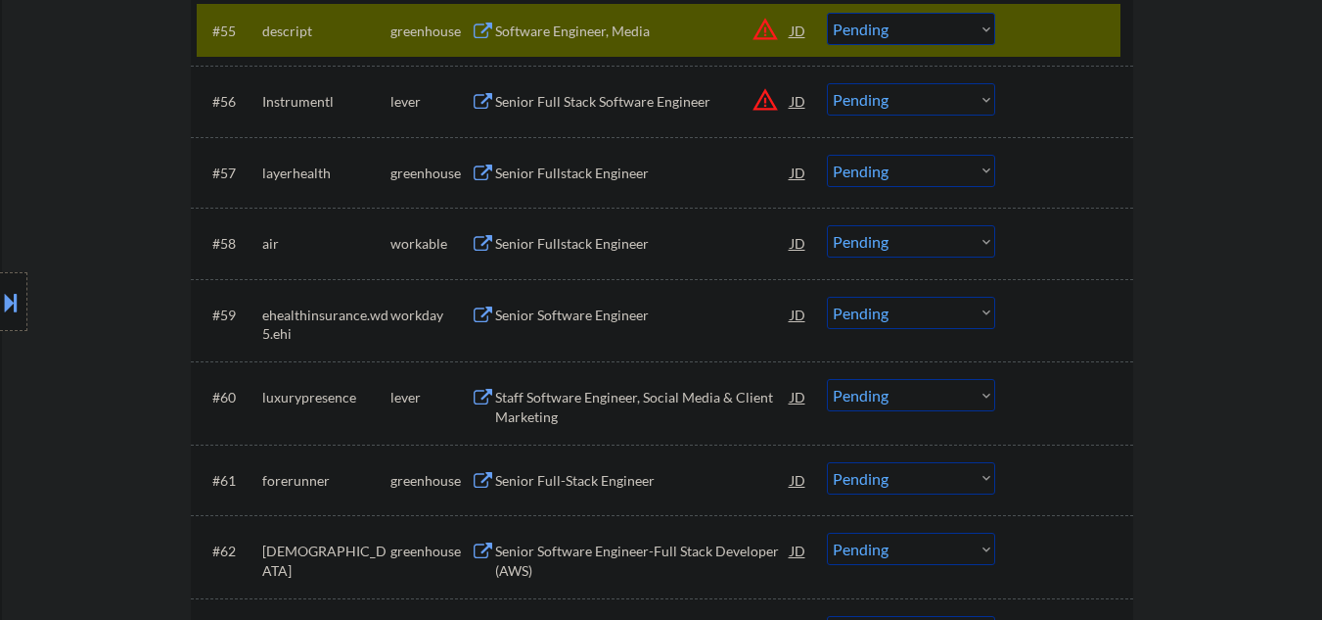
click at [1045, 36] on div at bounding box center [1067, 30] width 86 height 35
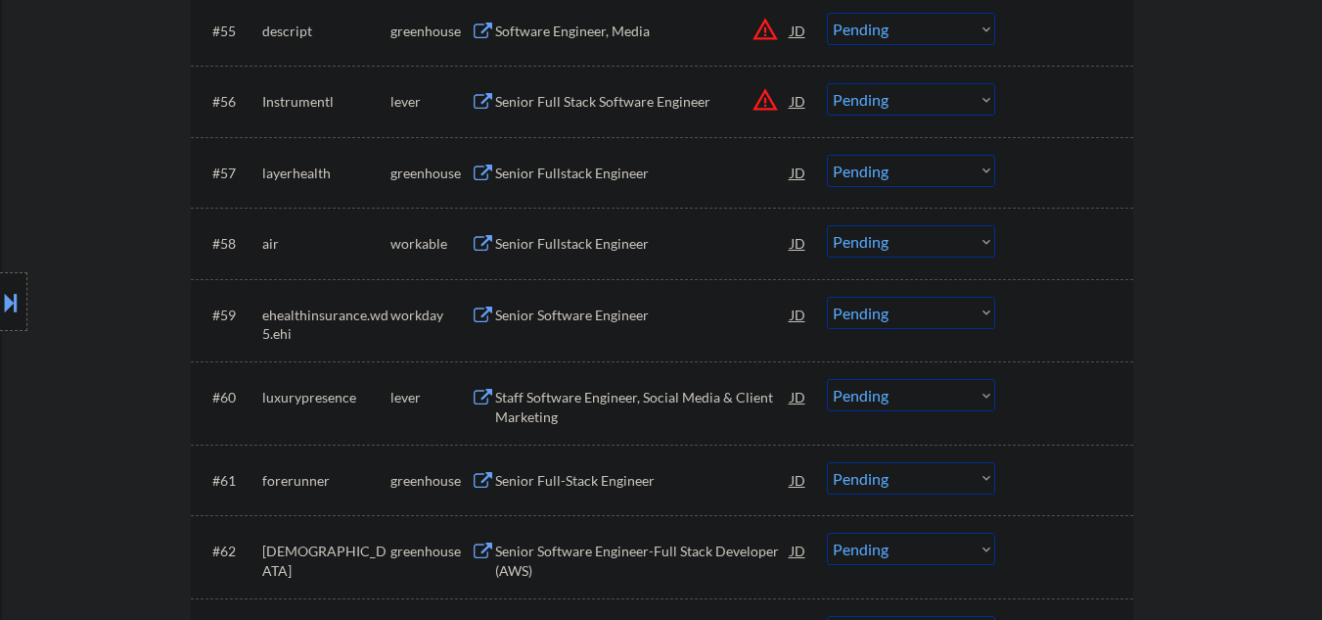
click at [887, 182] on select "Choose an option... Pending Applied Excluded (Questions) Excluded (Expired) Exc…" at bounding box center [911, 171] width 168 height 32
click at [827, 155] on select "Choose an option... Pending Applied Excluded (Questions) Excluded (Expired) Exc…" at bounding box center [911, 171] width 168 height 32
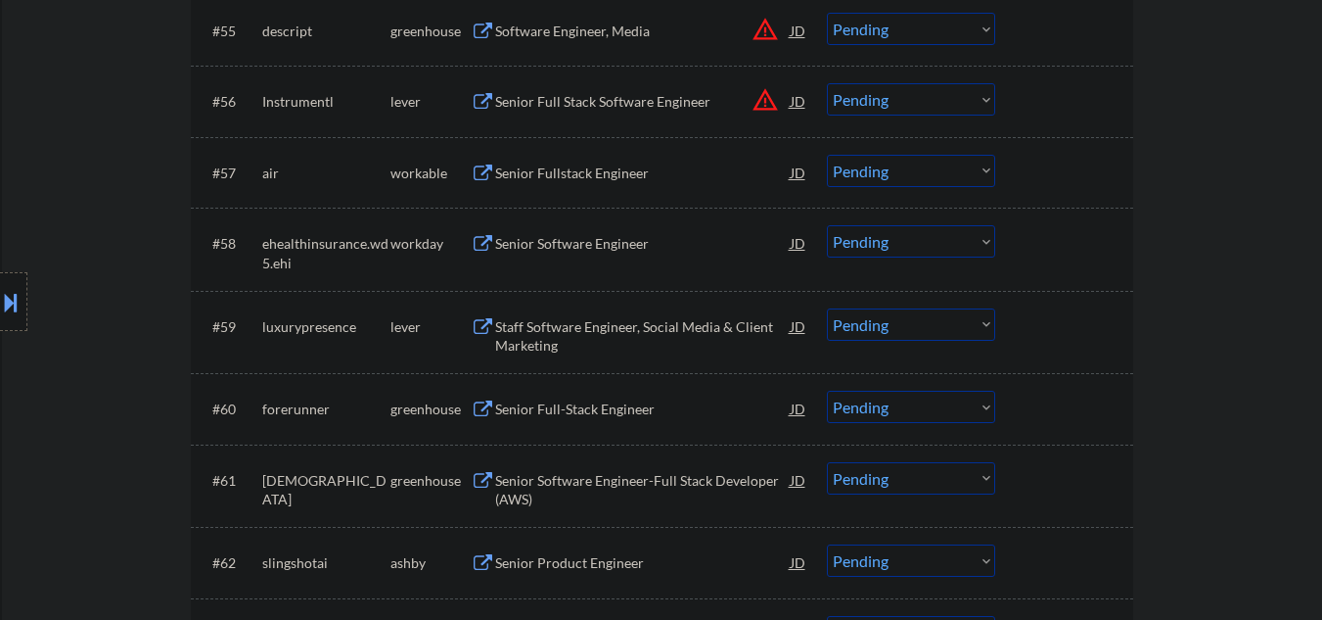
click at [592, 175] on div "Senior Fullstack Engineer" at bounding box center [643, 173] width 296 height 20
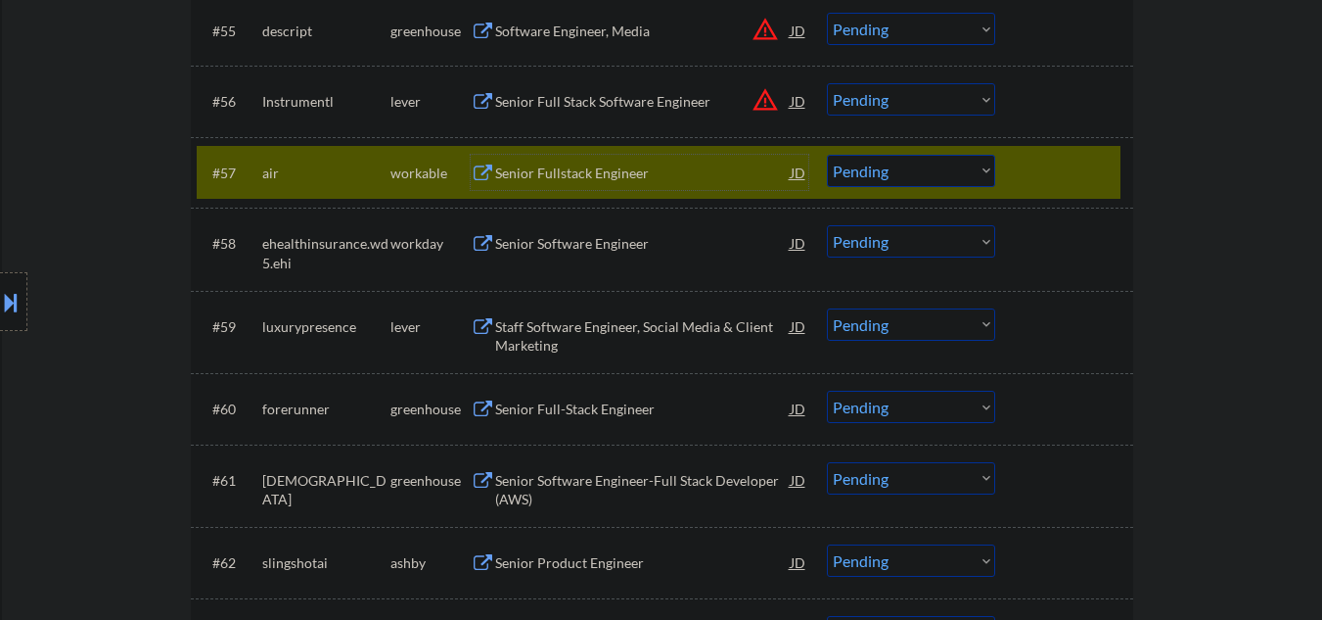
click at [855, 172] on select "Choose an option... Pending Applied Excluded (Questions) Excluded (Expired) Exc…" at bounding box center [911, 171] width 168 height 32
click at [827, 155] on select "Choose an option... Pending Applied Excluded (Questions) Excluded (Expired) Exc…" at bounding box center [911, 171] width 168 height 32
select select ""pending""
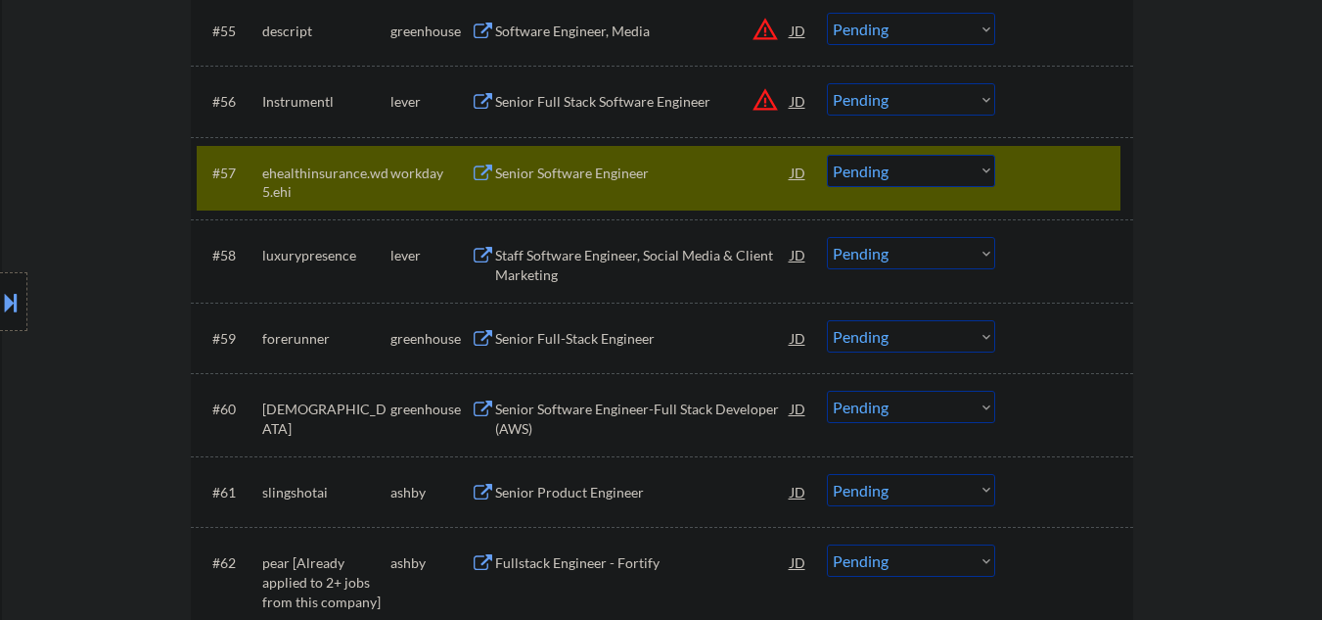
click at [556, 188] on div "Senior Software Engineer" at bounding box center [643, 172] width 296 height 35
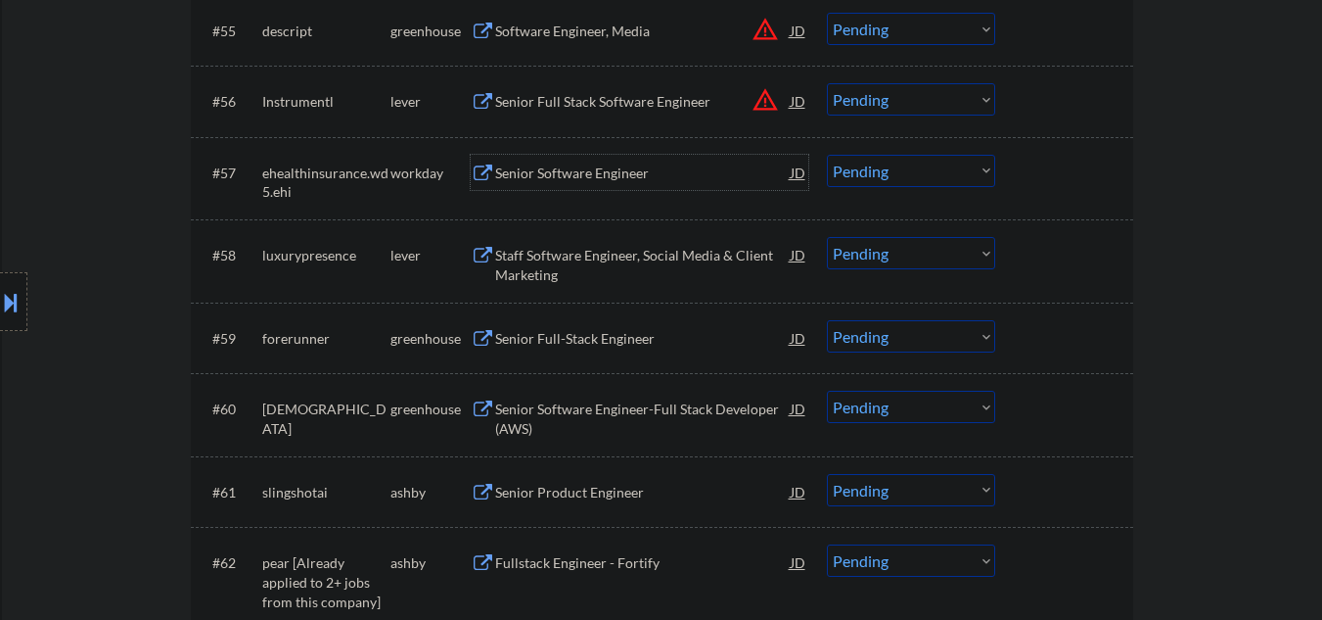
click at [578, 258] on div "Staff Software Engineer, Social Media & Client Marketing" at bounding box center [643, 265] width 296 height 38
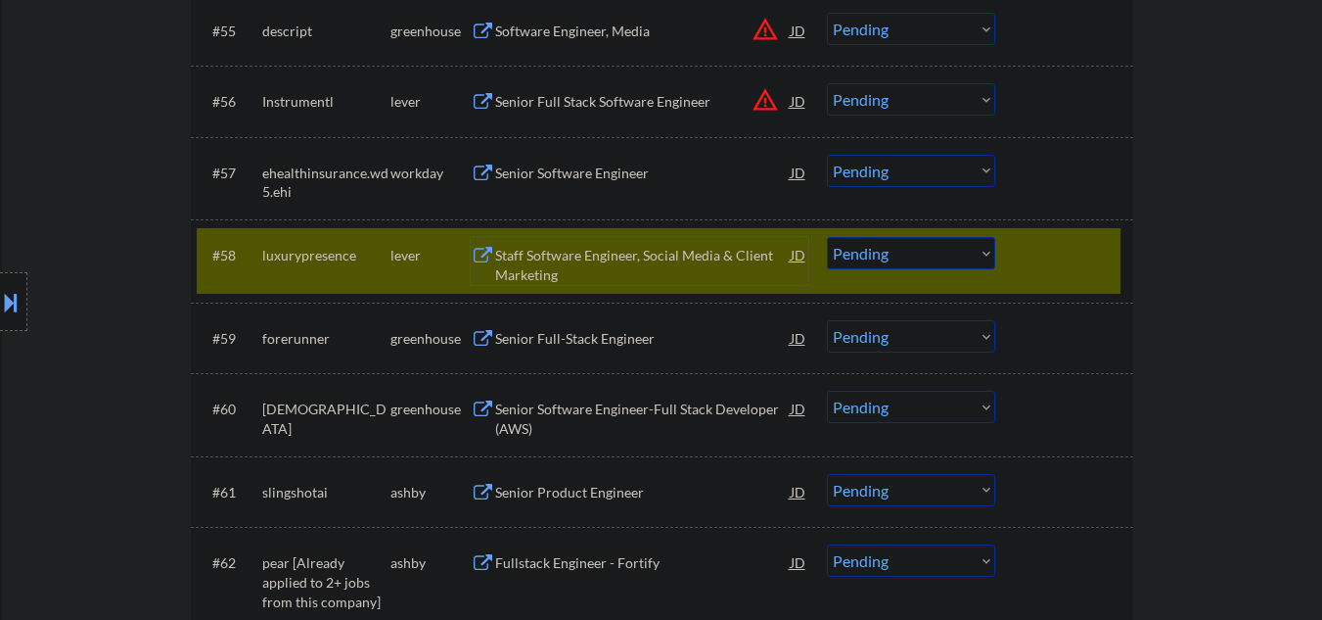
click at [873, 256] on select "Choose an option... Pending Applied Excluded (Questions) Excluded (Expired) Exc…" at bounding box center [911, 253] width 168 height 32
click at [827, 237] on select "Choose an option... Pending Applied Excluded (Questions) Excluded (Expired) Exc…" at bounding box center [911, 253] width 168 height 32
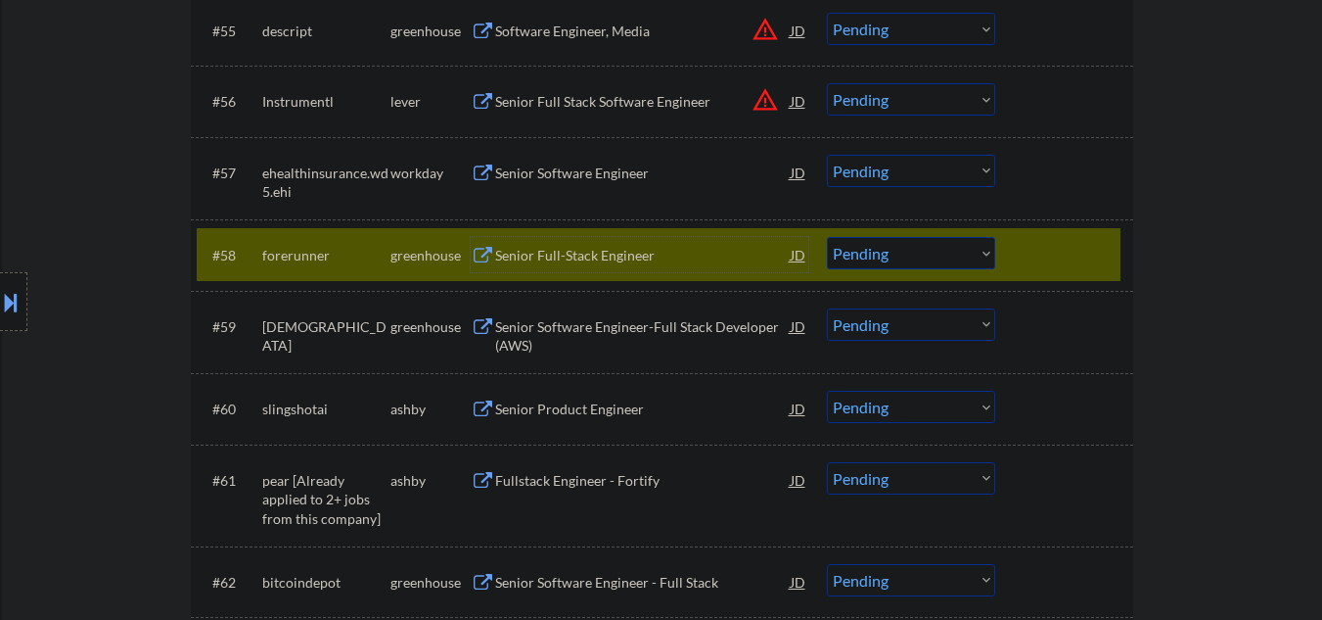
click at [566, 262] on div "Senior Full-Stack Engineer" at bounding box center [643, 256] width 296 height 20
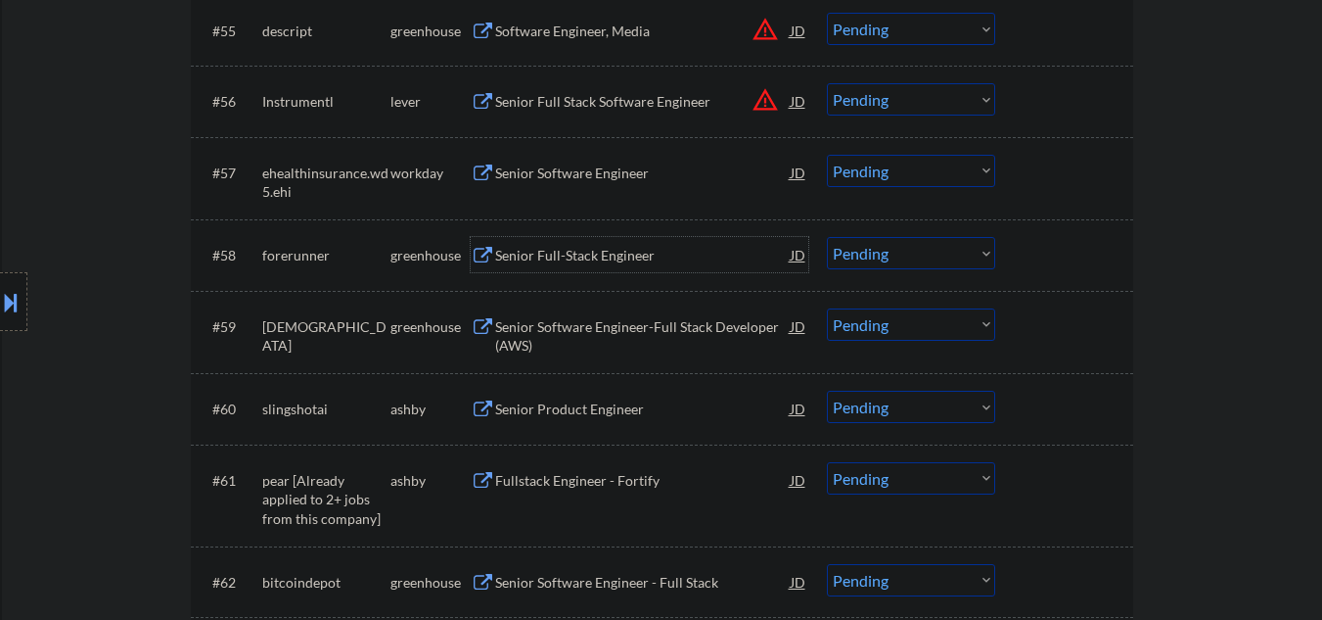
click at [900, 259] on select "Choose an option... Pending Applied Excluded (Questions) Excluded (Expired) Exc…" at bounding box center [911, 253] width 168 height 32
click at [827, 237] on select "Choose an option... Pending Applied Excluded (Questions) Excluded (Expired) Exc…" at bounding box center [911, 253] width 168 height 32
click at [571, 331] on div "Senior Software Engineer-Full Stack Developer (AWS)" at bounding box center [643, 336] width 296 height 38
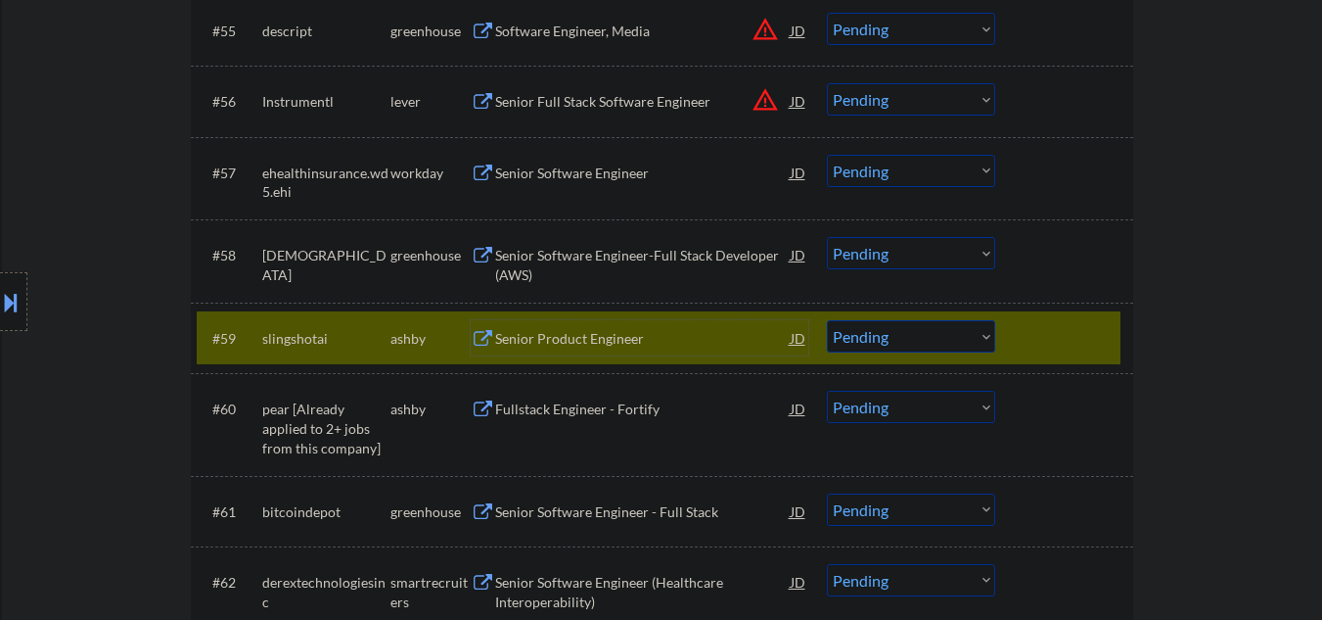
click at [544, 339] on div "Senior Product Engineer" at bounding box center [643, 339] width 296 height 20
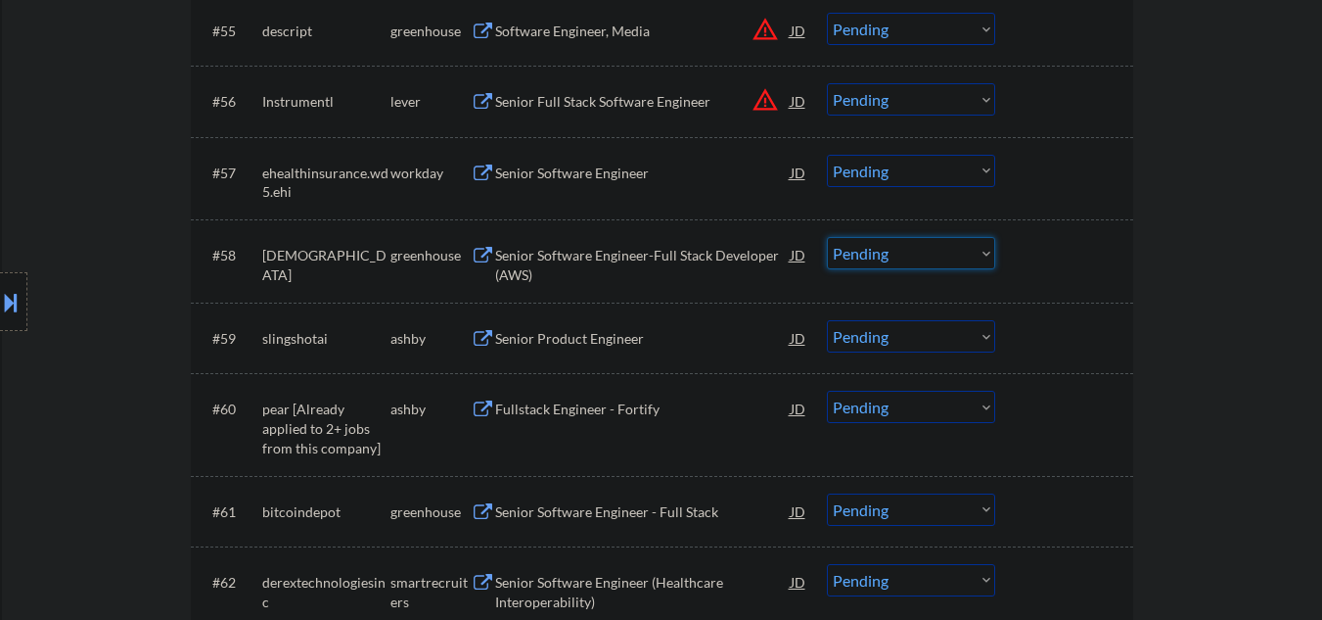
click at [928, 256] on select "Choose an option... Pending Applied Excluded (Questions) Excluded (Expired) Exc…" at bounding box center [911, 253] width 168 height 32
click at [827, 237] on select "Choose an option... Pending Applied Excluded (Questions) Excluded (Expired) Exc…" at bounding box center [911, 253] width 168 height 32
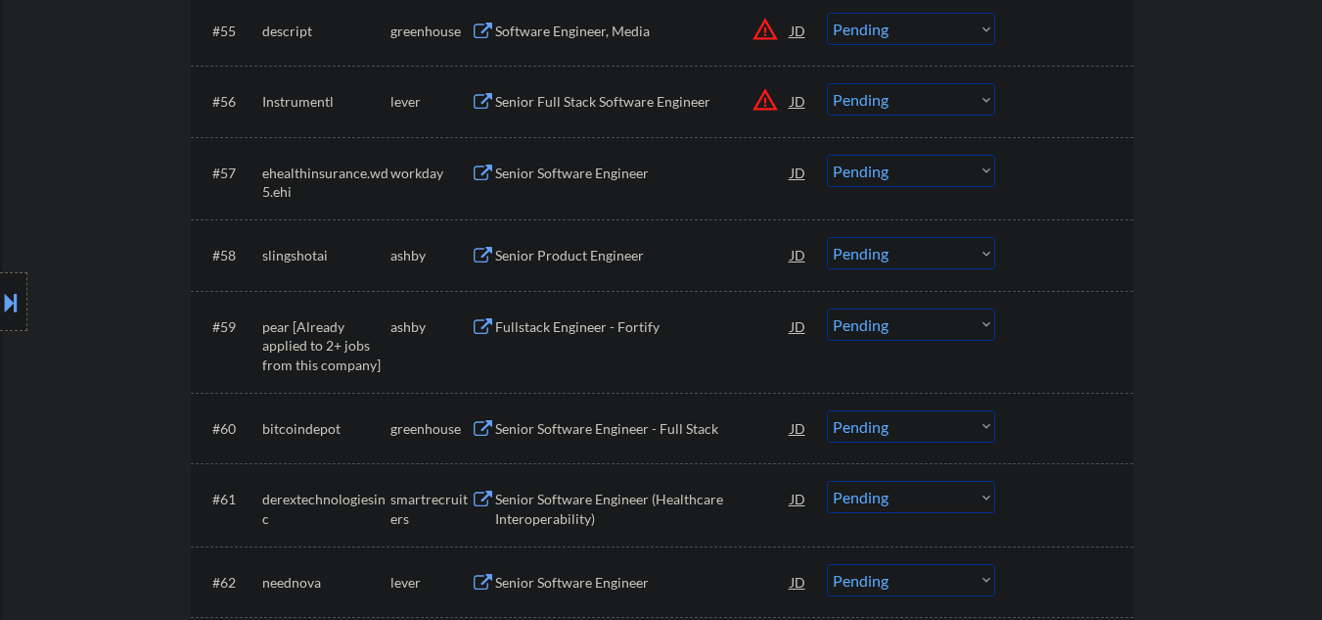
click at [899, 249] on select "Choose an option... Pending Applied Excluded (Questions) Excluded (Expired) Exc…" at bounding box center [911, 253] width 168 height 32
click at [827, 237] on select "Choose an option... Pending Applied Excluded (Questions) Excluded (Expired) Exc…" at bounding box center [911, 253] width 168 height 32
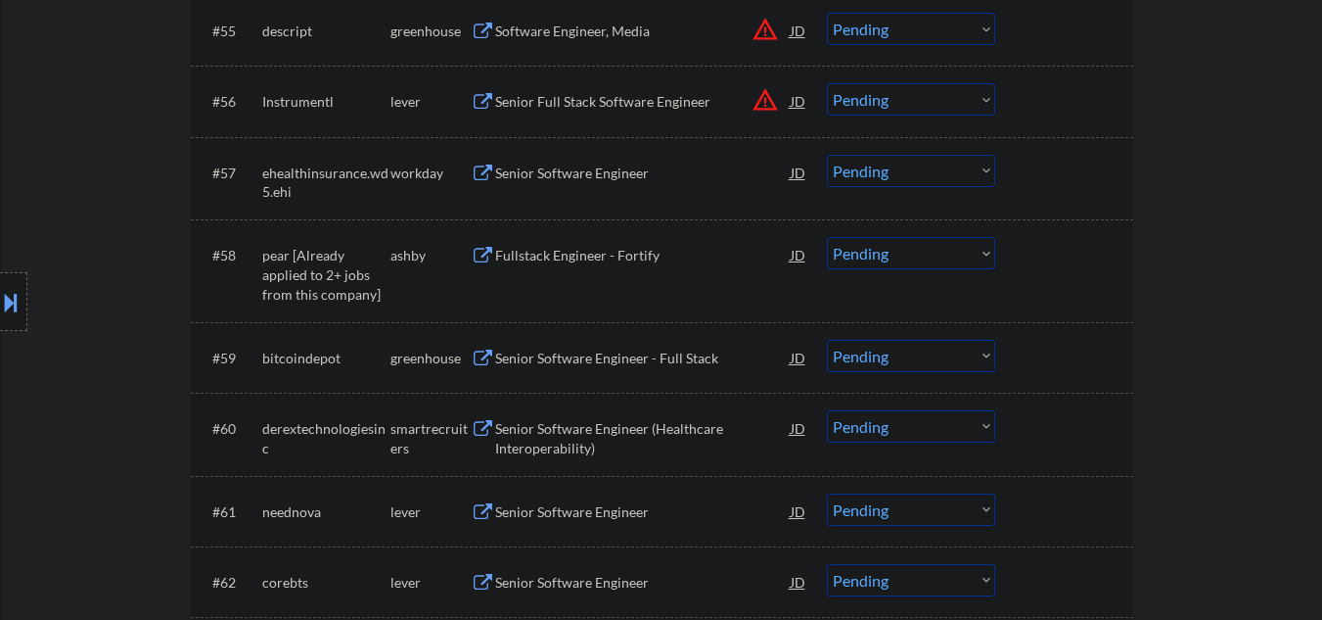
click at [637, 261] on div "Fullstack Engineer - Fortify" at bounding box center [643, 256] width 296 height 20
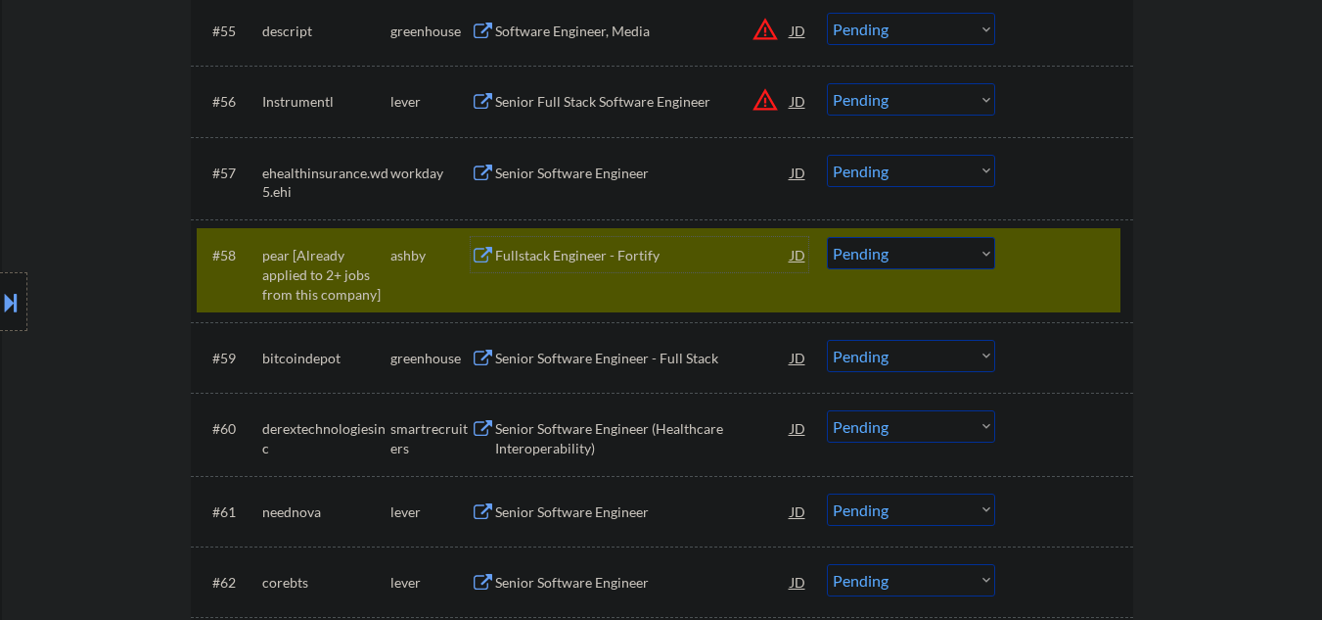
click at [896, 255] on select "Choose an option... Pending Applied Excluded (Questions) Excluded (Expired) Exc…" at bounding box center [911, 253] width 168 height 32
click at [827, 237] on select "Choose an option... Pending Applied Excluded (Questions) Excluded (Expired) Exc…" at bounding box center [911, 253] width 168 height 32
click at [582, 359] on div "Senior Software Engineer - Full Stack" at bounding box center [643, 358] width 296 height 20
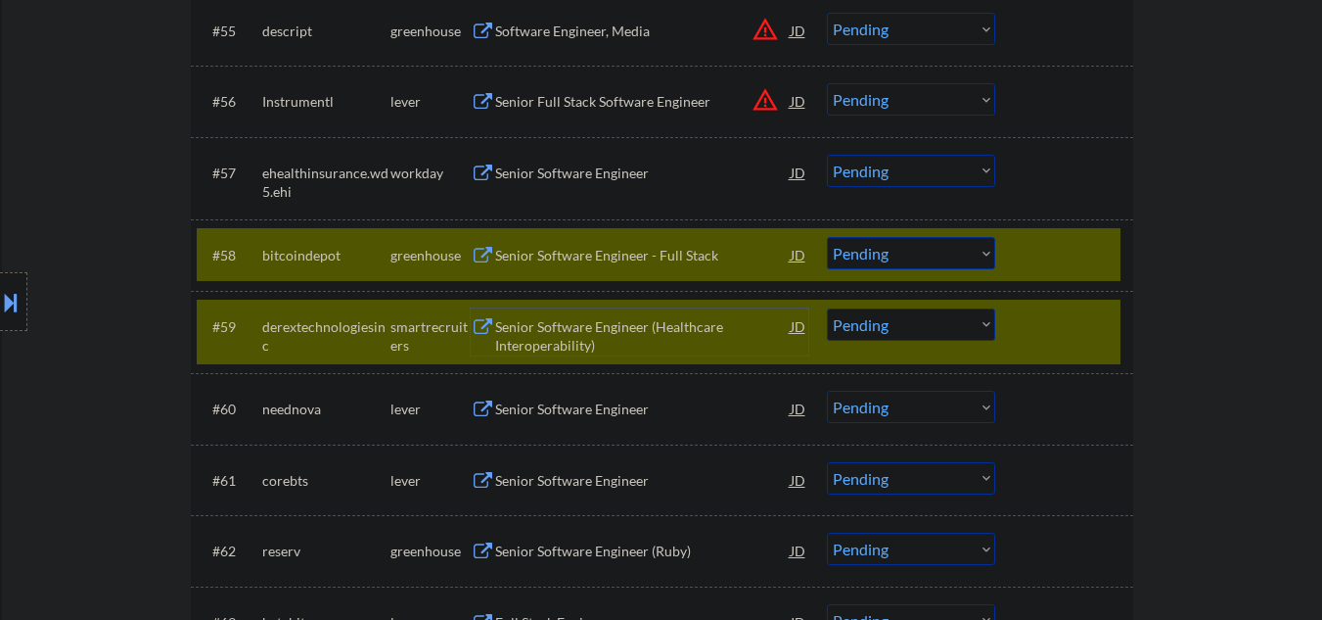
click at [1086, 318] on div at bounding box center [1067, 325] width 86 height 35
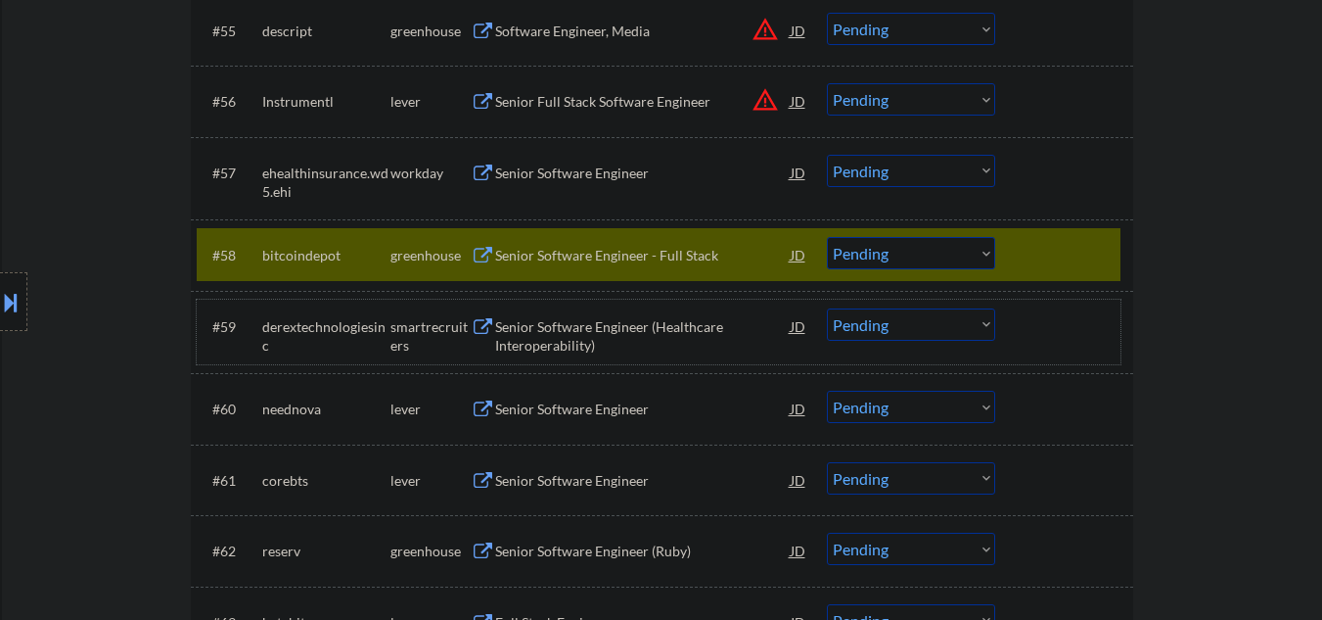
click at [896, 255] on select "Choose an option... Pending Applied Excluded (Questions) Excluded (Expired) Exc…" at bounding box center [911, 253] width 168 height 32
click at [827, 237] on select "Choose an option... Pending Applied Excluded (Questions) Excluded (Expired) Exc…" at bounding box center [911, 253] width 168 height 32
click at [517, 347] on div "Senior Software Engineer (Healthcare Interoperability)" at bounding box center [643, 336] width 296 height 38
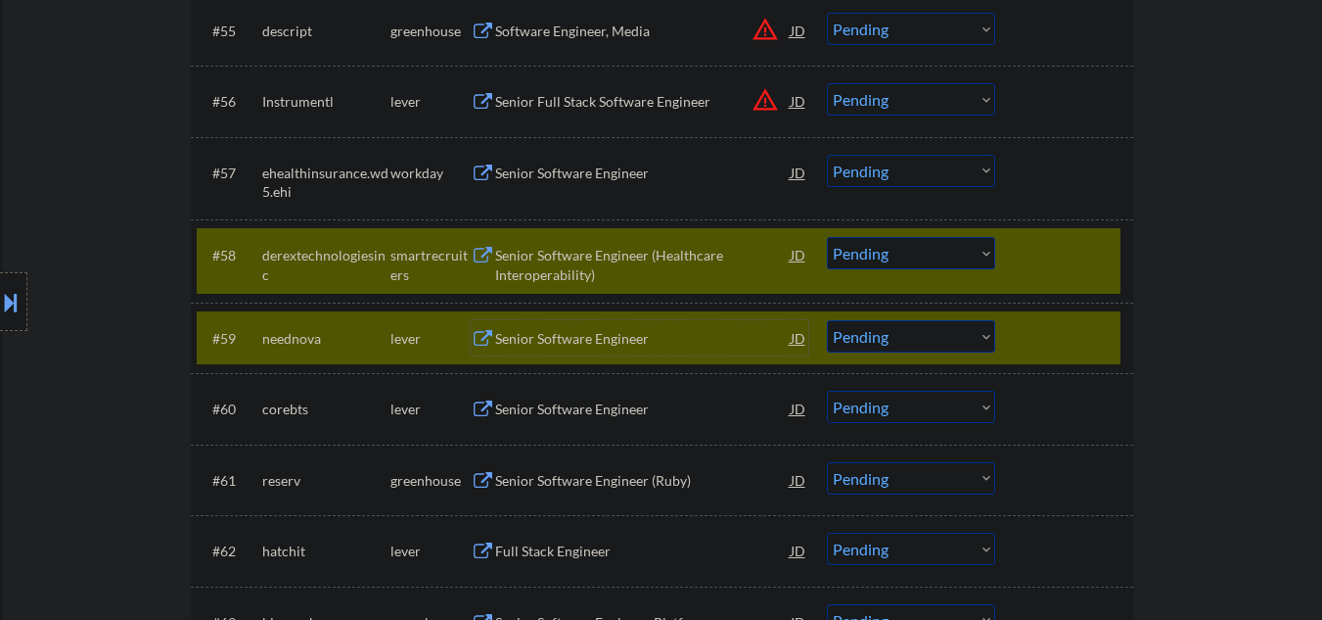
click at [1047, 348] on div at bounding box center [1067, 337] width 86 height 35
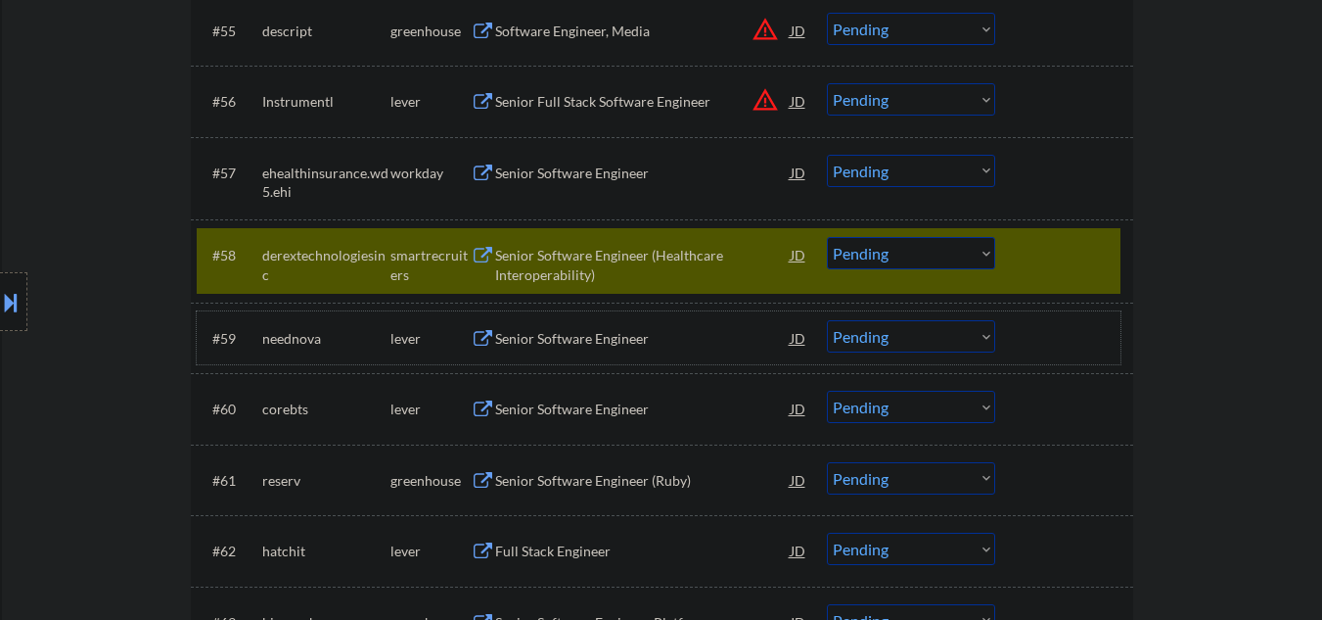
drag, startPoint x: 901, startPoint y: 250, endPoint x: 903, endPoint y: 259, distance: 10.2
click at [901, 250] on select "Choose an option... Pending Applied Excluded (Questions) Excluded (Expired) Exc…" at bounding box center [911, 253] width 168 height 32
click at [827, 237] on select "Choose an option... Pending Applied Excluded (Questions) Excluded (Expired) Exc…" at bounding box center [911, 253] width 168 height 32
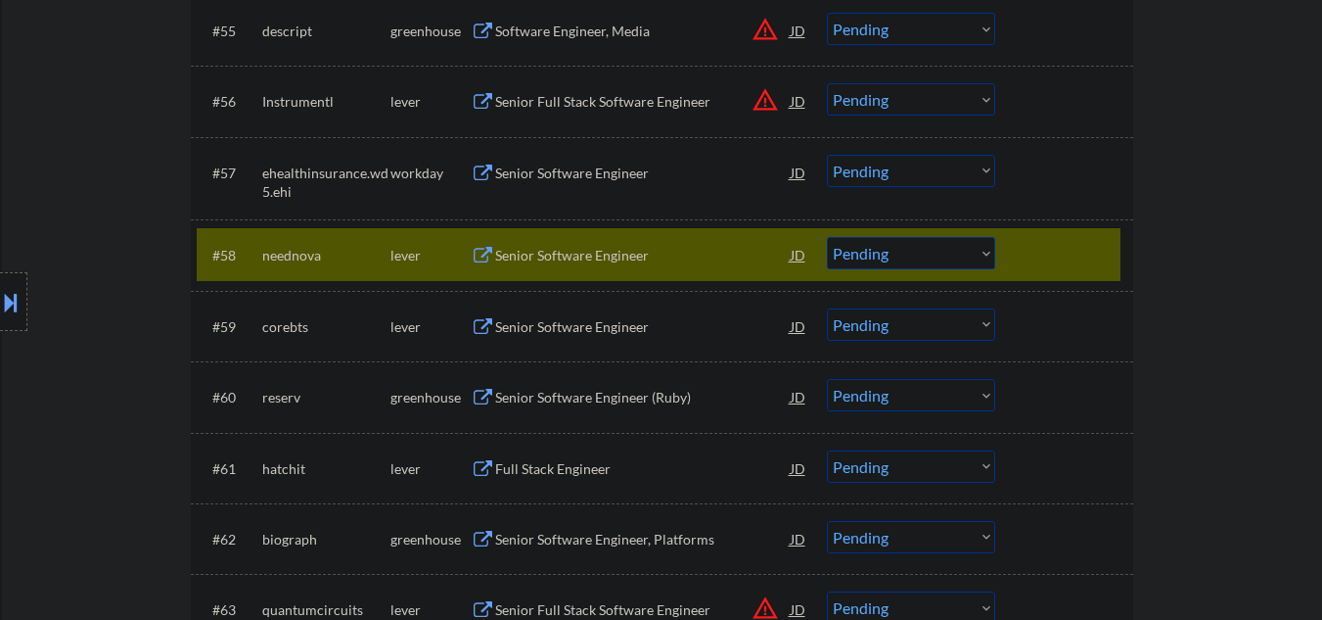
click at [633, 263] on div "Senior Software Engineer" at bounding box center [643, 256] width 296 height 20
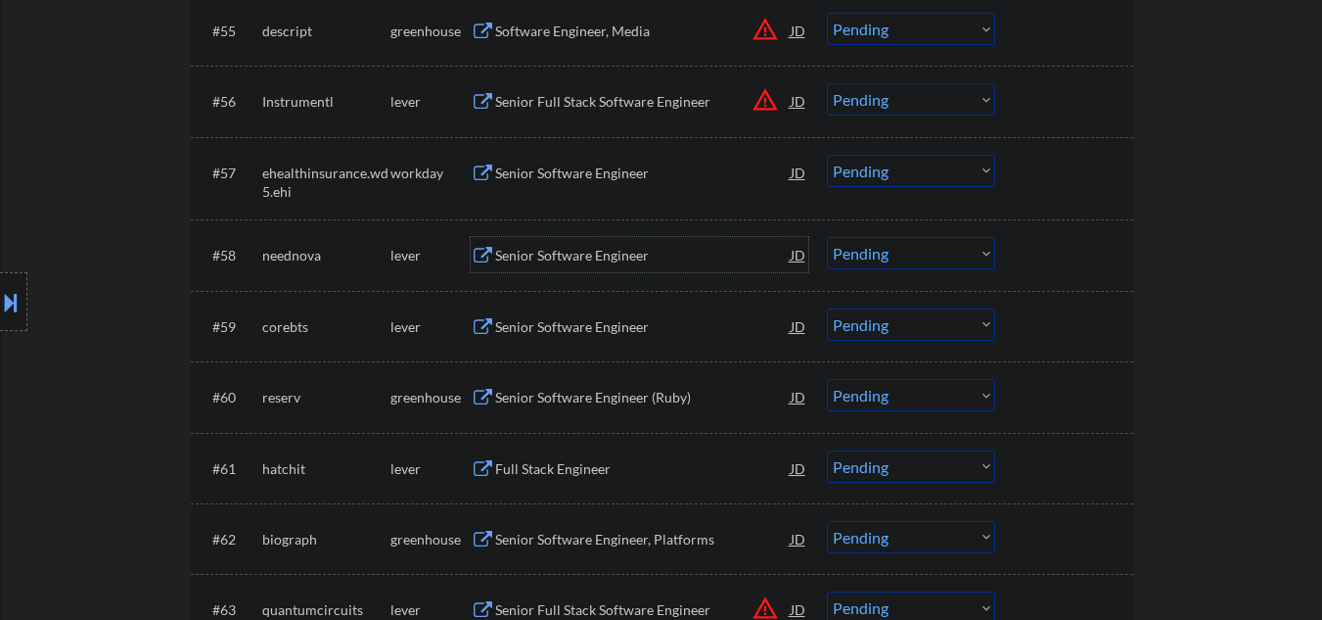
click at [865, 247] on select "Choose an option... Pending Applied Excluded (Questions) Excluded (Expired) Exc…" at bounding box center [911, 253] width 168 height 32
click at [827, 237] on select "Choose an option... Pending Applied Excluded (Questions) Excluded (Expired) Exc…" at bounding box center [911, 253] width 168 height 32
select select ""pending""
click at [542, 338] on div "Senior Software Engineer" at bounding box center [643, 325] width 296 height 35
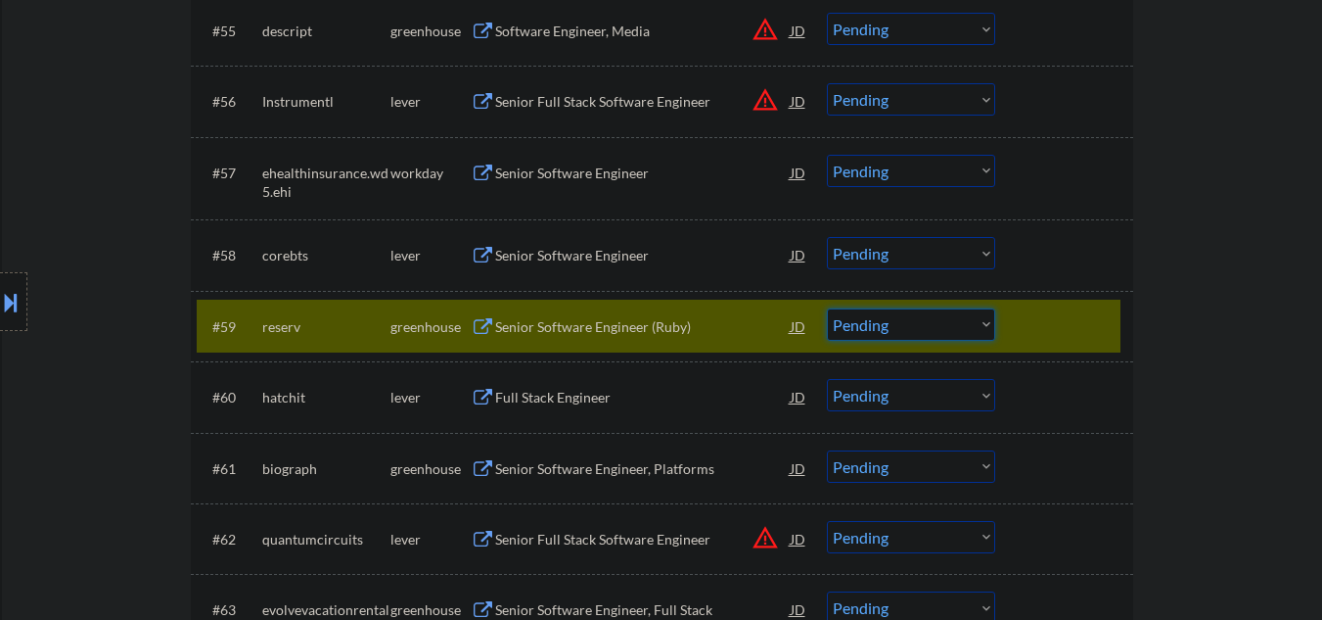
click at [925, 326] on select "Choose an option... Pending Applied Excluded (Questions) Excluded (Expired) Exc…" at bounding box center [911, 324] width 168 height 32
click at [827, 308] on select "Choose an option... Pending Applied Excluded (Questions) Excluded (Expired) Exc…" at bounding box center [911, 324] width 168 height 32
click at [567, 403] on div "Full Stack Engineer" at bounding box center [643, 398] width 296 height 20
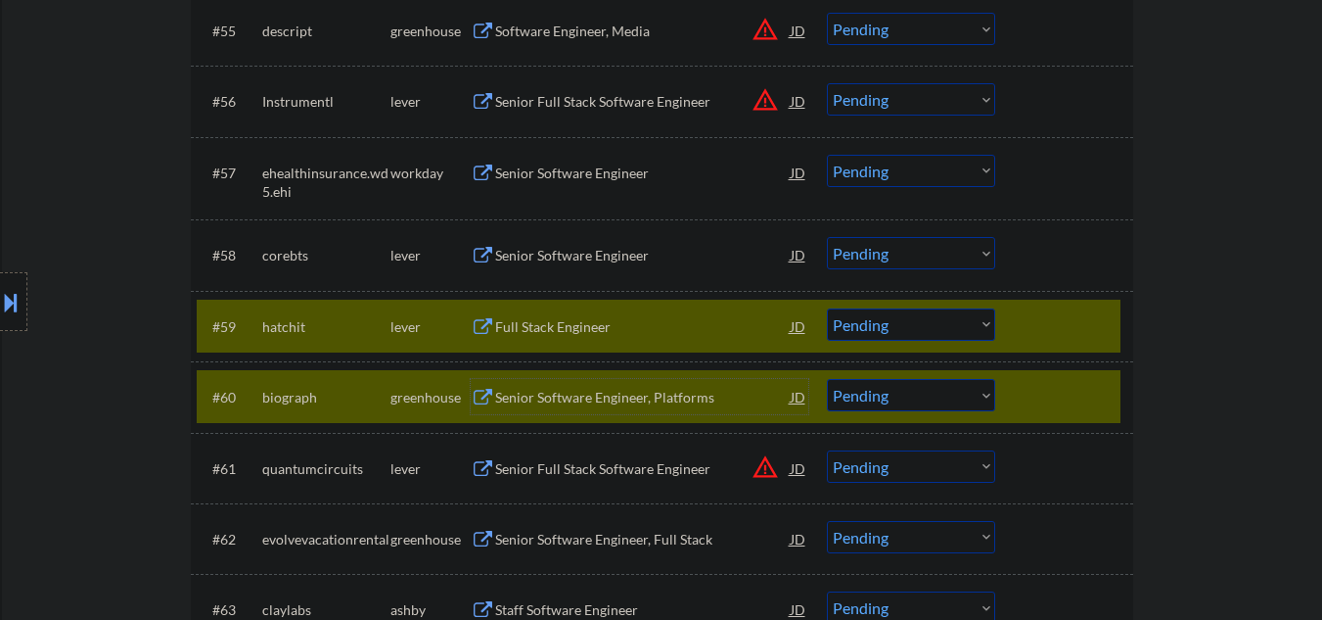
click at [1031, 405] on div at bounding box center [1067, 396] width 86 height 35
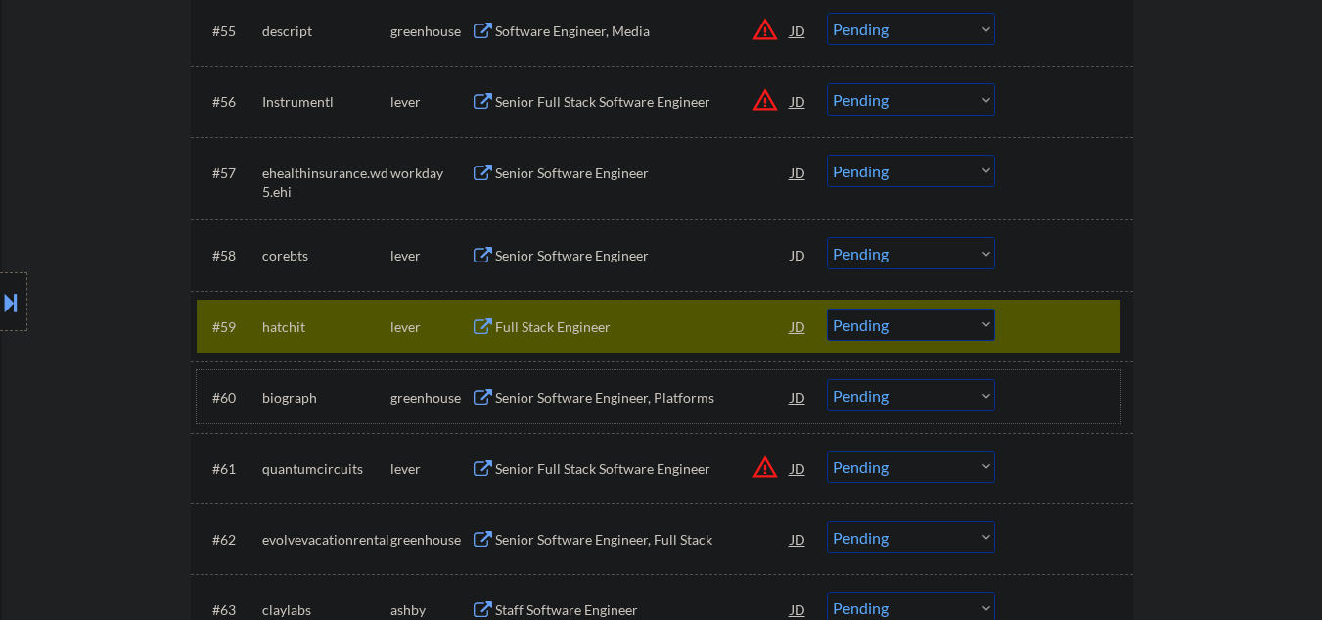
click at [874, 323] on select "Choose an option... Pending Applied Excluded (Questions) Excluded (Expired) Exc…" at bounding box center [911, 324] width 168 height 32
click at [827, 308] on select "Choose an option... Pending Applied Excluded (Questions) Excluded (Expired) Exc…" at bounding box center [911, 324] width 168 height 32
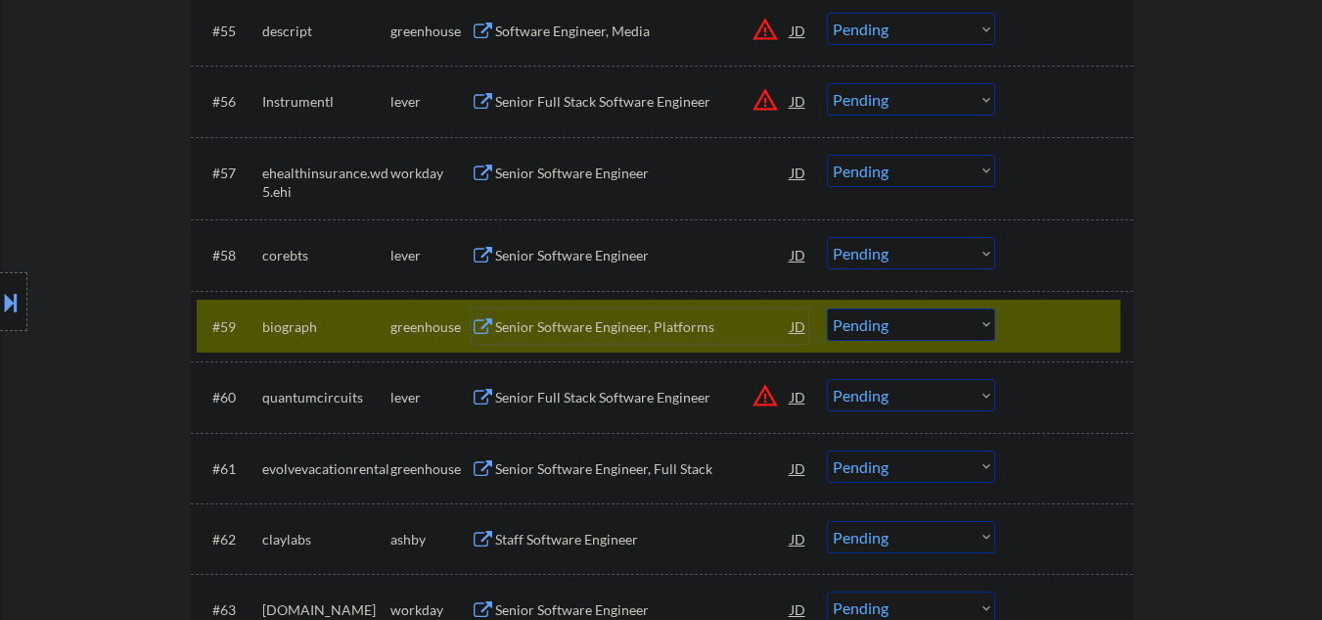
click at [540, 322] on div "Senior Software Engineer, Platforms" at bounding box center [643, 327] width 296 height 20
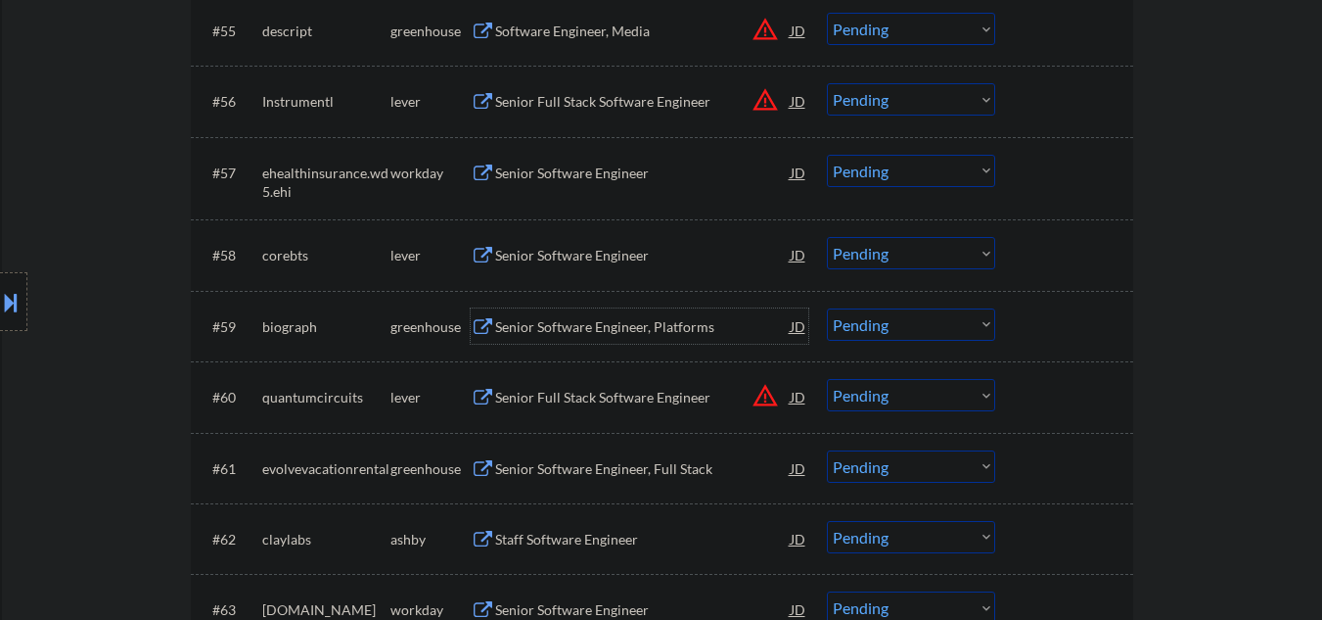
click at [549, 322] on div "Senior Software Engineer, Platforms" at bounding box center [643, 327] width 296 height 20
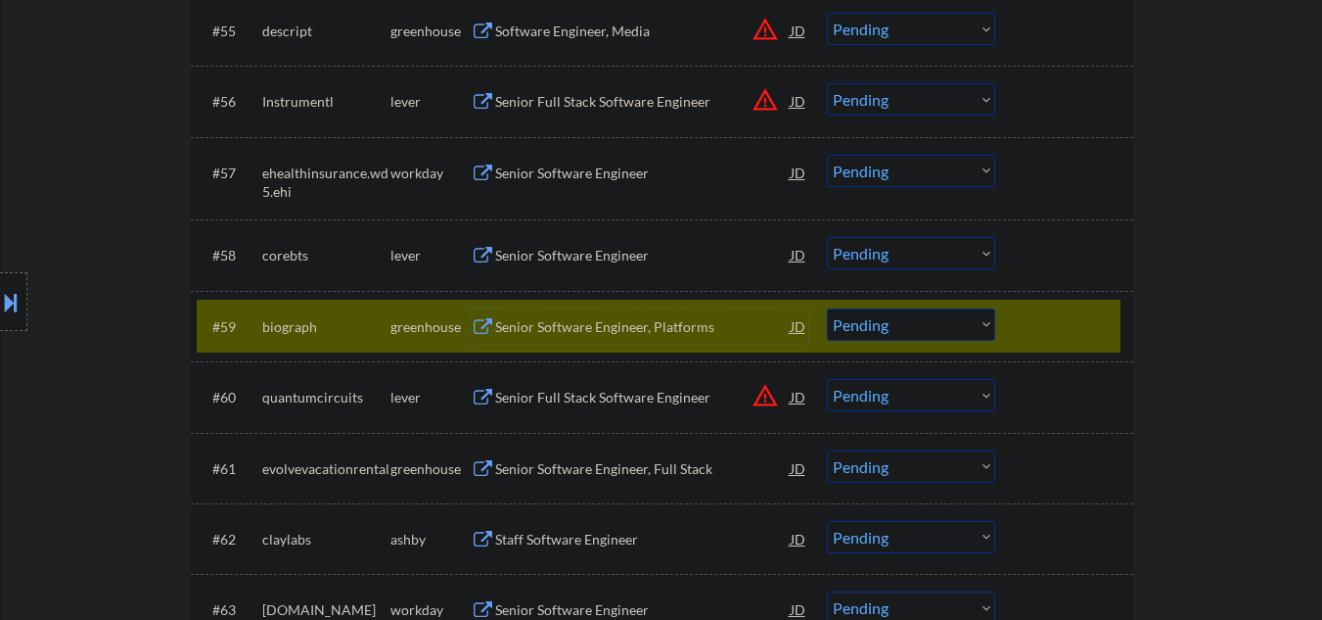
click at [871, 332] on select "Choose an option... Pending Applied Excluded (Questions) Excluded (Expired) Exc…" at bounding box center [911, 324] width 168 height 32
click at [827, 308] on select "Choose an option... Pending Applied Excluded (Questions) Excluded (Expired) Exc…" at bounding box center [911, 324] width 168 height 32
select select ""pending""
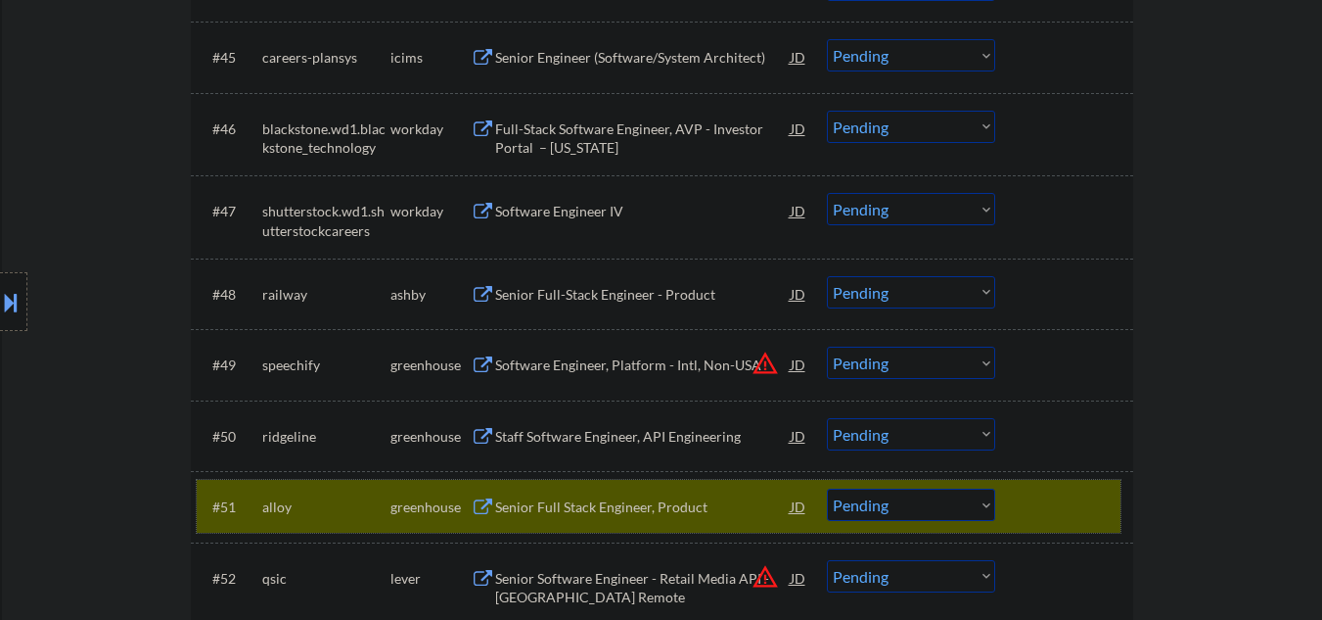
click at [1042, 501] on div at bounding box center [1067, 505] width 86 height 35
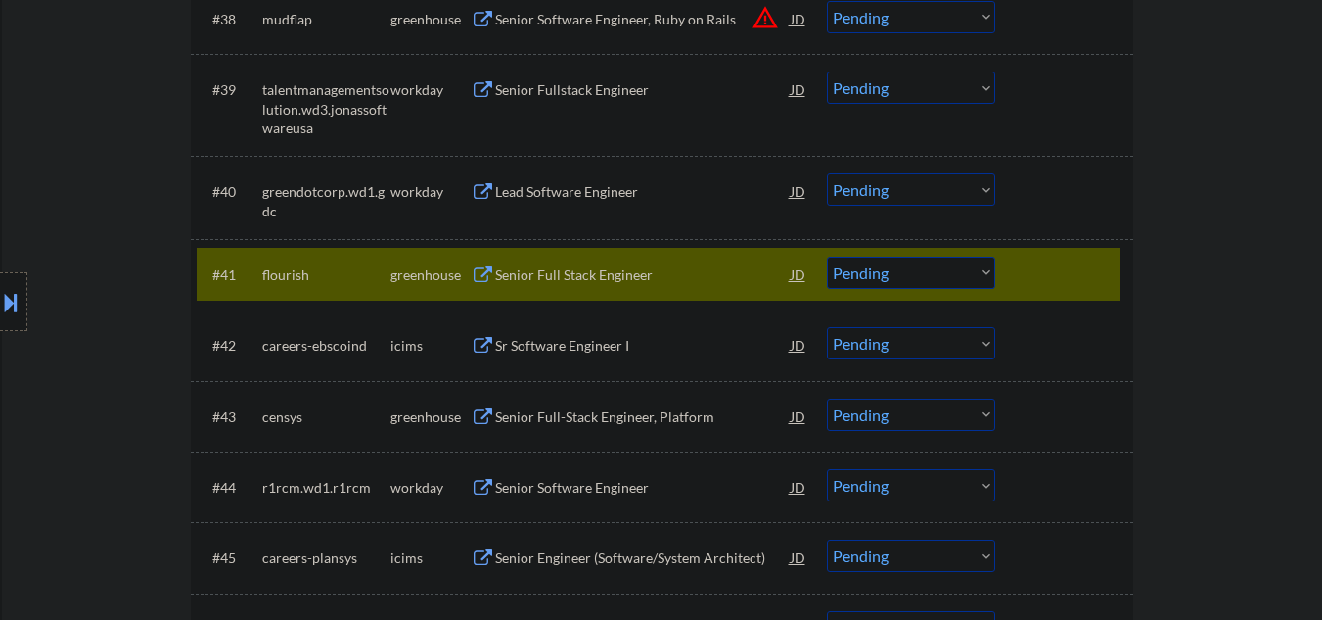
scroll to position [3394, 0]
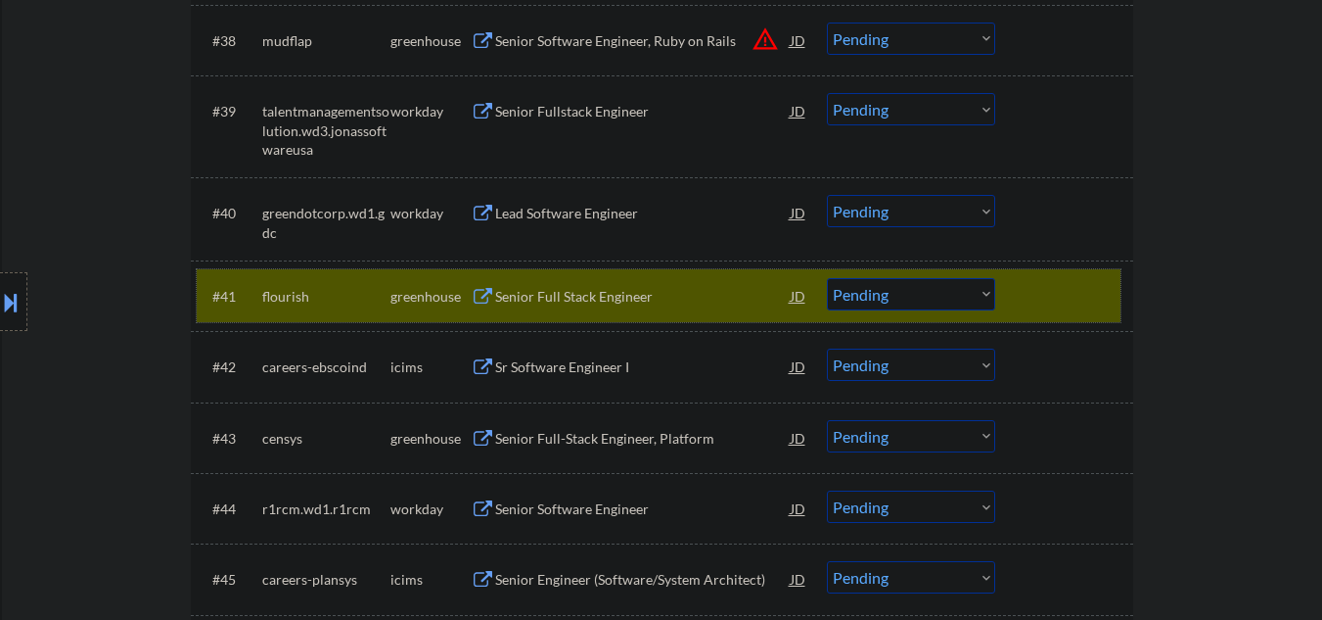
click at [1030, 305] on div at bounding box center [1067, 295] width 86 height 35
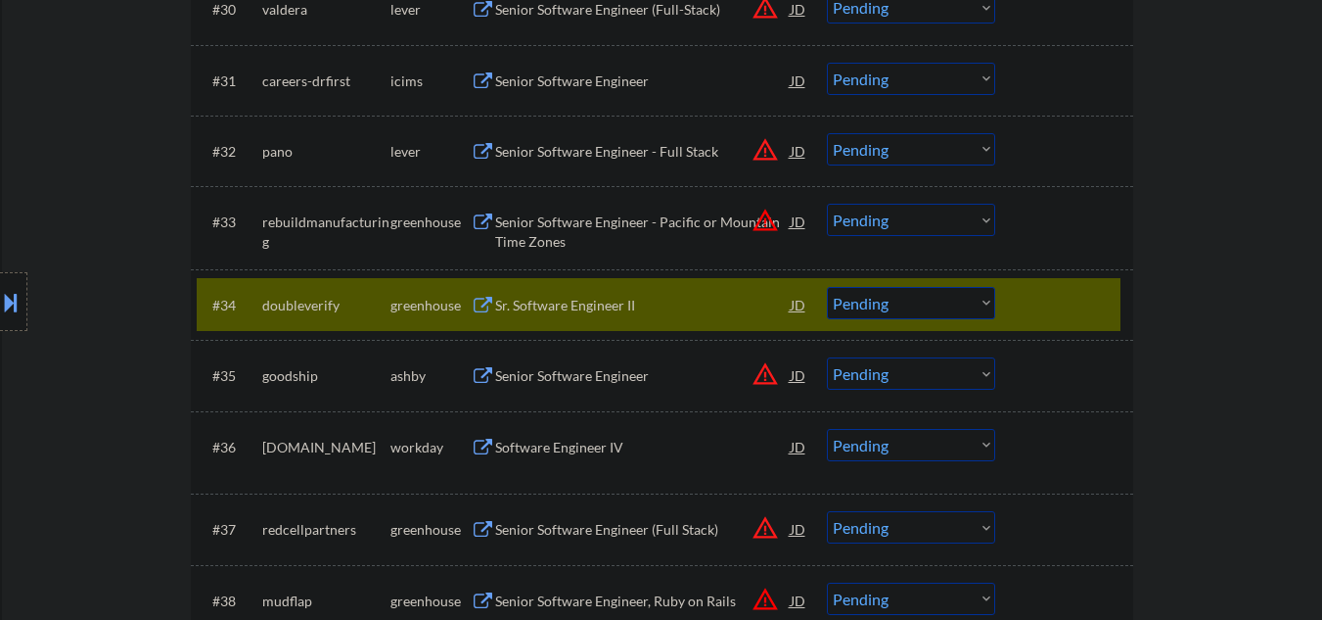
scroll to position [2741, 0]
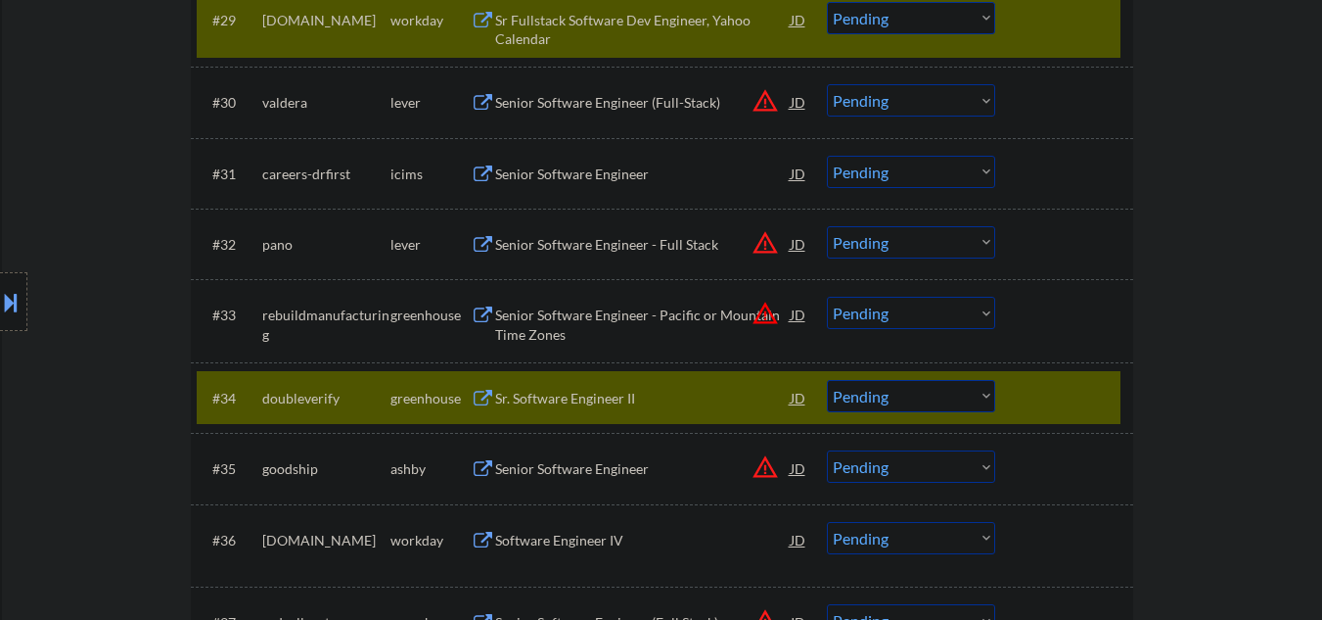
click at [1027, 415] on div "#34 doubleverify greenhouse Sr. Software Engineer II JD warning_amber Choose an…" at bounding box center [659, 397] width 924 height 53
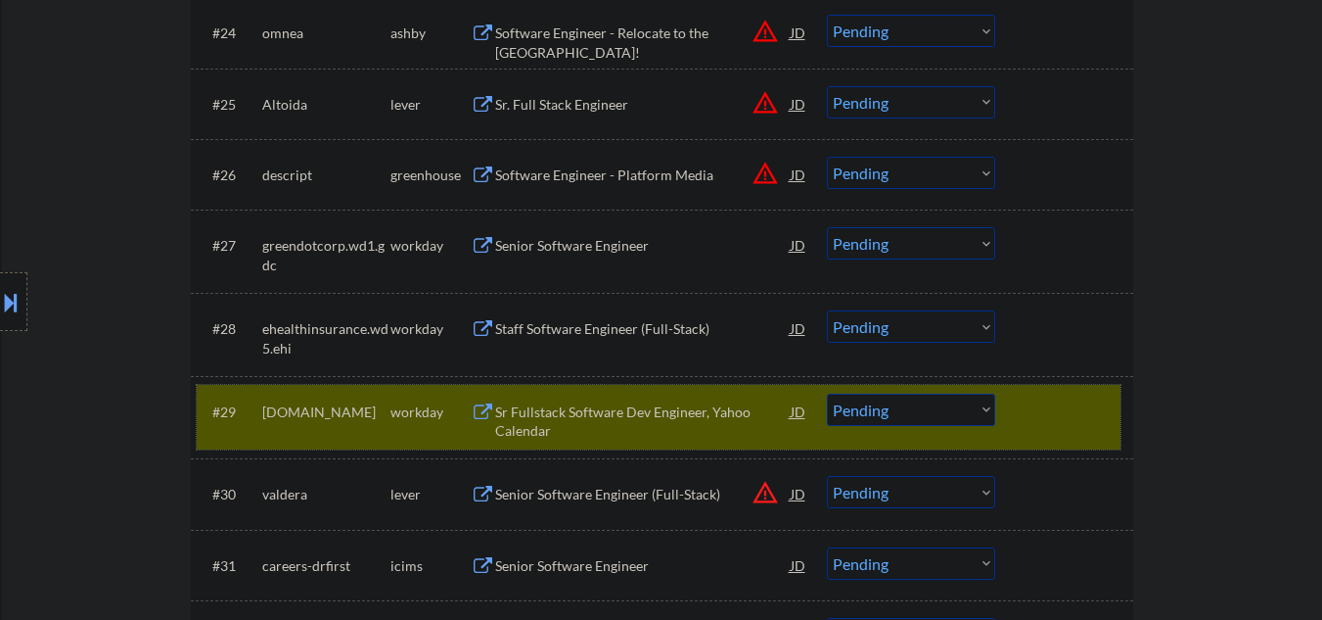
click at [1048, 408] on div at bounding box center [1067, 410] width 86 height 35
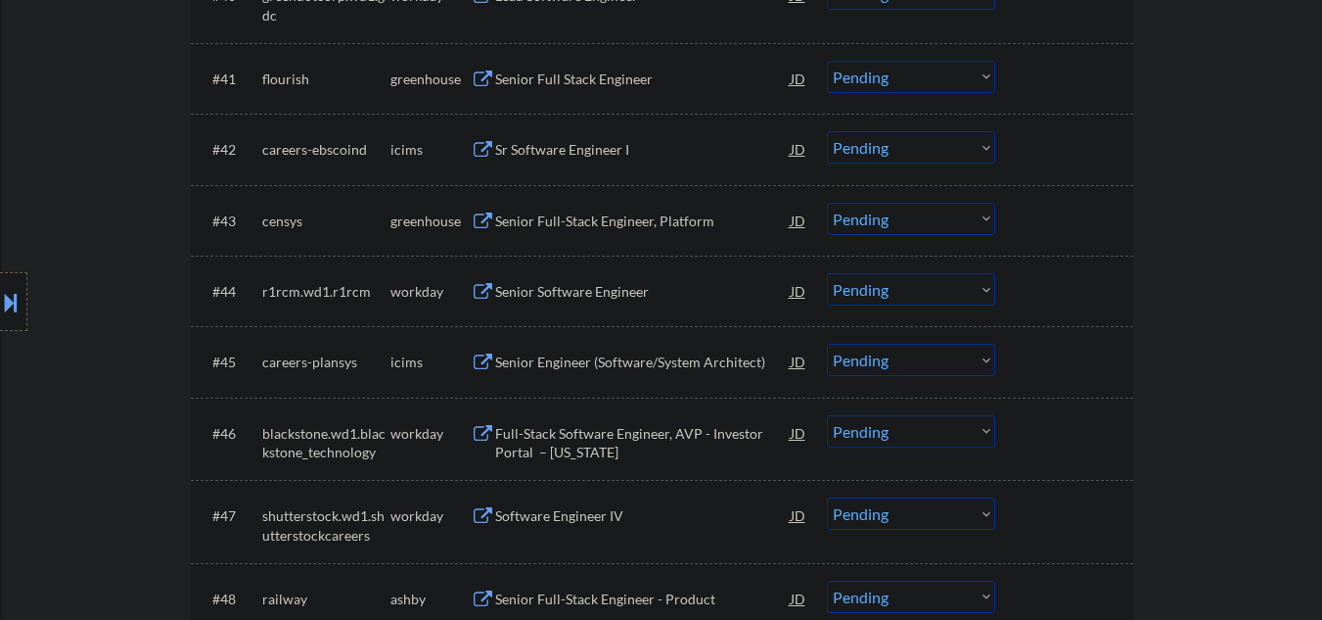
scroll to position [3654, 0]
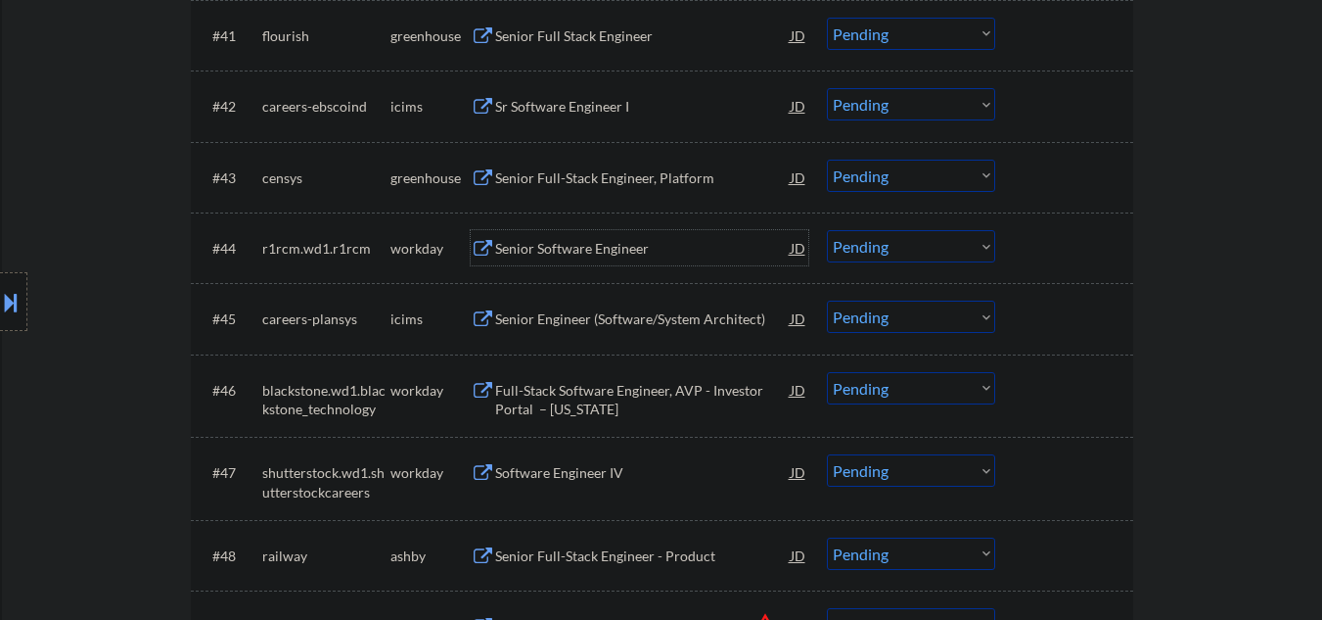
click at [540, 253] on div "Senior Software Engineer" at bounding box center [643, 249] width 296 height 20
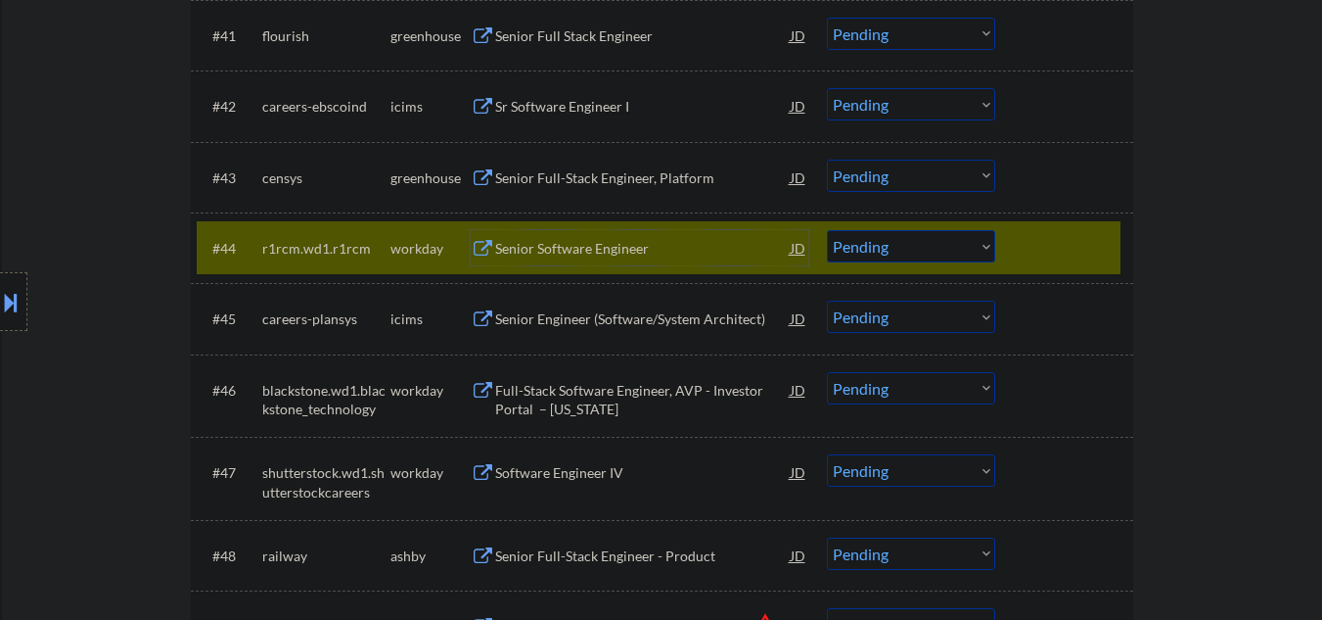
click at [1032, 247] on div at bounding box center [1067, 247] width 86 height 35
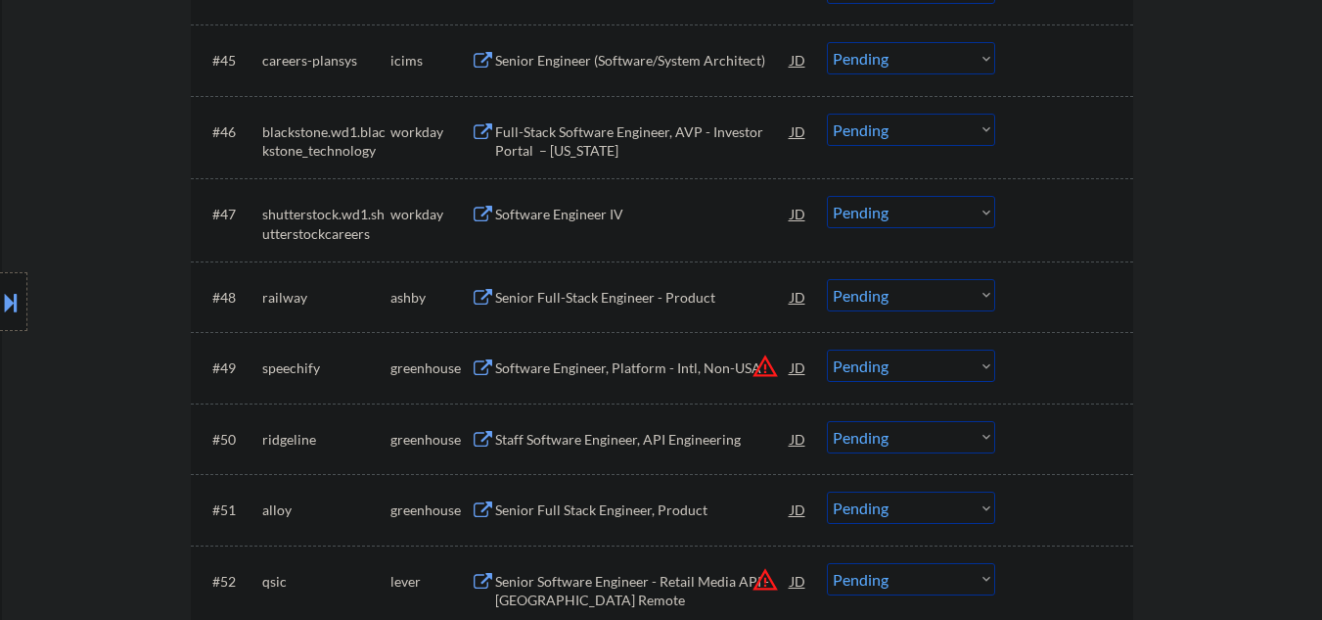
scroll to position [3915, 0]
click at [631, 289] on div "Senior Full-Stack Engineer - Product" at bounding box center [643, 295] width 296 height 20
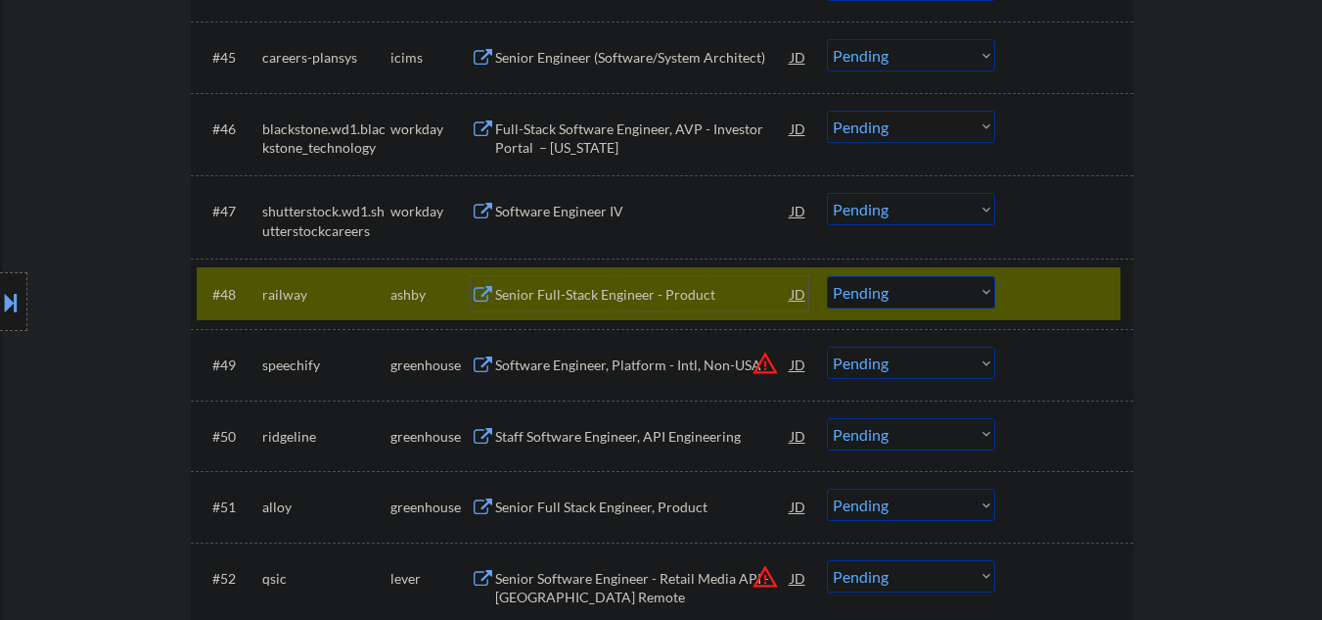
click at [867, 299] on select "Choose an option... Pending Applied Excluded (Questions) Excluded (Expired) Exc…" at bounding box center [911, 292] width 168 height 32
click at [827, 276] on select "Choose an option... Pending Applied Excluded (Questions) Excluded (Expired) Exc…" at bounding box center [911, 292] width 168 height 32
click at [614, 437] on div "Staff Software Engineer, API Engineering" at bounding box center [643, 437] width 296 height 20
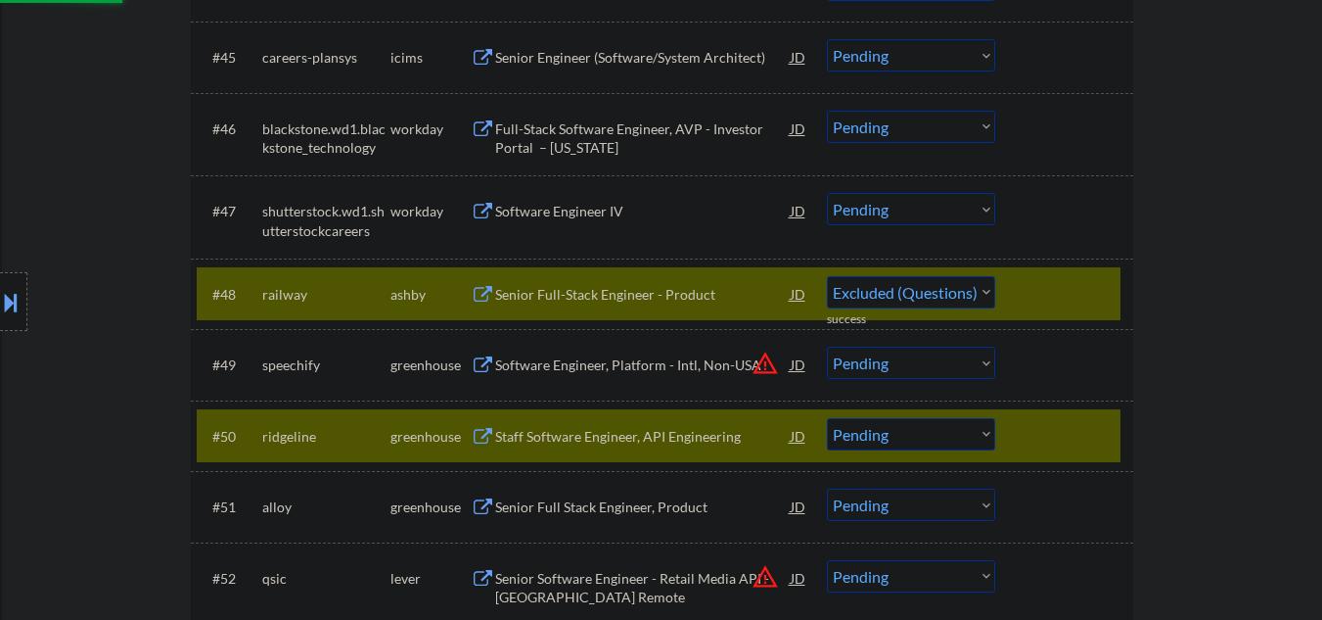
select select ""pending""
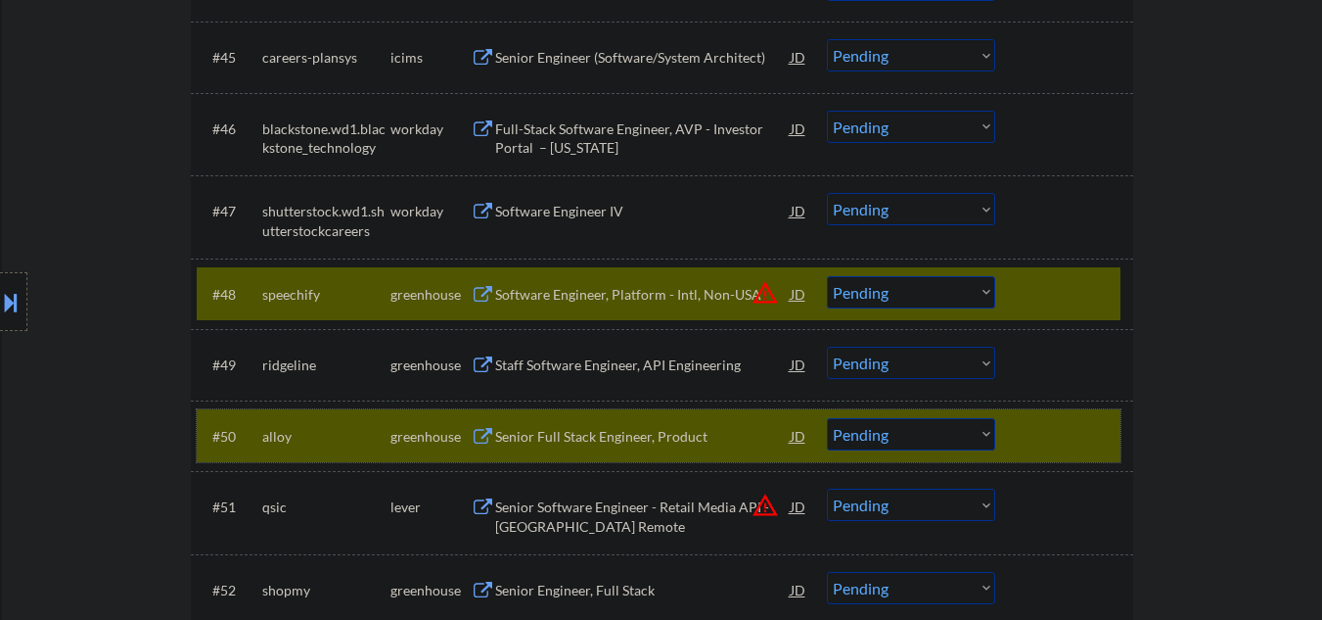
click at [1089, 432] on div at bounding box center [1067, 435] width 86 height 35
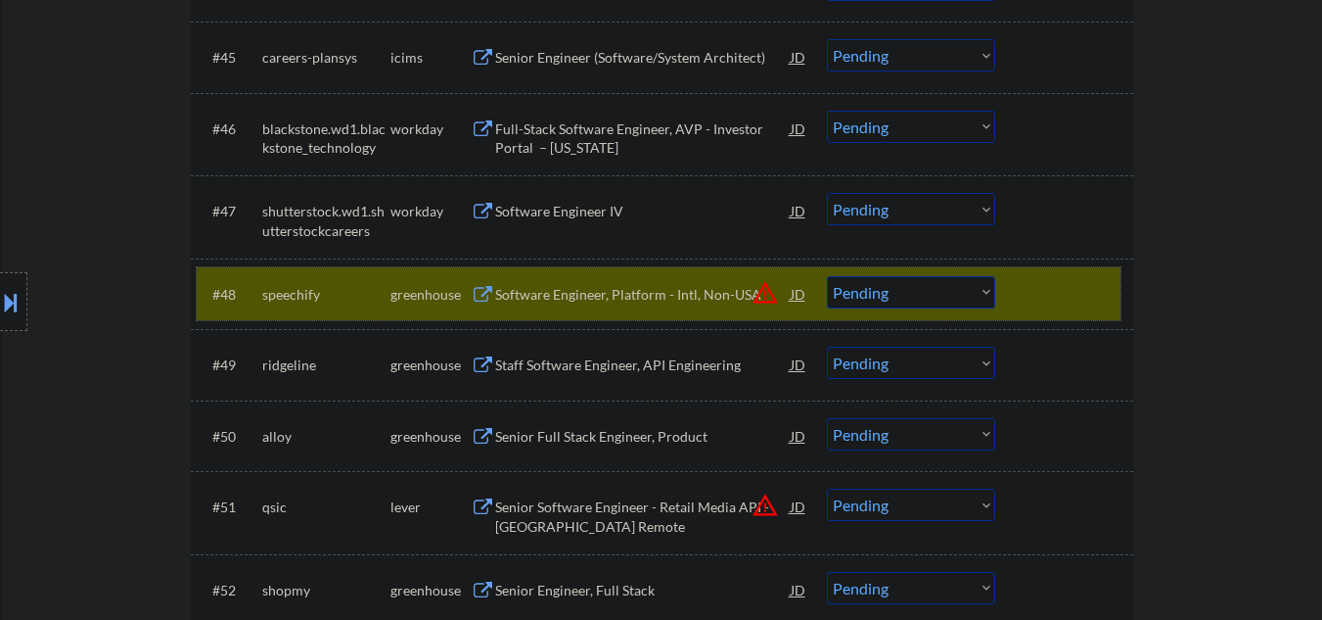
click at [1051, 281] on div at bounding box center [1067, 293] width 86 height 35
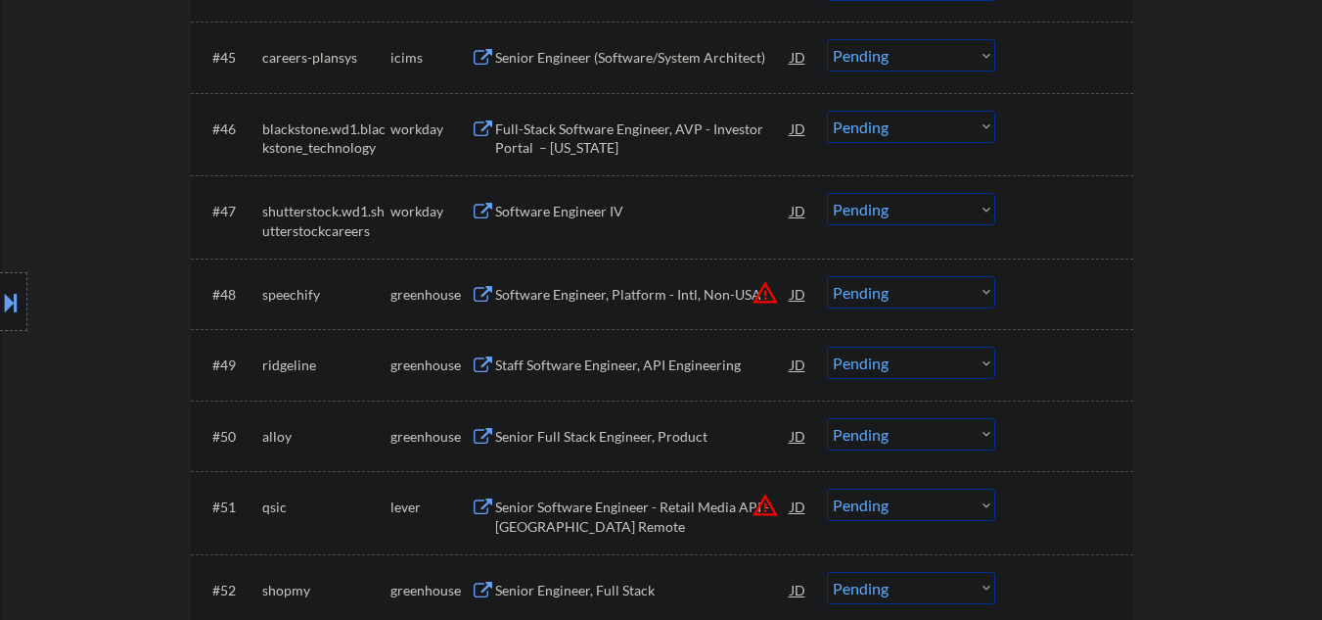
click at [851, 370] on select "Choose an option... Pending Applied Excluded (Questions) Excluded (Expired) Exc…" at bounding box center [911, 363] width 168 height 32
click at [827, 347] on select "Choose an option... Pending Applied Excluded (Questions) Excluded (Expired) Exc…" at bounding box center [911, 363] width 168 height 32
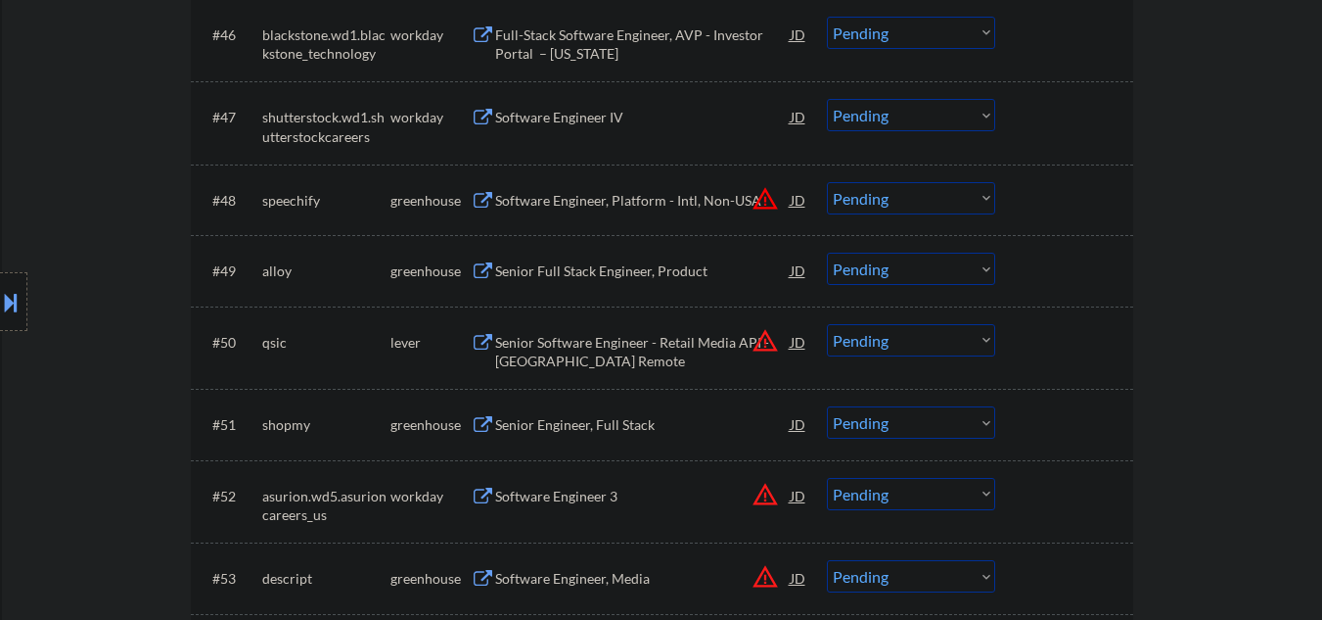
scroll to position [4045, 0]
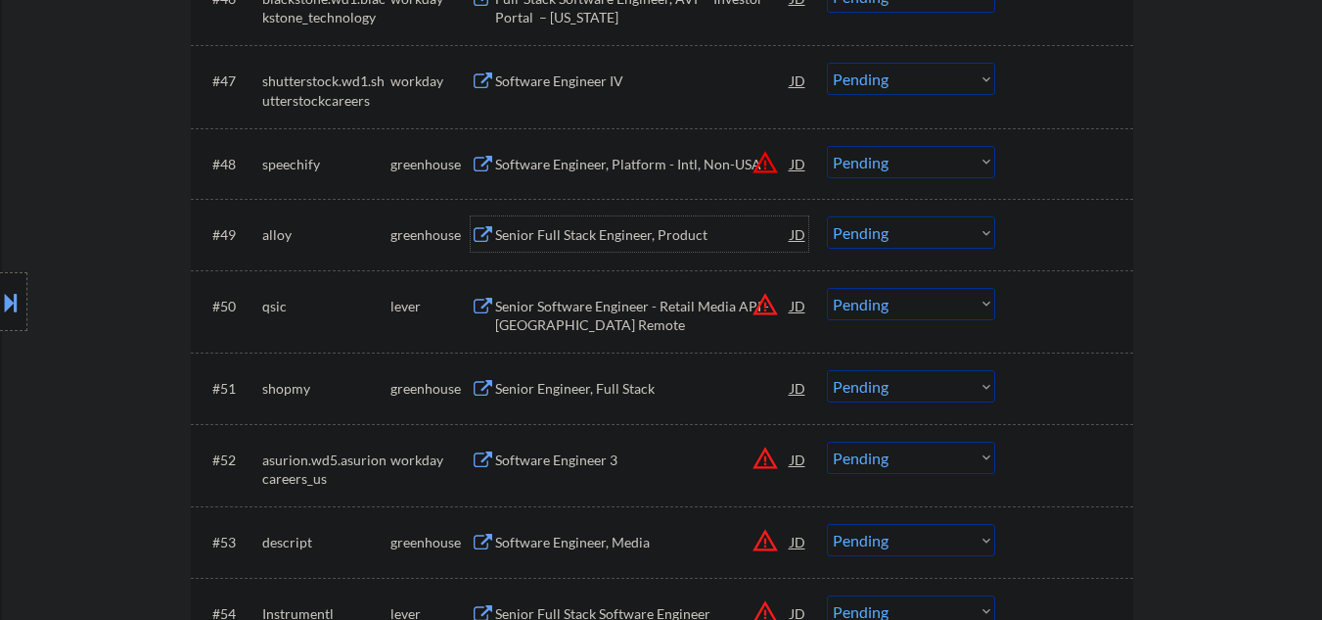
click at [512, 230] on div "Senior Full Stack Engineer, Product" at bounding box center [643, 235] width 296 height 20
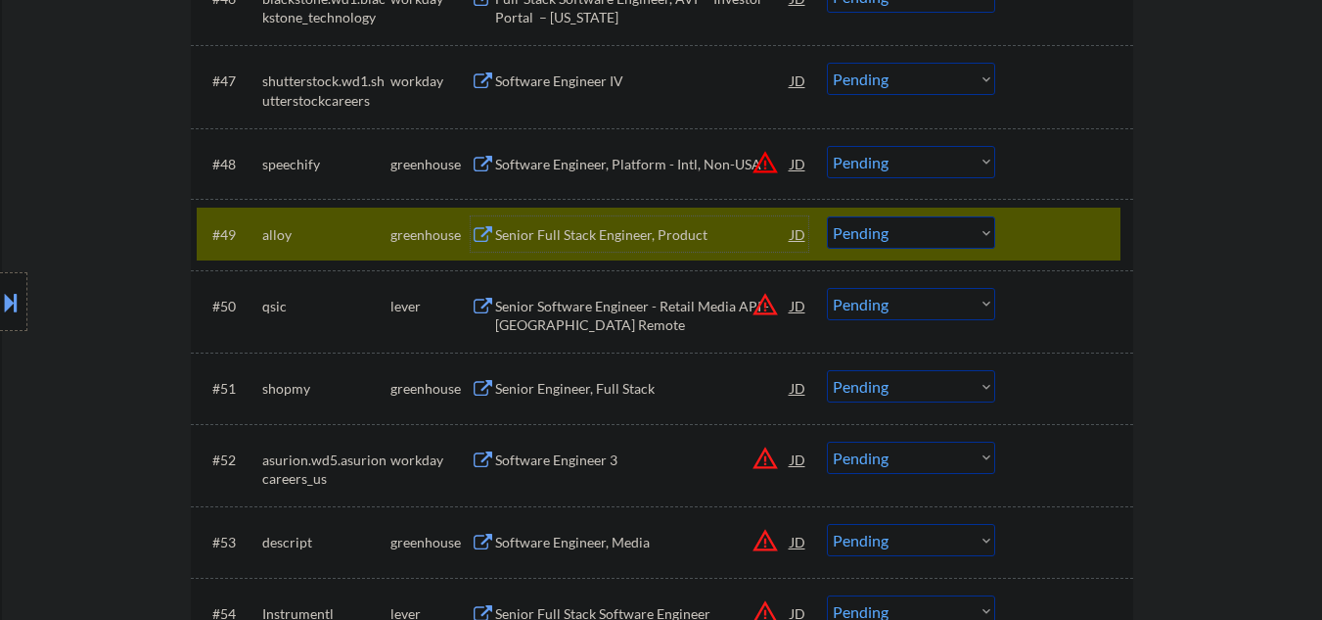
click at [563, 227] on div "Senior Full Stack Engineer, Product" at bounding box center [643, 235] width 296 height 20
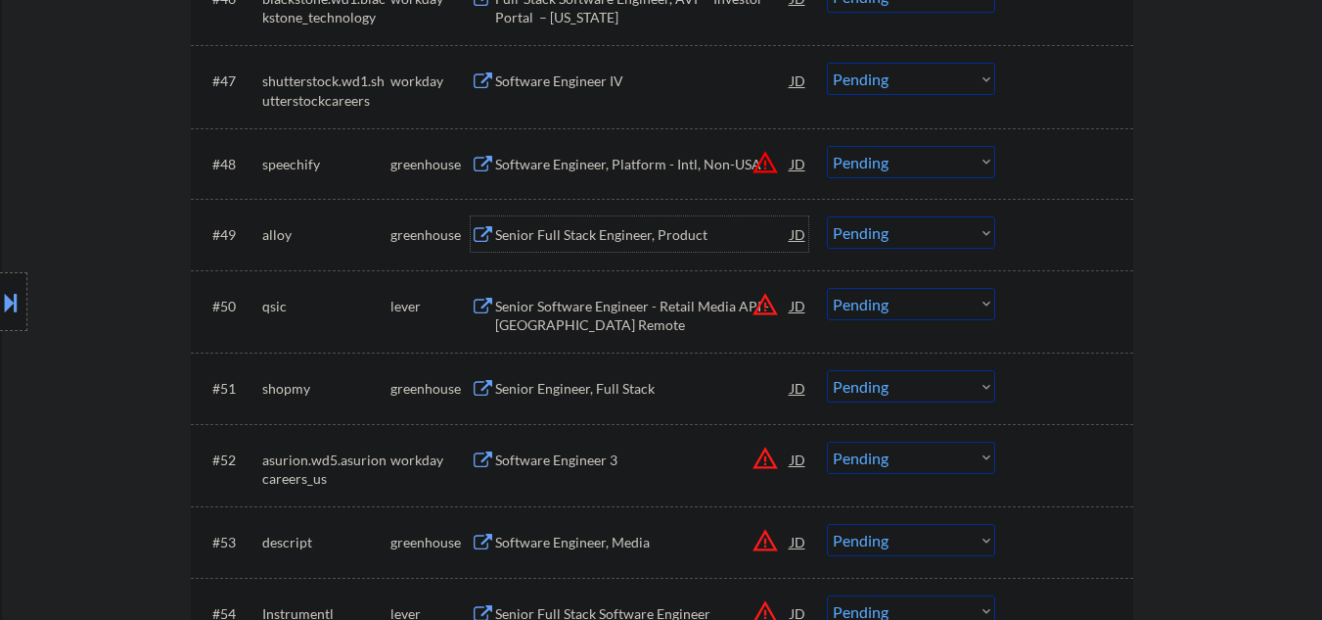
click at [563, 234] on div "Senior Full Stack Engineer, Product" at bounding box center [643, 235] width 296 height 20
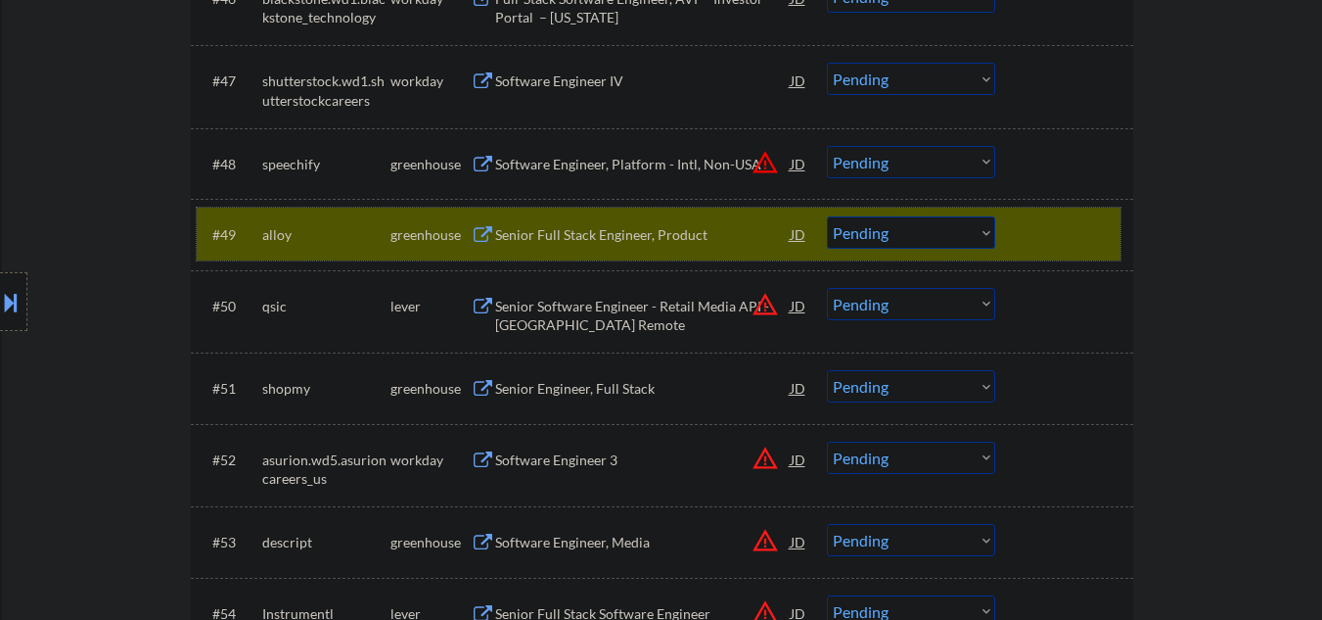
click at [898, 251] on div "#49 alloy greenhouse Senior Full Stack Engineer, Product JD warning_amber Choos…" at bounding box center [659, 234] width 924 height 53
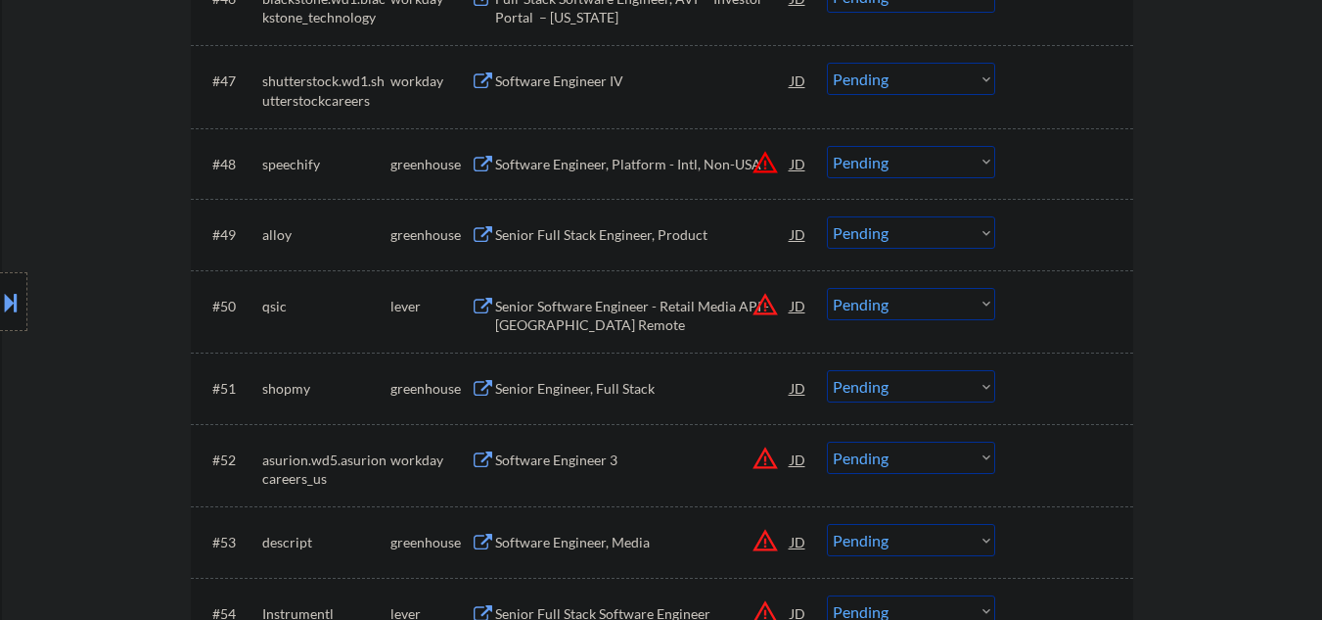
click at [838, 223] on select "Choose an option... Pending Applied Excluded (Questions) Excluded (Expired) Exc…" at bounding box center [911, 232] width 168 height 32
click at [827, 216] on select "Choose an option... Pending Applied Excluded (Questions) Excluded (Expired) Exc…" at bounding box center [911, 232] width 168 height 32
select select ""pending""
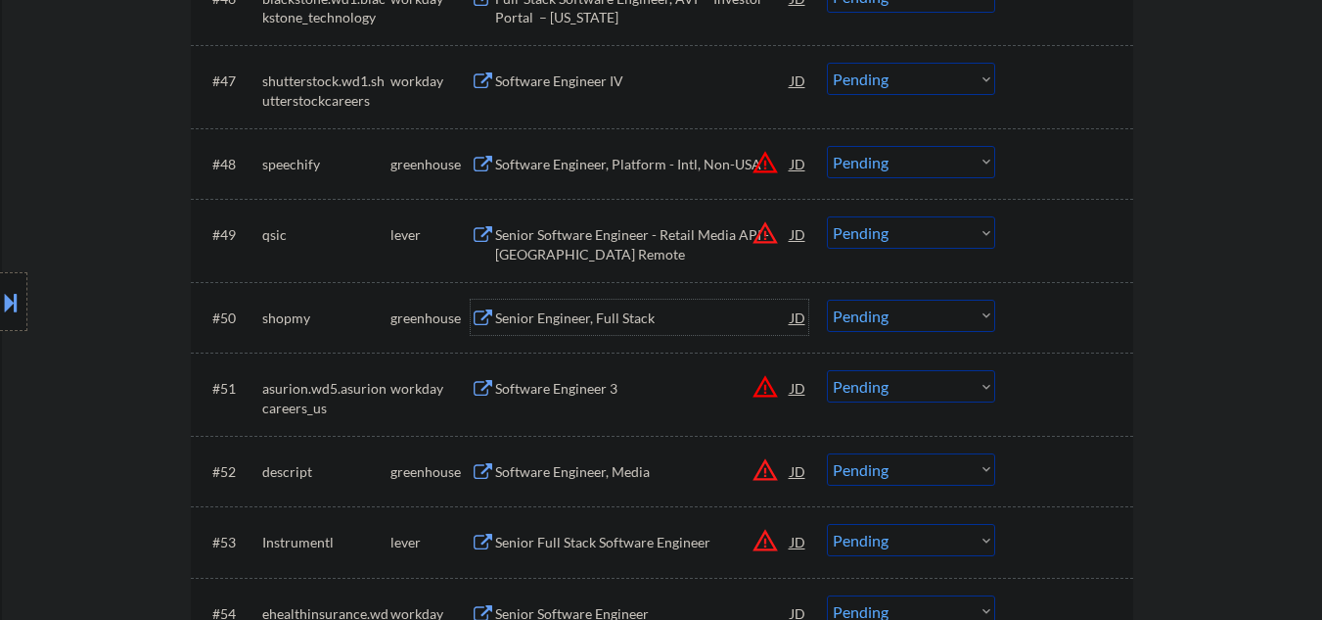
click at [572, 320] on div "Senior Engineer, Full Stack" at bounding box center [643, 318] width 296 height 20
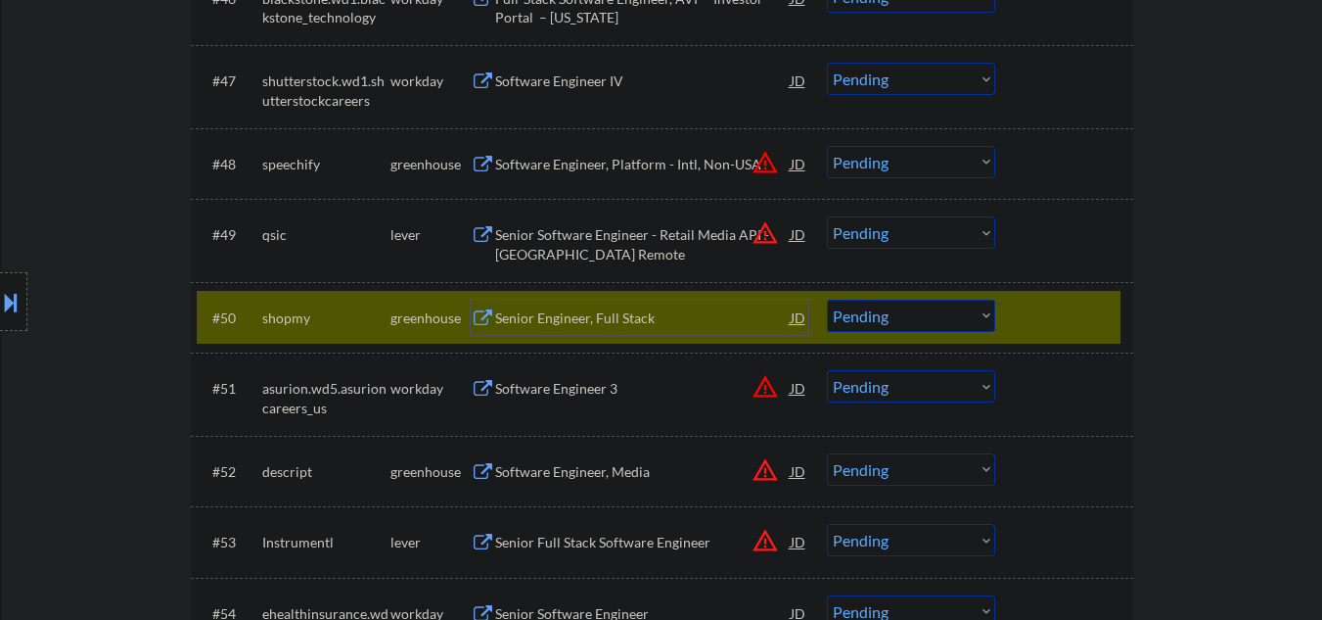
click at [868, 314] on select "Choose an option... Pending Applied Excluded (Questions) Excluded (Expired) Exc…" at bounding box center [911, 316] width 168 height 32
click at [827, 300] on select "Choose an option... Pending Applied Excluded (Questions) Excluded (Expired) Exc…" at bounding box center [911, 316] width 168 height 32
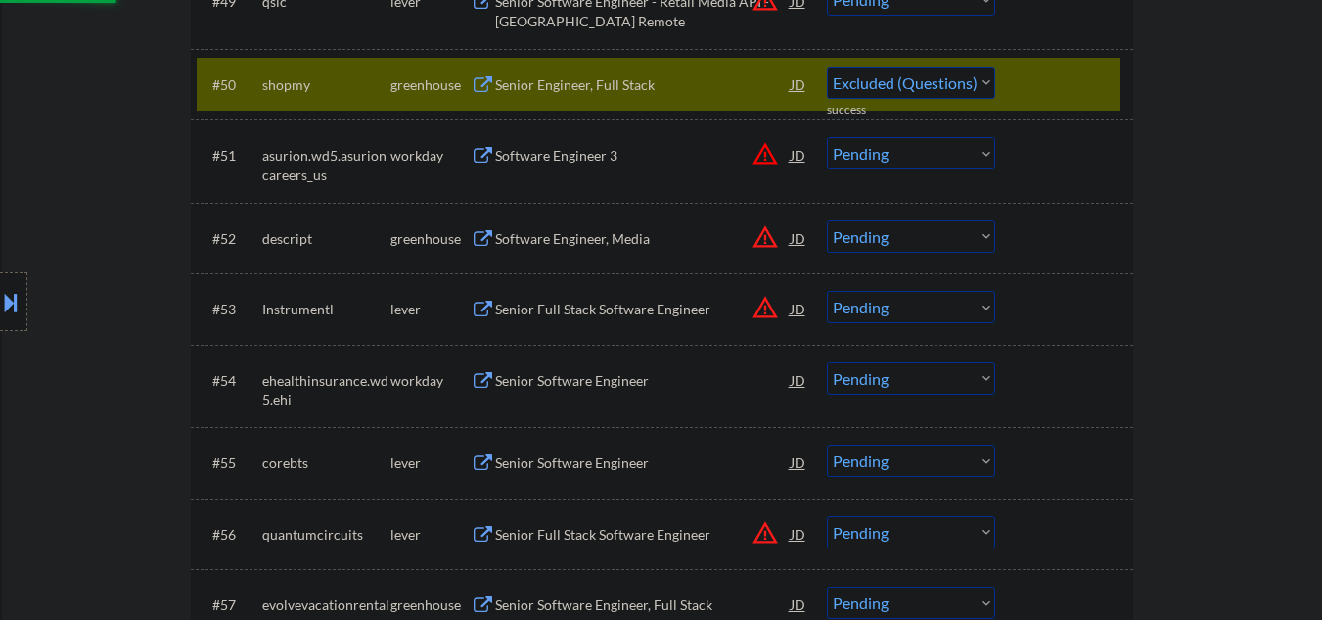
scroll to position [4307, 0]
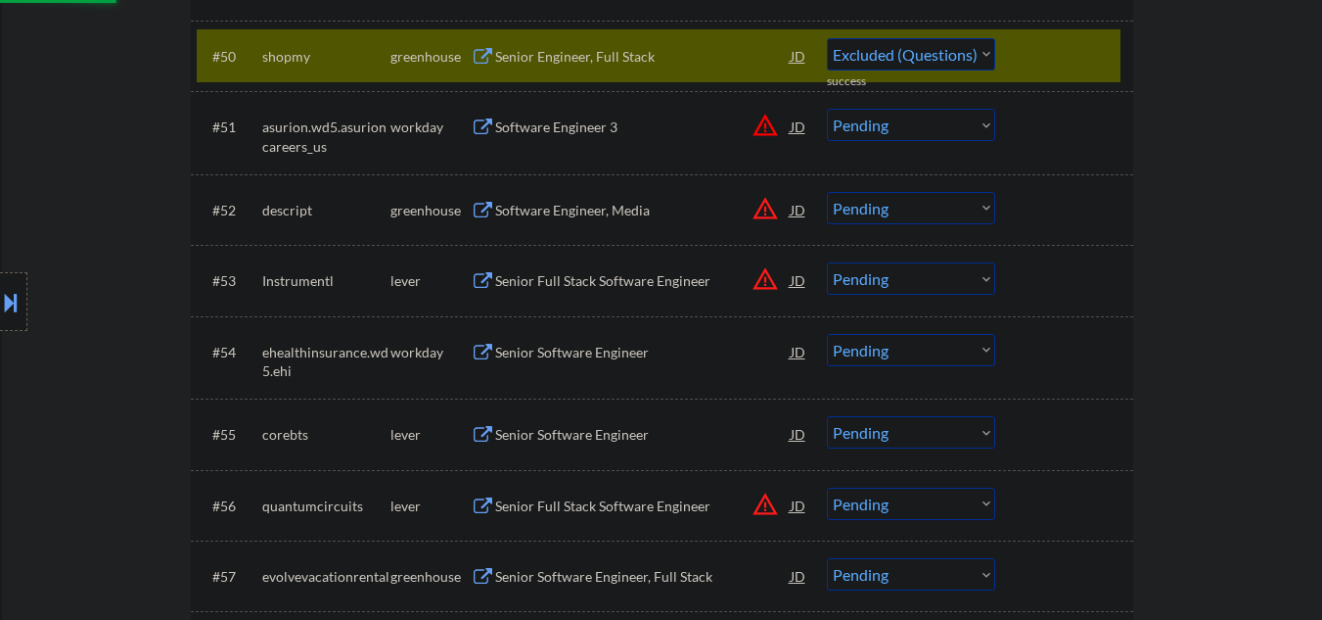
select select ""pending""
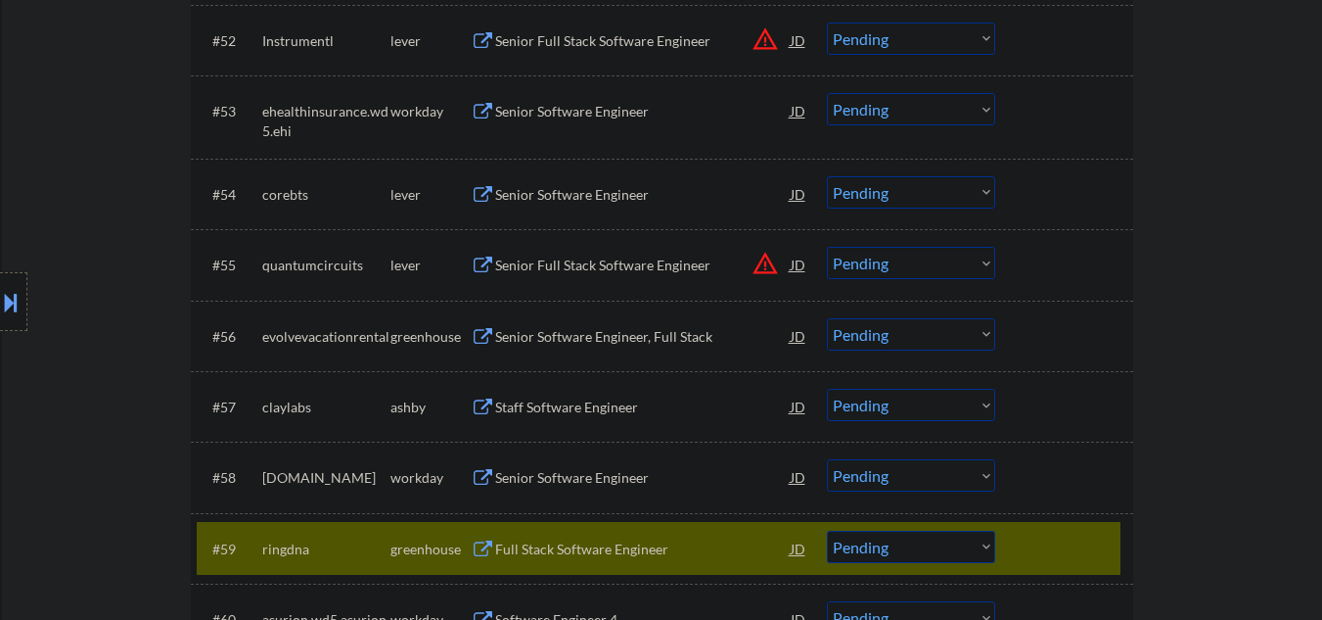
scroll to position [4437, 0]
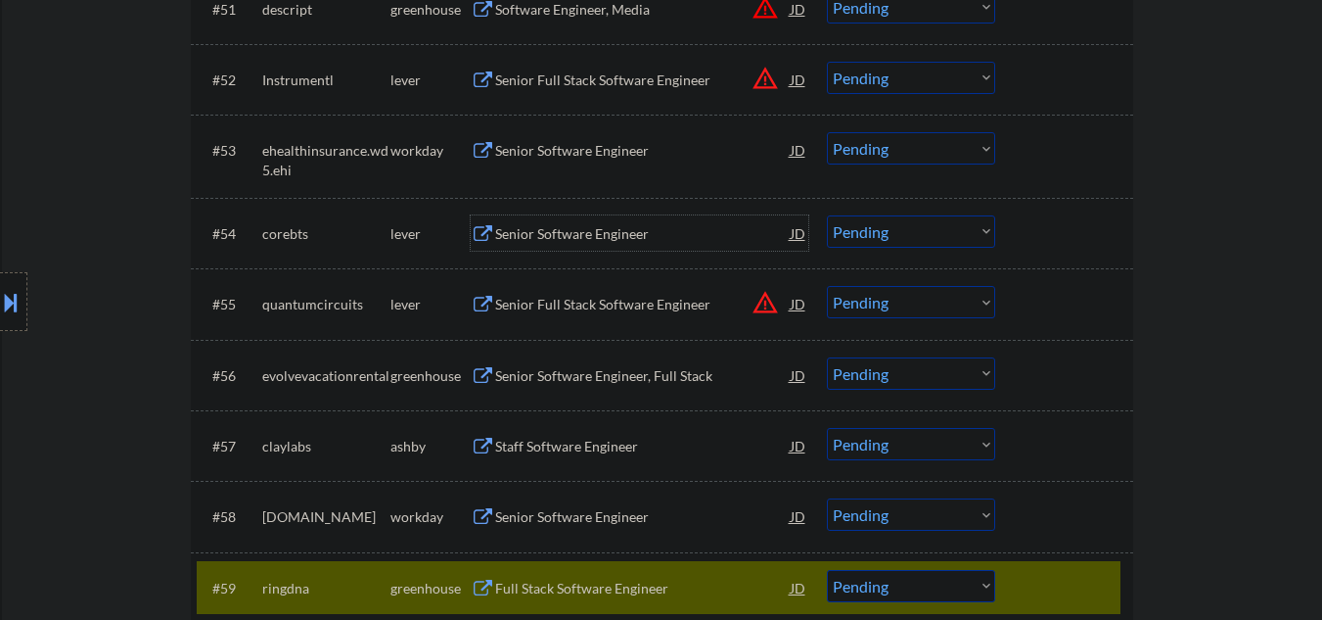
click at [584, 219] on div "Senior Software Engineer" at bounding box center [643, 232] width 296 height 35
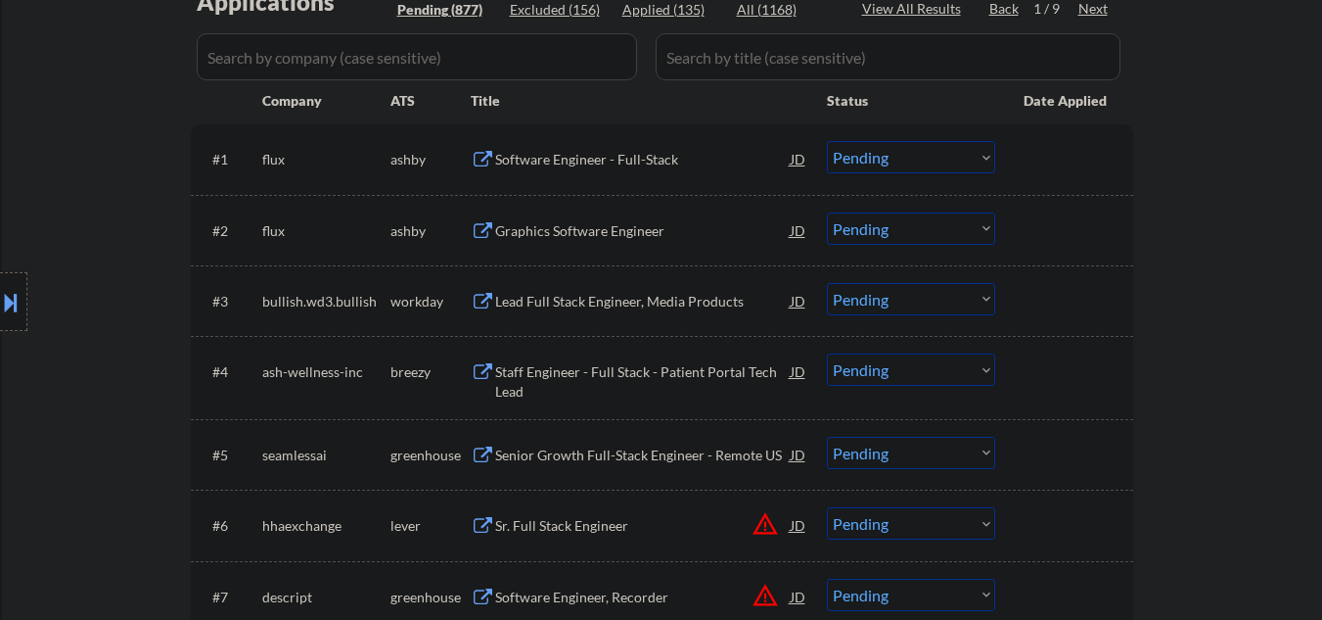
scroll to position [261, 0]
